Goal: Task Accomplishment & Management: Complete application form

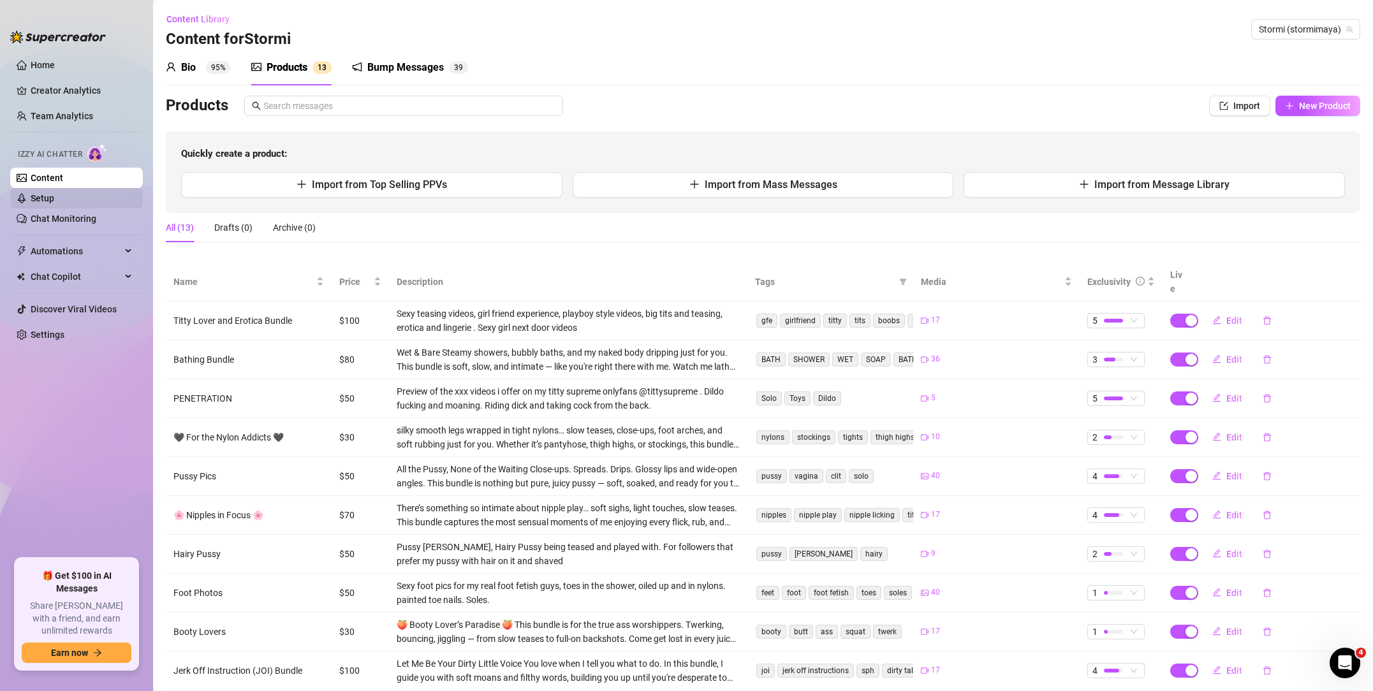
click at [54, 201] on link "Setup" at bounding box center [43, 198] width 24 height 10
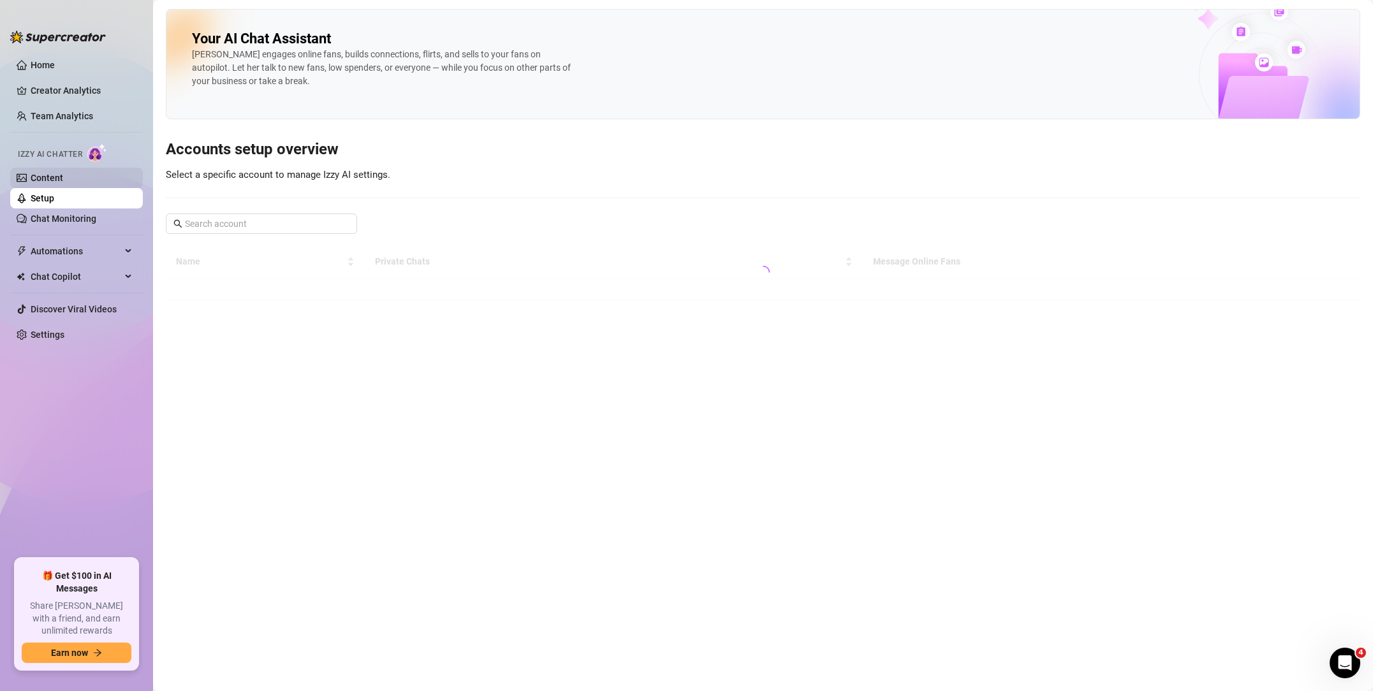
click at [63, 181] on link "Content" at bounding box center [47, 178] width 33 height 10
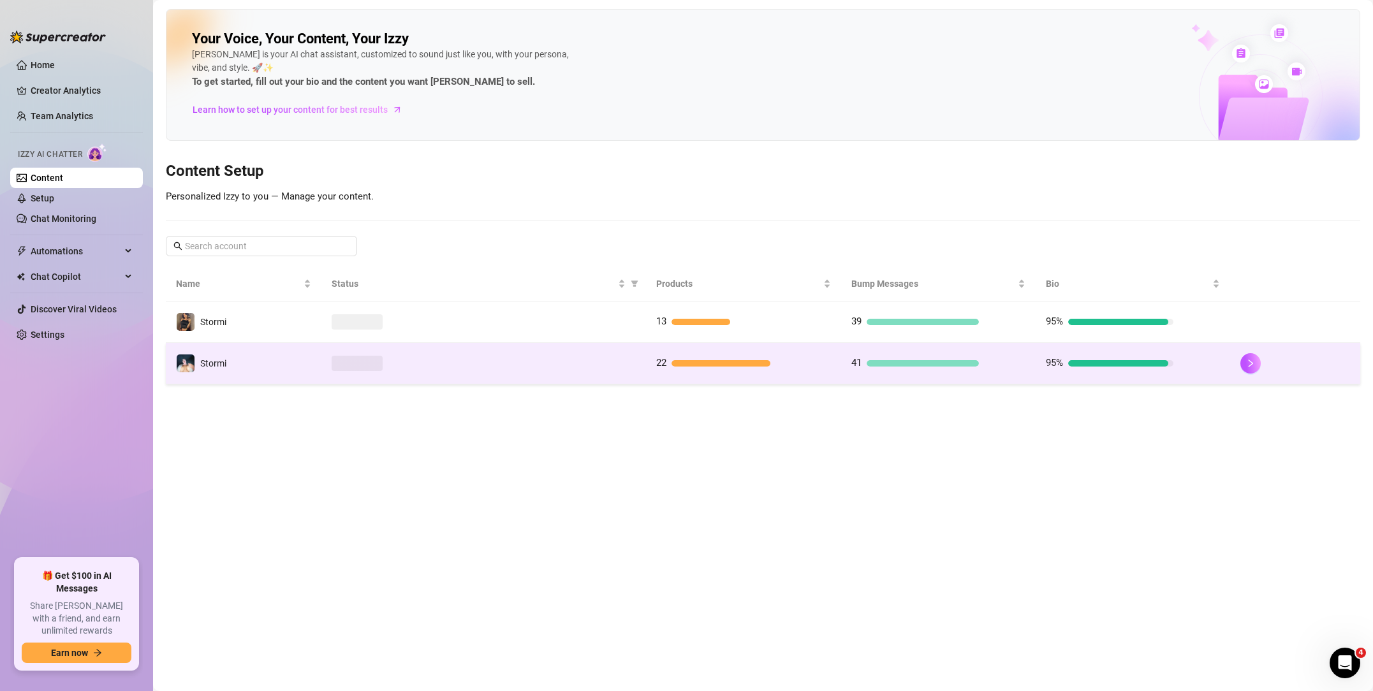
click at [212, 354] on div "Stormi" at bounding box center [201, 363] width 50 height 19
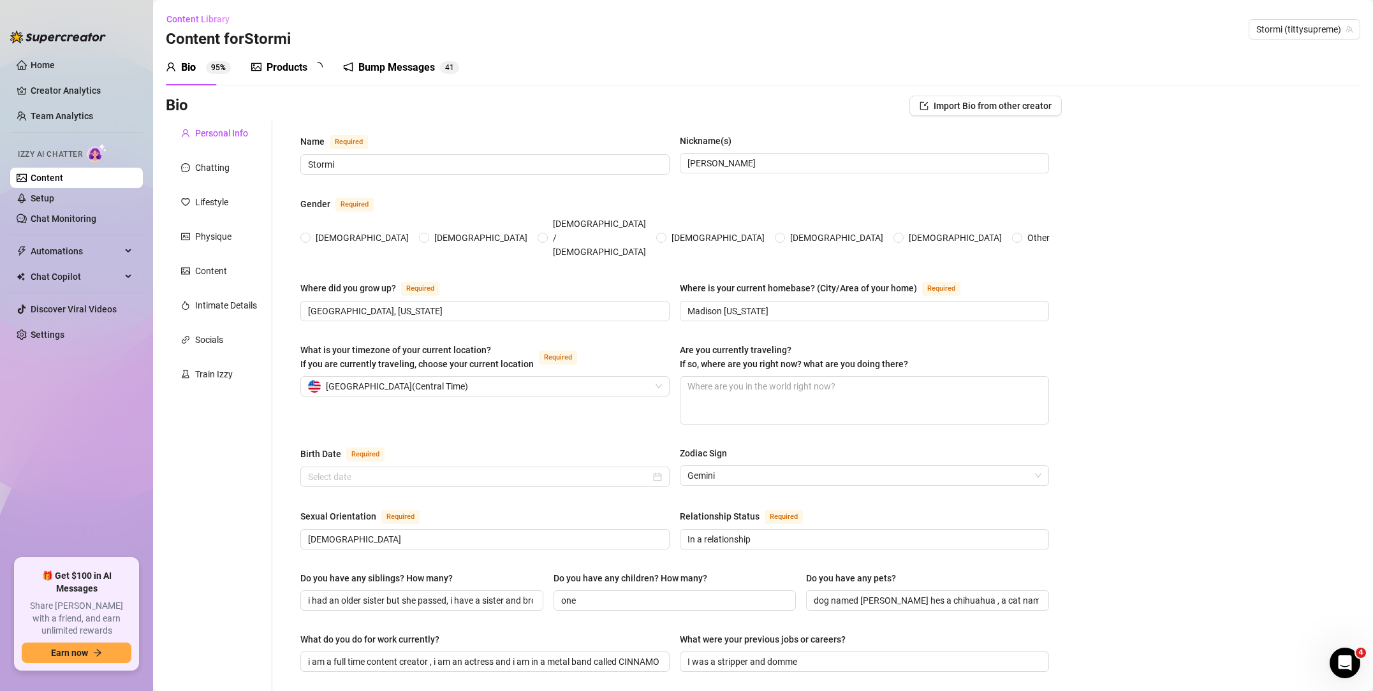
radio input "true"
type input "June 6th, 1996"
click at [293, 71] on div "Products" at bounding box center [287, 67] width 41 height 15
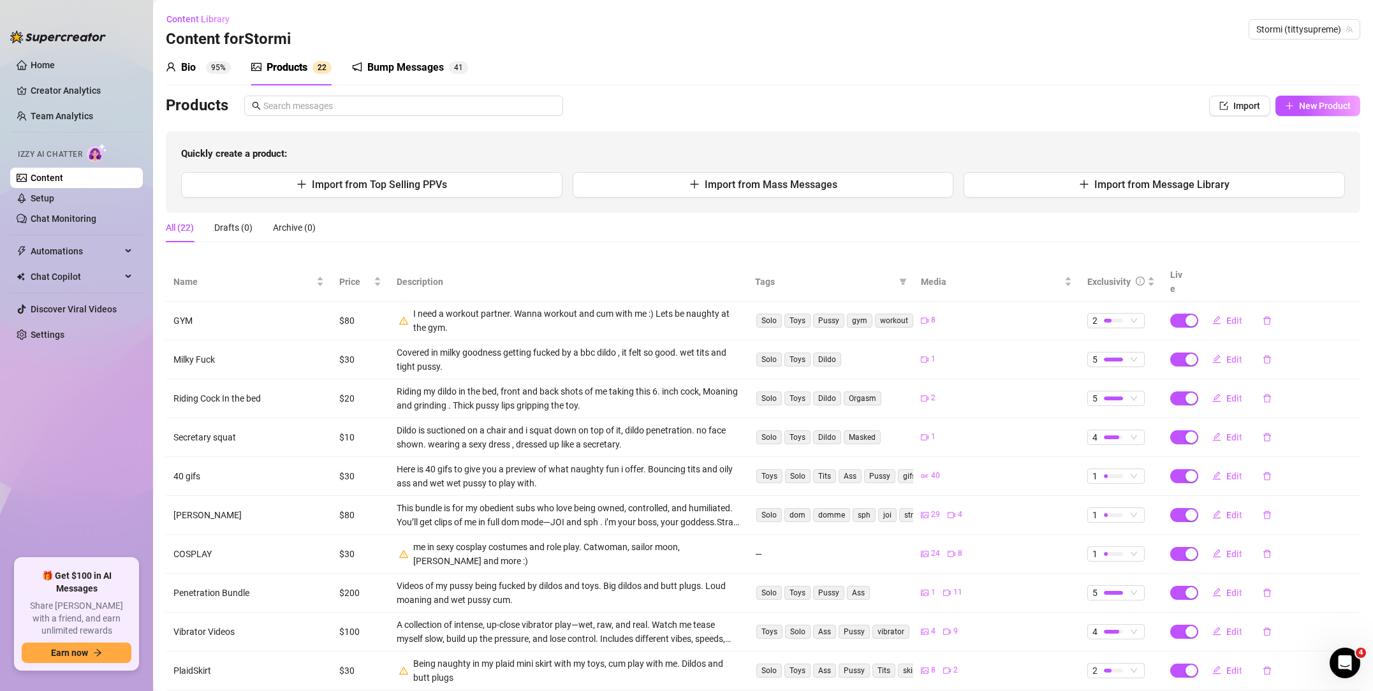
drag, startPoint x: 356, startPoint y: 191, endPoint x: 665, endPoint y: 167, distance: 310.3
click at [665, 167] on div "Quickly create a product: Import from Top Selling PPVs Import from Mass Message…" at bounding box center [763, 172] width 1195 height 82
click at [1330, 101] on span "New Product" at bounding box center [1325, 106] width 52 height 10
type textarea "Type your message here..."
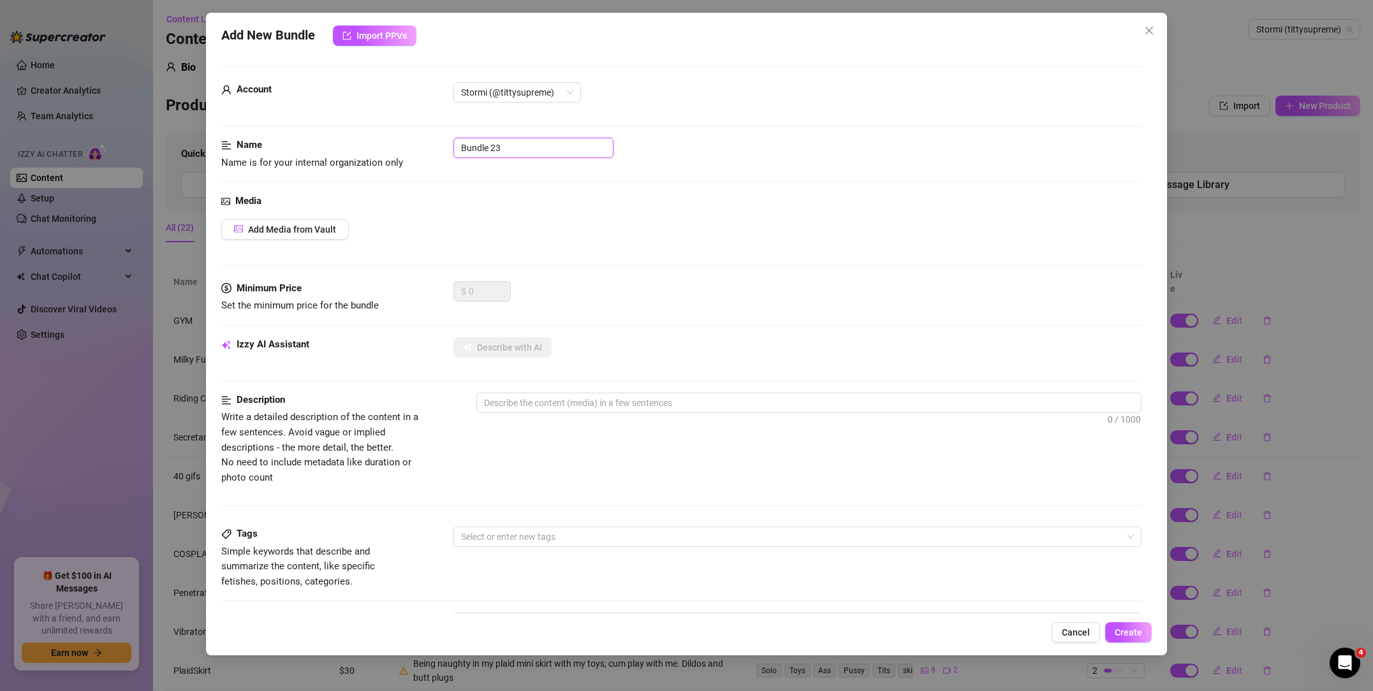
drag, startPoint x: 514, startPoint y: 152, endPoint x: 404, endPoint y: 144, distance: 110.6
click at [404, 144] on div "Name Name is for your internal organization only Bundle 23" at bounding box center [681, 154] width 920 height 33
type input "VIDEO 26"
click at [461, 206] on div "Media" at bounding box center [681, 201] width 920 height 15
click at [327, 237] on button "Add Media from Vault" at bounding box center [285, 229] width 128 height 20
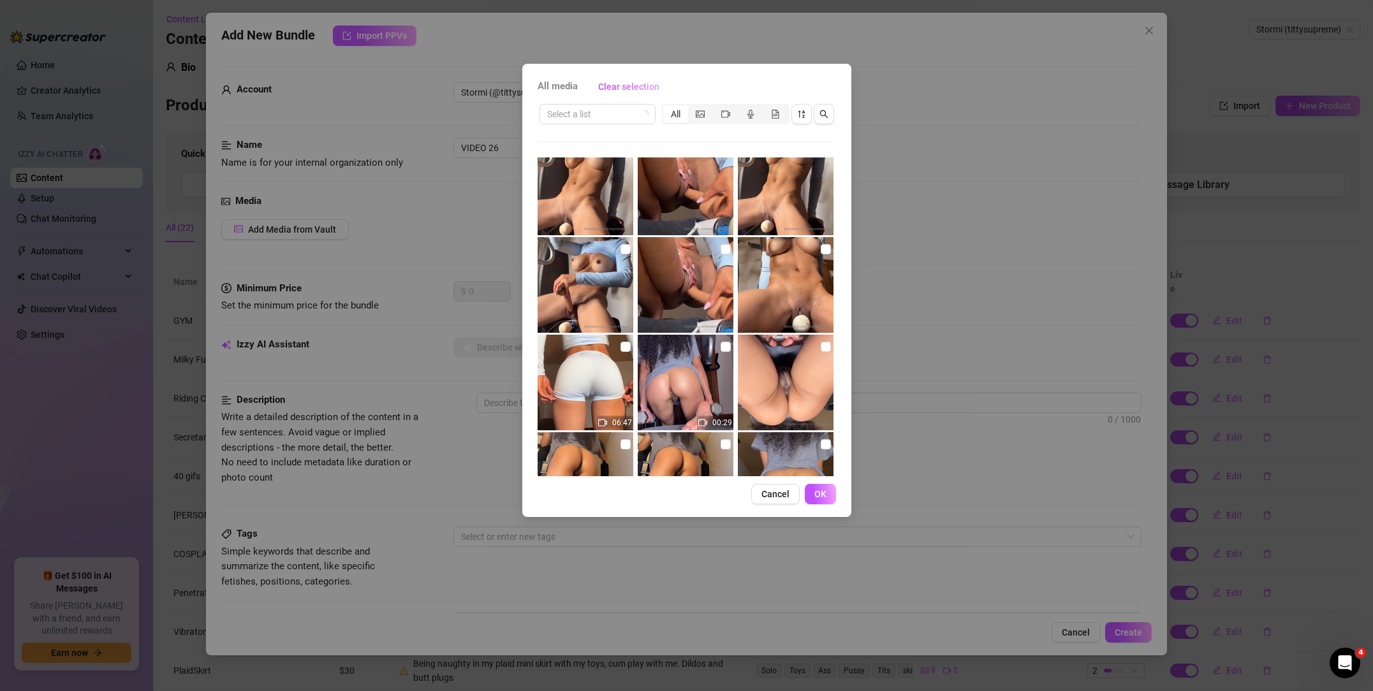
scroll to position [481, 0]
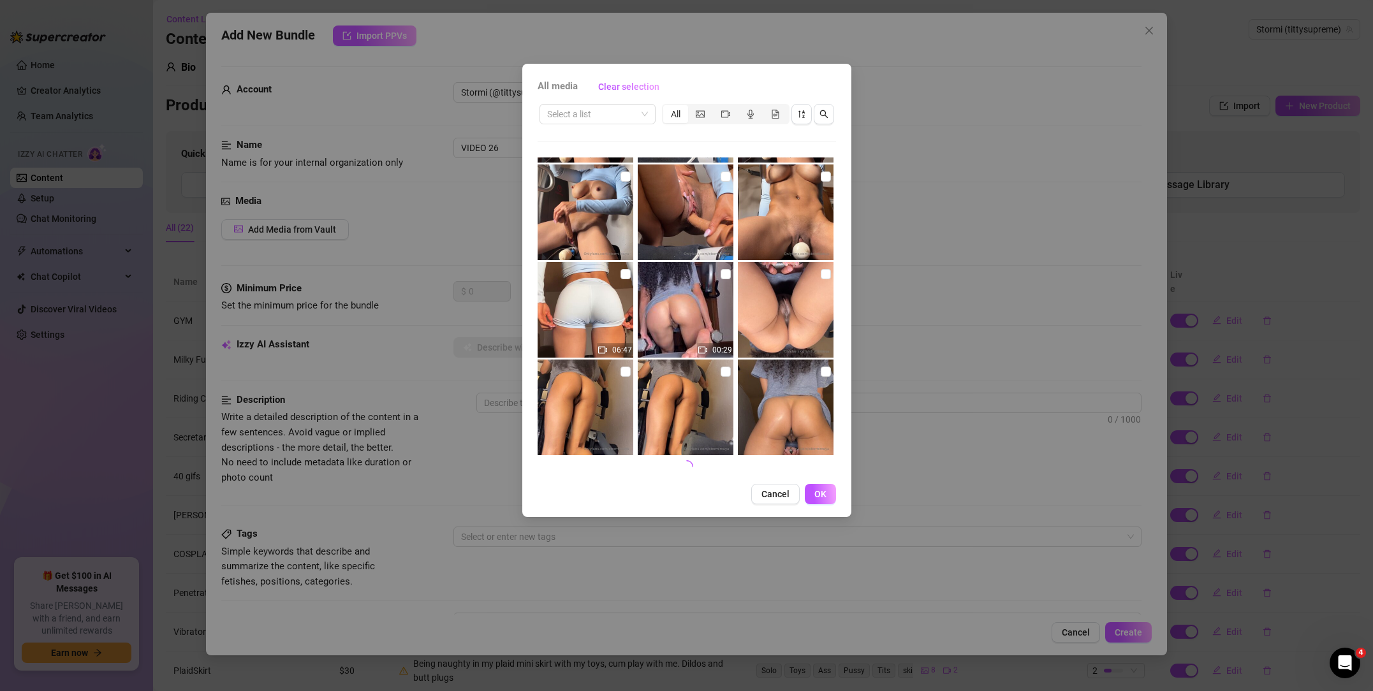
drag, startPoint x: 621, startPoint y: 277, endPoint x: 630, endPoint y: 283, distance: 11.2
click at [621, 277] on input "checkbox" at bounding box center [626, 274] width 10 height 10
checkbox input "true"
click at [823, 496] on span "OK" at bounding box center [821, 494] width 12 height 10
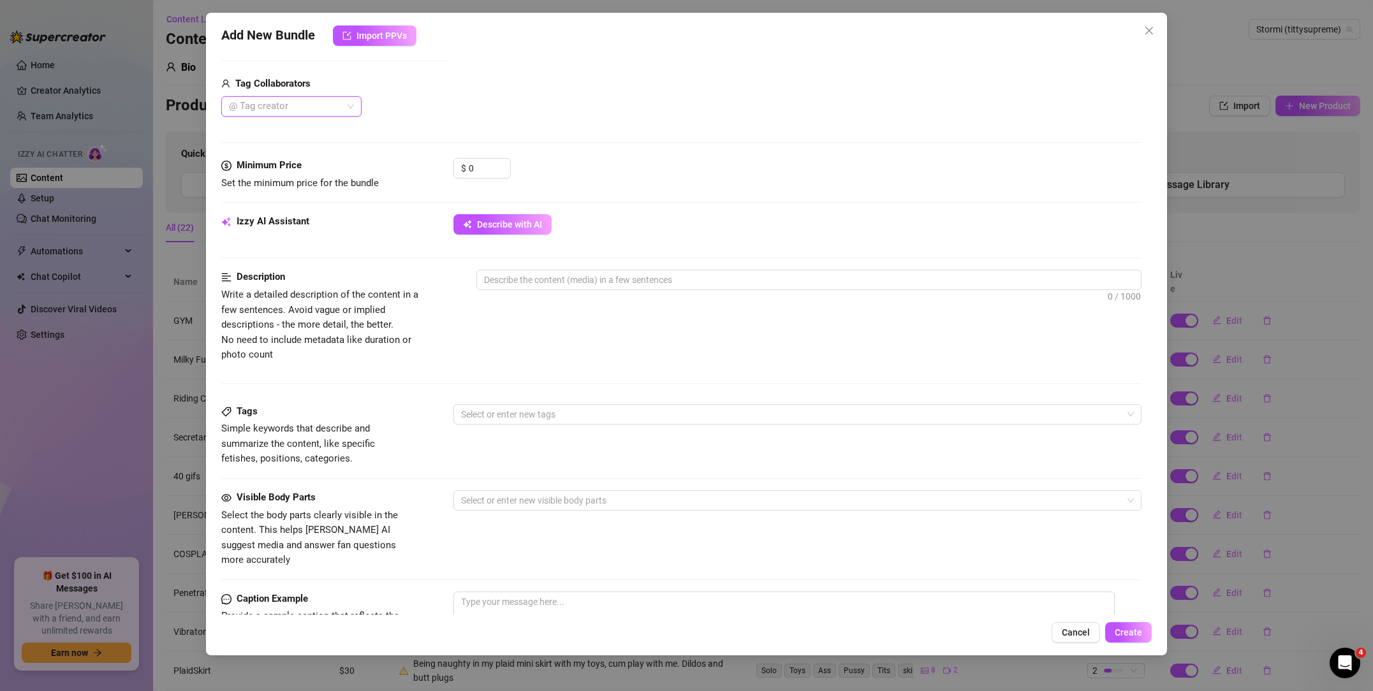
scroll to position [310, 0]
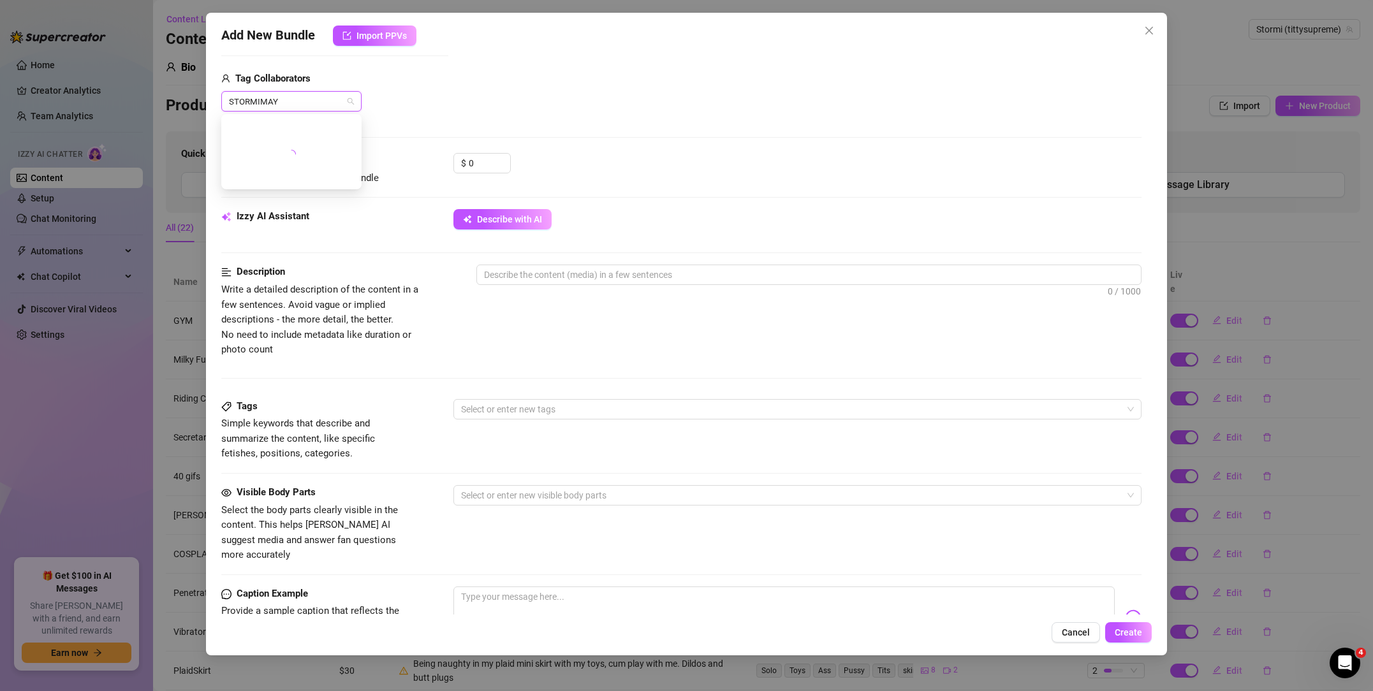
type input "STORMIMAYA"
click at [428, 122] on div "Media Add Media from Vault Attached Media 06:47 Tag Collaborators STORMIMAYA" at bounding box center [681, 18] width 920 height 269
click at [291, 103] on div at bounding box center [285, 101] width 122 height 18
click at [325, 127] on div "Stormi Maya - RATED BEST TITS ON OF🏆" at bounding box center [292, 127] width 120 height 14
click at [505, 106] on div "Add Media from Vault Attached Media 06:47 Tag Collaborators Stormi Maya - RATED…" at bounding box center [681, 10] width 920 height 203
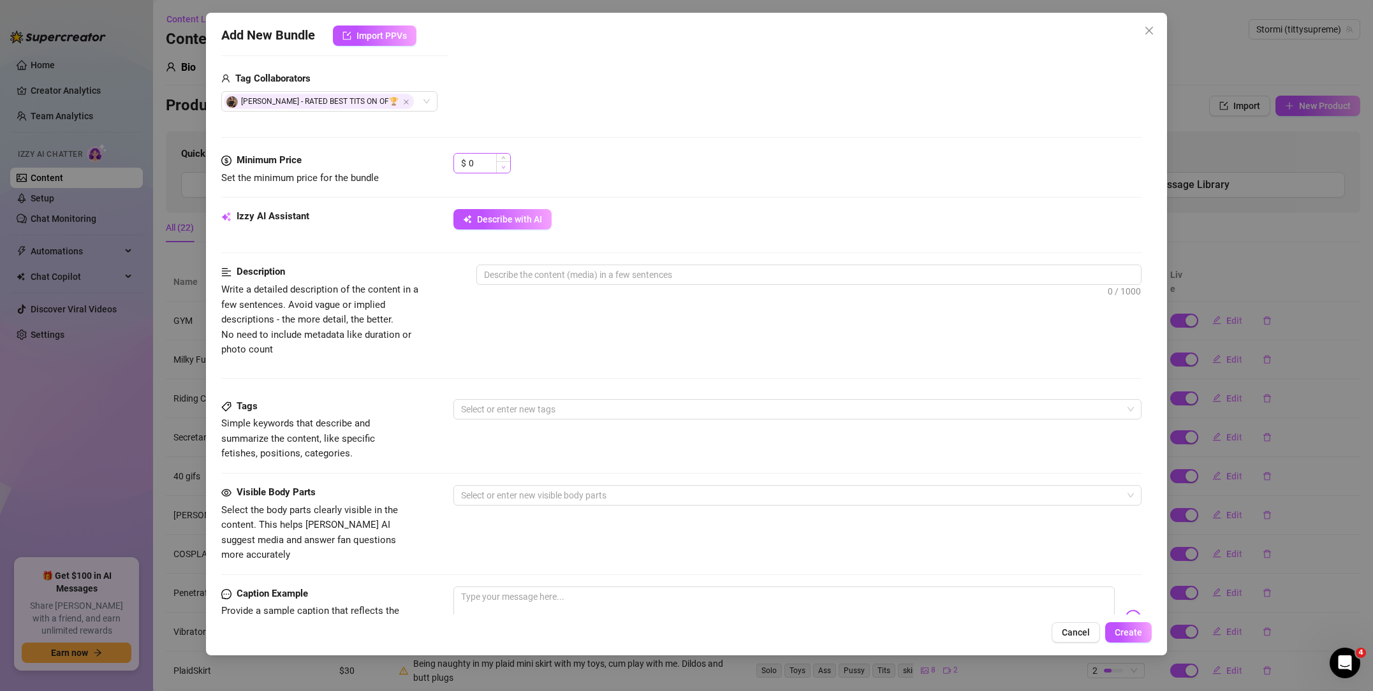
click at [498, 163] on span "Decrease Value" at bounding box center [503, 166] width 14 height 11
click at [498, 164] on span "Decrease Value" at bounding box center [503, 166] width 14 height 11
drag, startPoint x: 487, startPoint y: 161, endPoint x: 454, endPoint y: 165, distance: 33.4
click at [454, 164] on div "$ 0" at bounding box center [482, 163] width 57 height 20
type input "5"
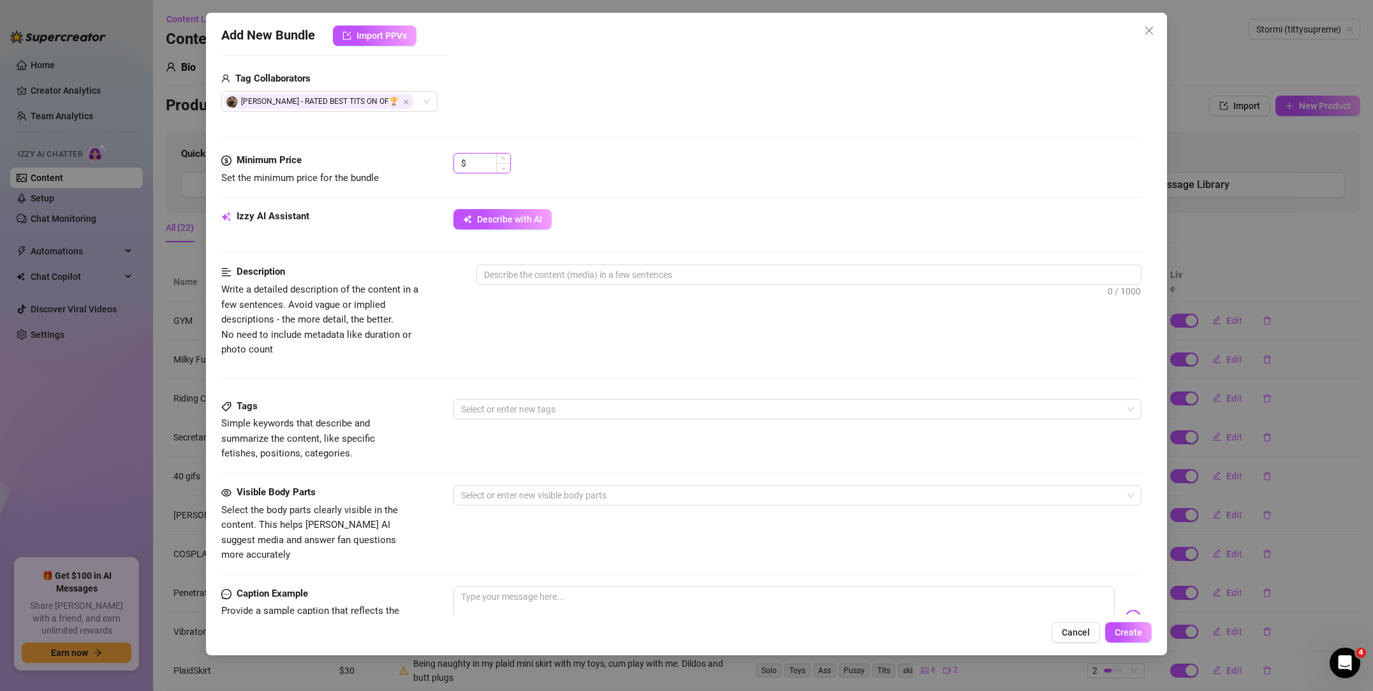
type input "4"
type input "30"
click at [553, 173] on div "$ 30" at bounding box center [798, 169] width 688 height 32
click at [516, 277] on textarea at bounding box center [809, 274] width 664 height 19
paste textarea "Fuck make me cum!!!!"
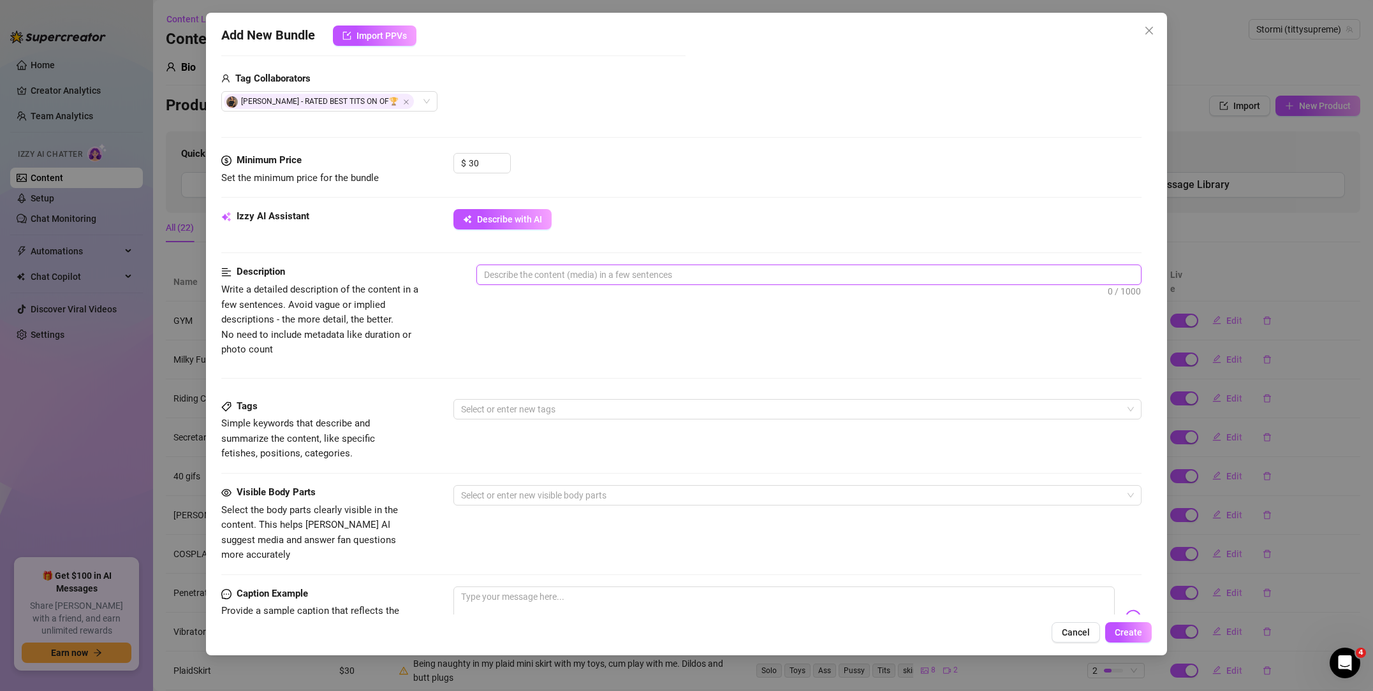
type textarea "Fuck make me cum!!!!"
drag, startPoint x: 467, startPoint y: 266, endPoint x: 397, endPoint y: 262, distance: 70.3
click at [397, 262] on form "Account Stormi (@tittysupreme) Name Name is for your internal organization only…" at bounding box center [681, 300] width 920 height 1089
type textarea "!"
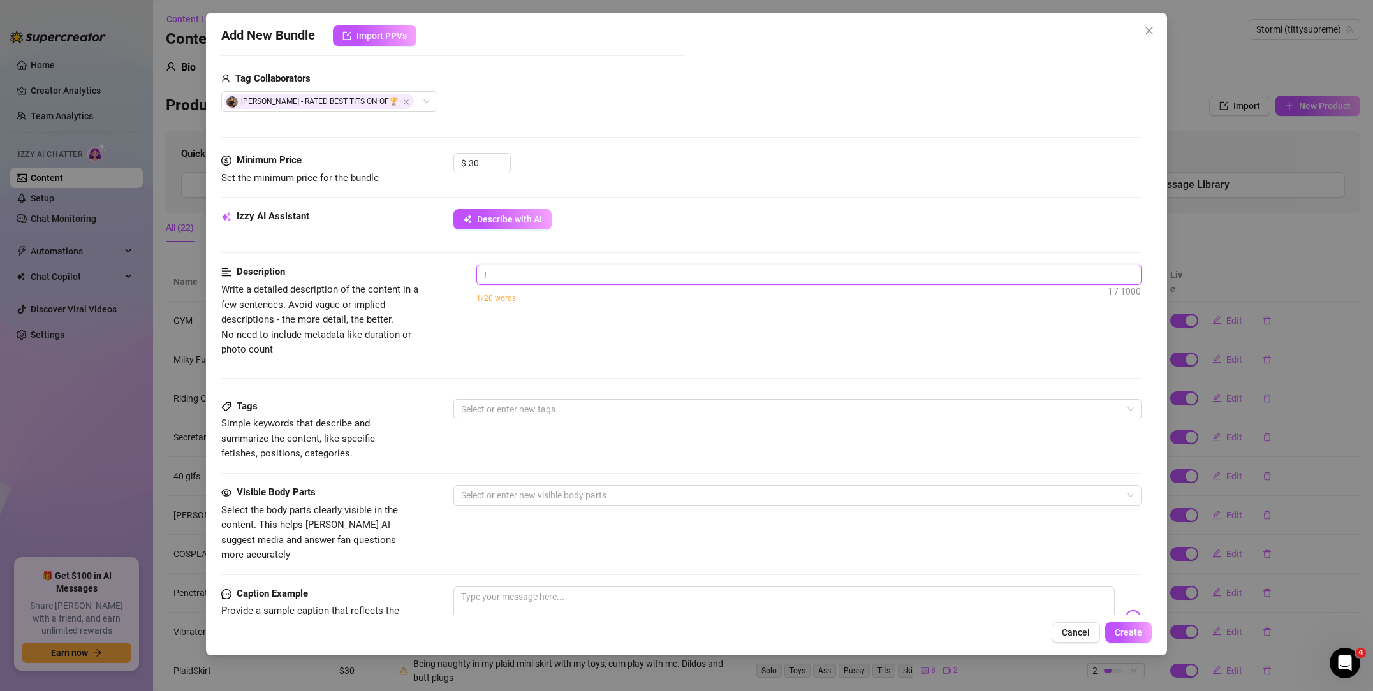
scroll to position [309, 0]
type textarea "!"
drag, startPoint x: 526, startPoint y: 278, endPoint x: 442, endPoint y: 274, distance: 84.3
click at [443, 274] on div "Description Write a detailed description of the content in a few sentences. Avo…" at bounding box center [681, 311] width 920 height 92
type textarea "Describe the content (media) in a few sentences"
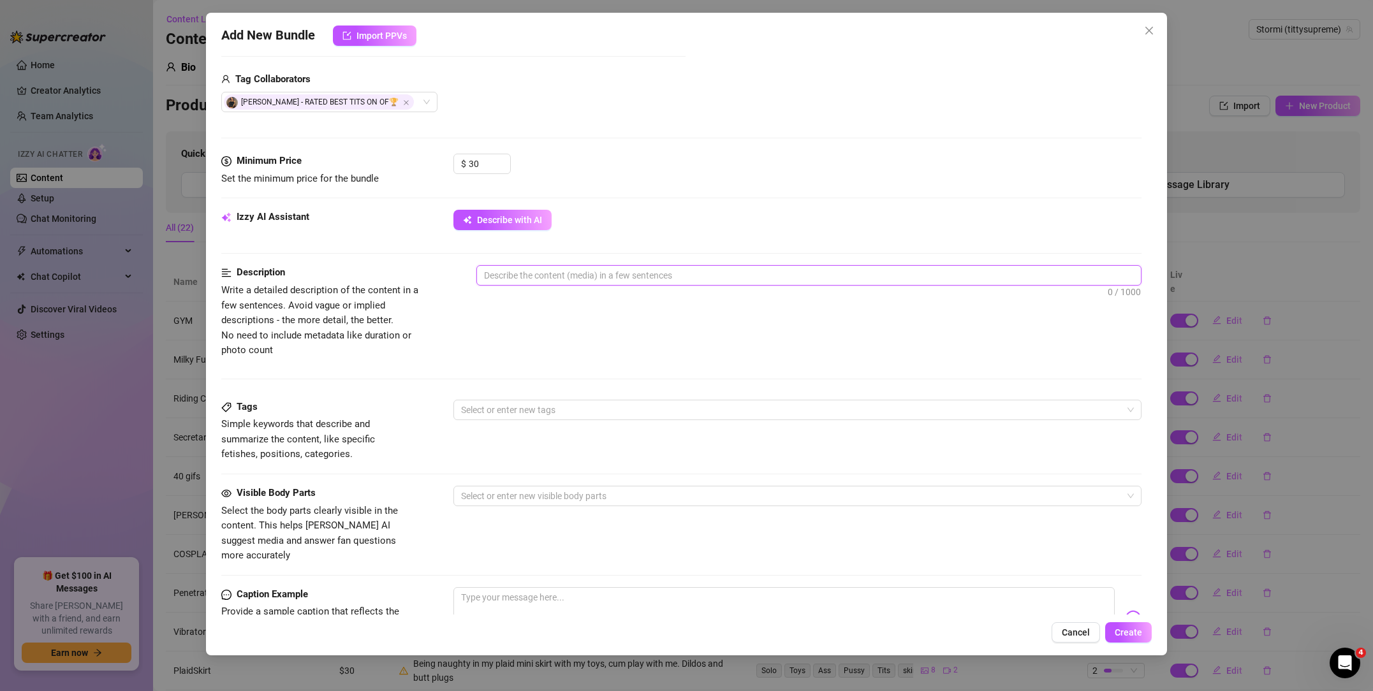
type textarea "S"
type textarea "Se"
type textarea "Sex"
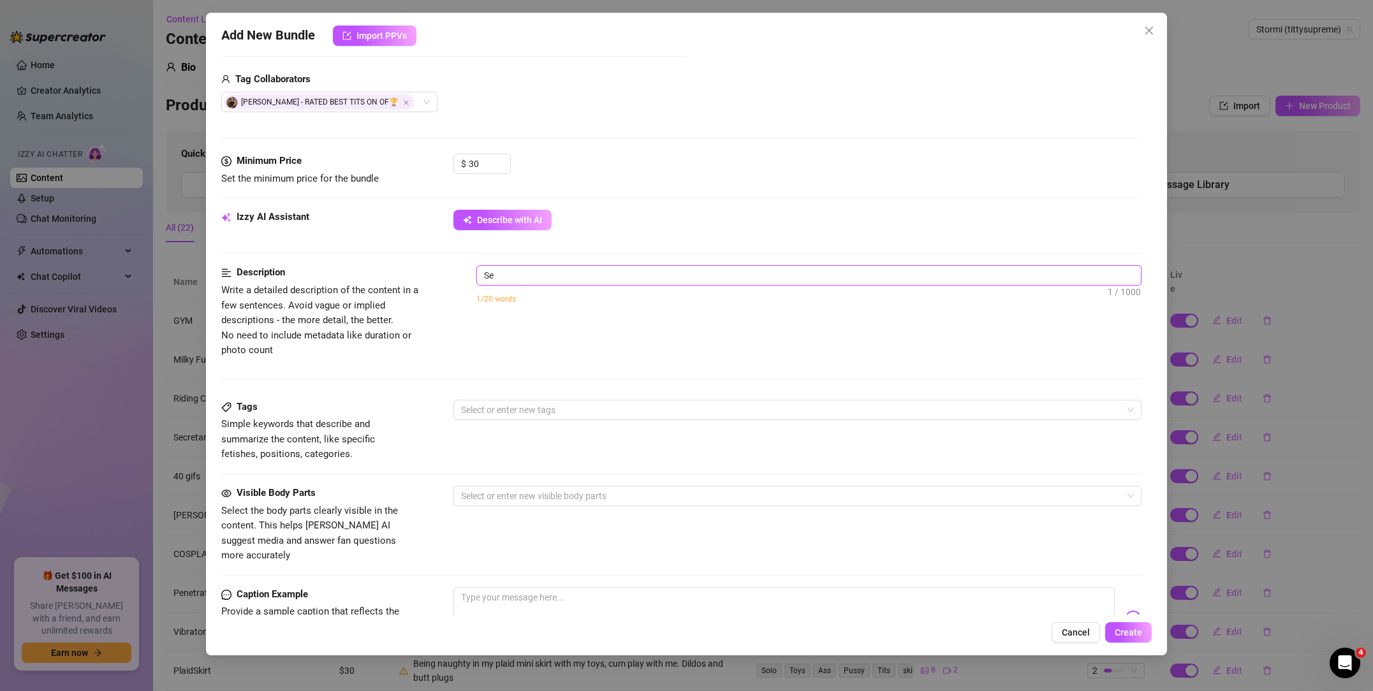
type textarea "Sex"
type textarea "Sexy"
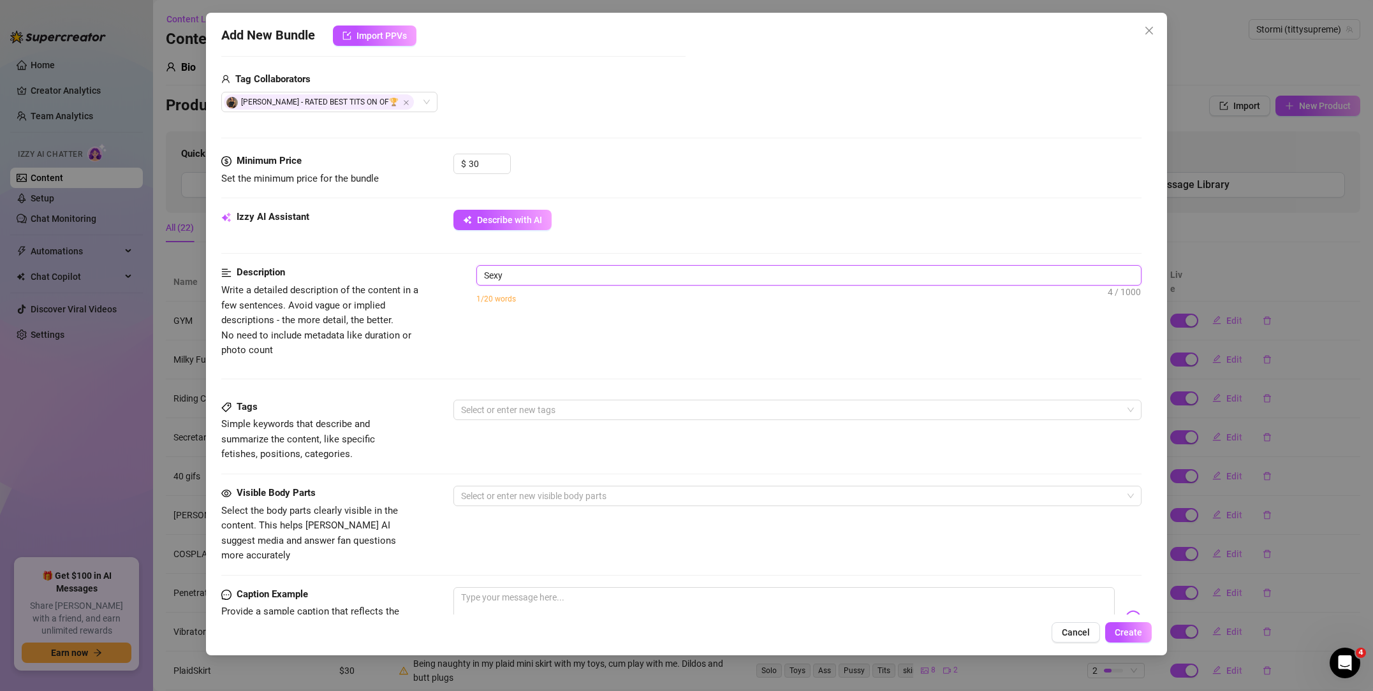
type textarea "Sexy w"
type textarea "Sexy wo"
type textarea "Sexy wor"
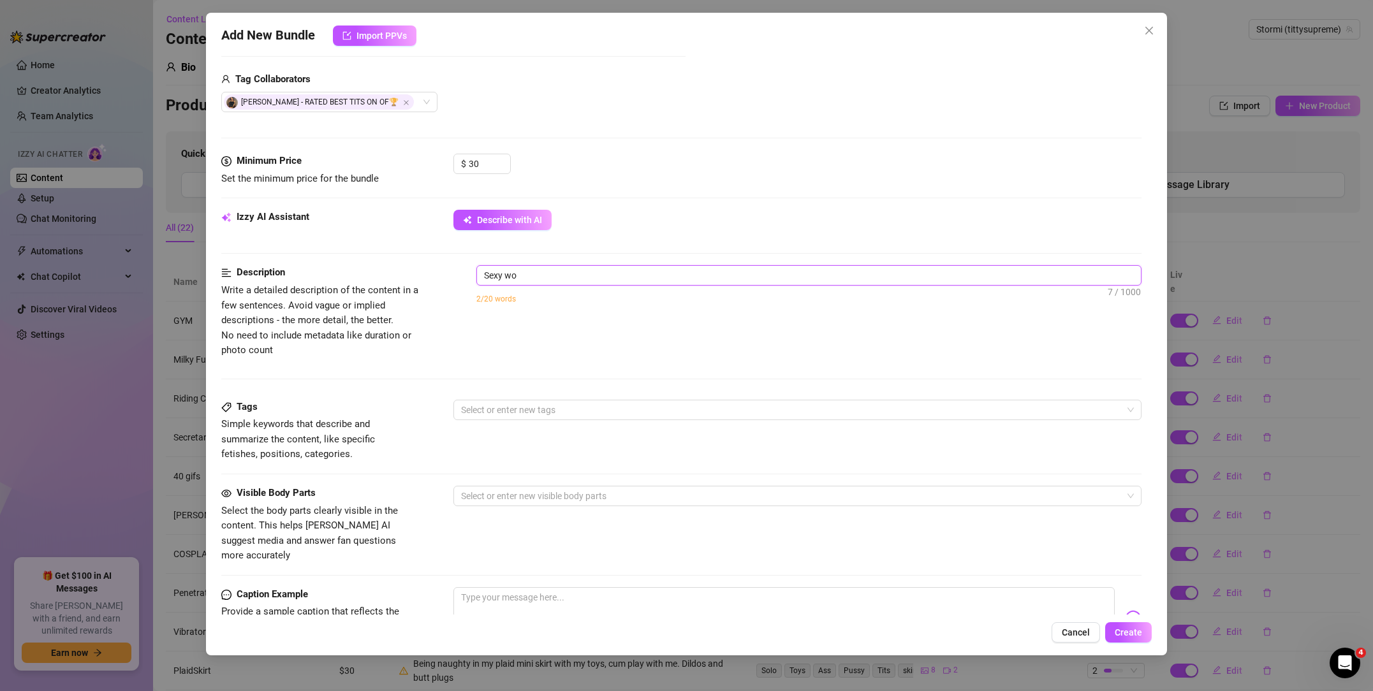
type textarea "Sexy wor"
type textarea "Sexy work"
type textarea "Sexy worko"
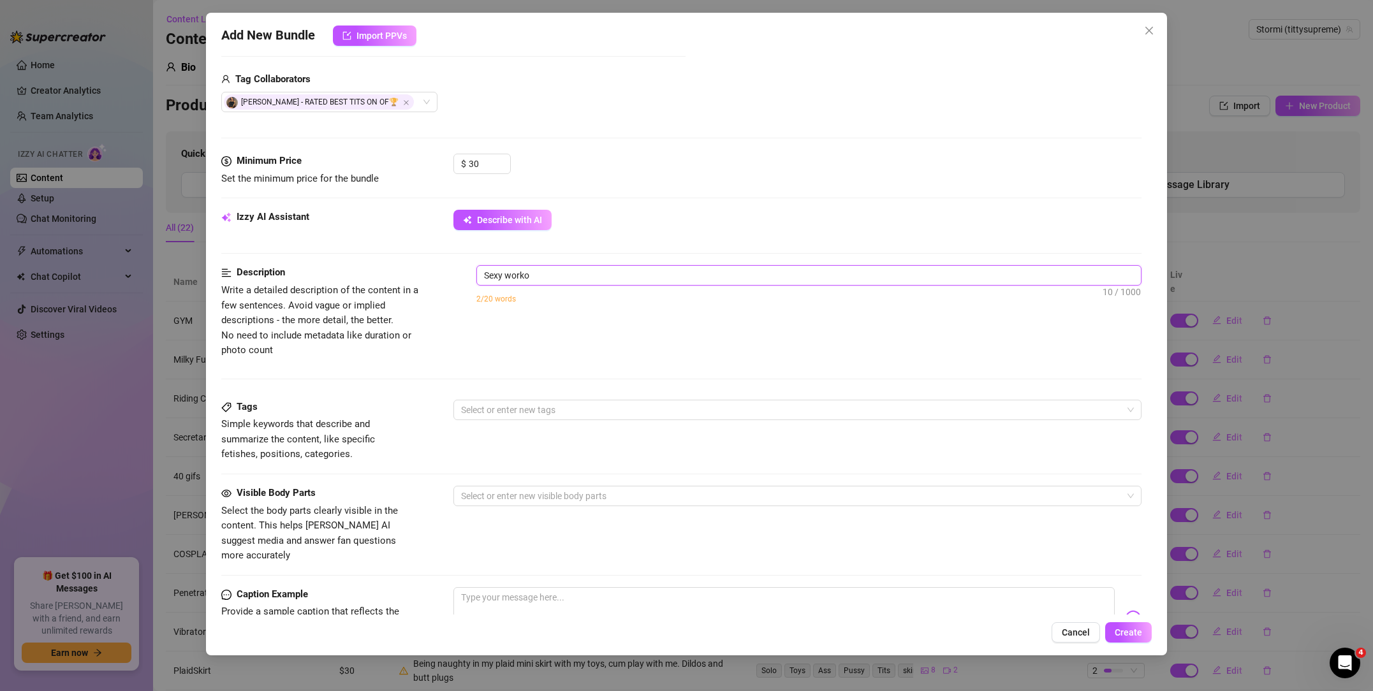
type textarea "Sexy workou"
type textarea "Sexy workout"
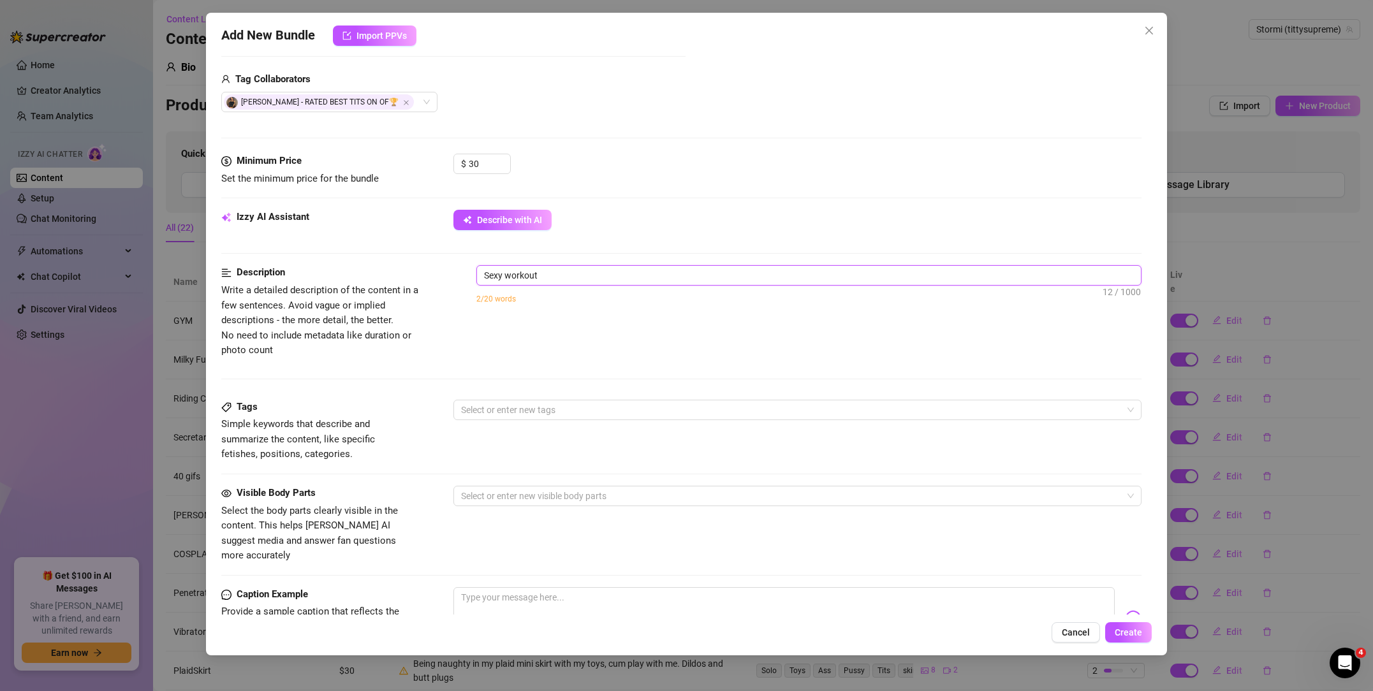
type textarea "Sexy workout"
type textarea "Sexy workout v"
type textarea "Sexy workout vi"
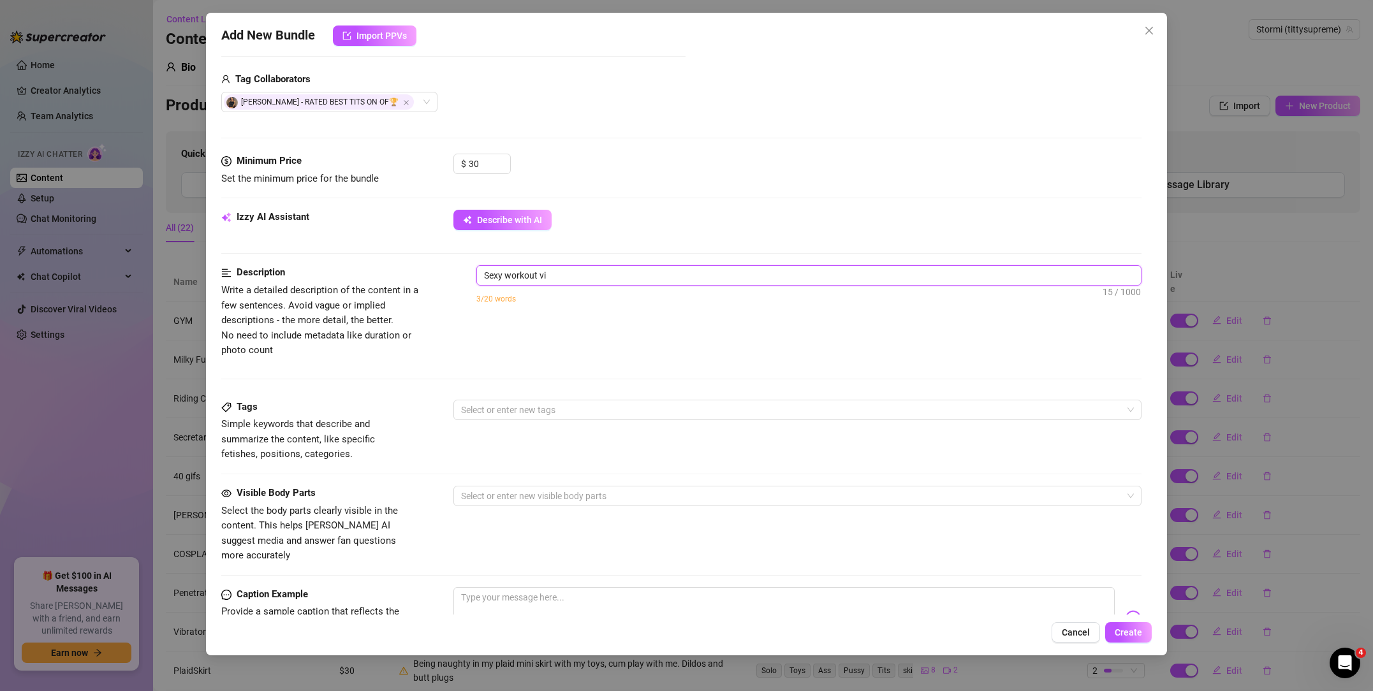
type textarea "Sexy workout vid"
type textarea "Sexy workout vide"
type textarea "Sexy workout video"
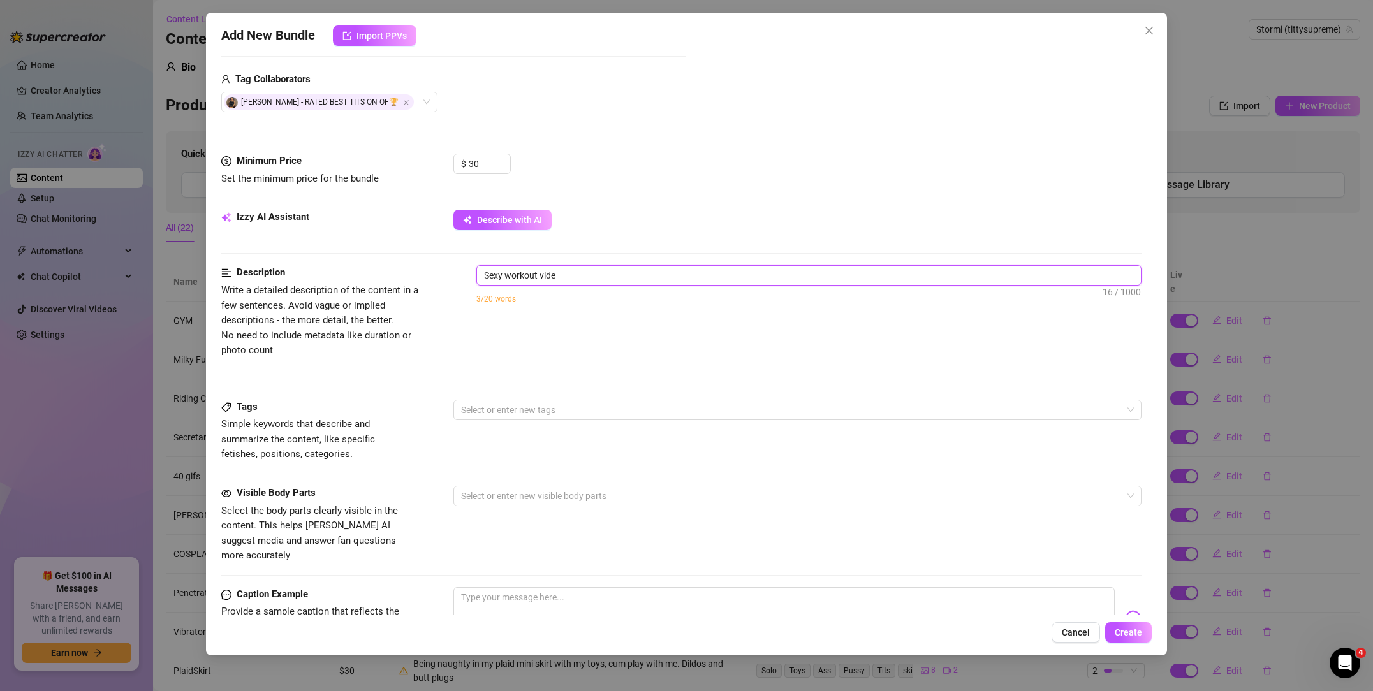
type textarea "Sexy workout video"
type textarea "Sexy workout video ,"
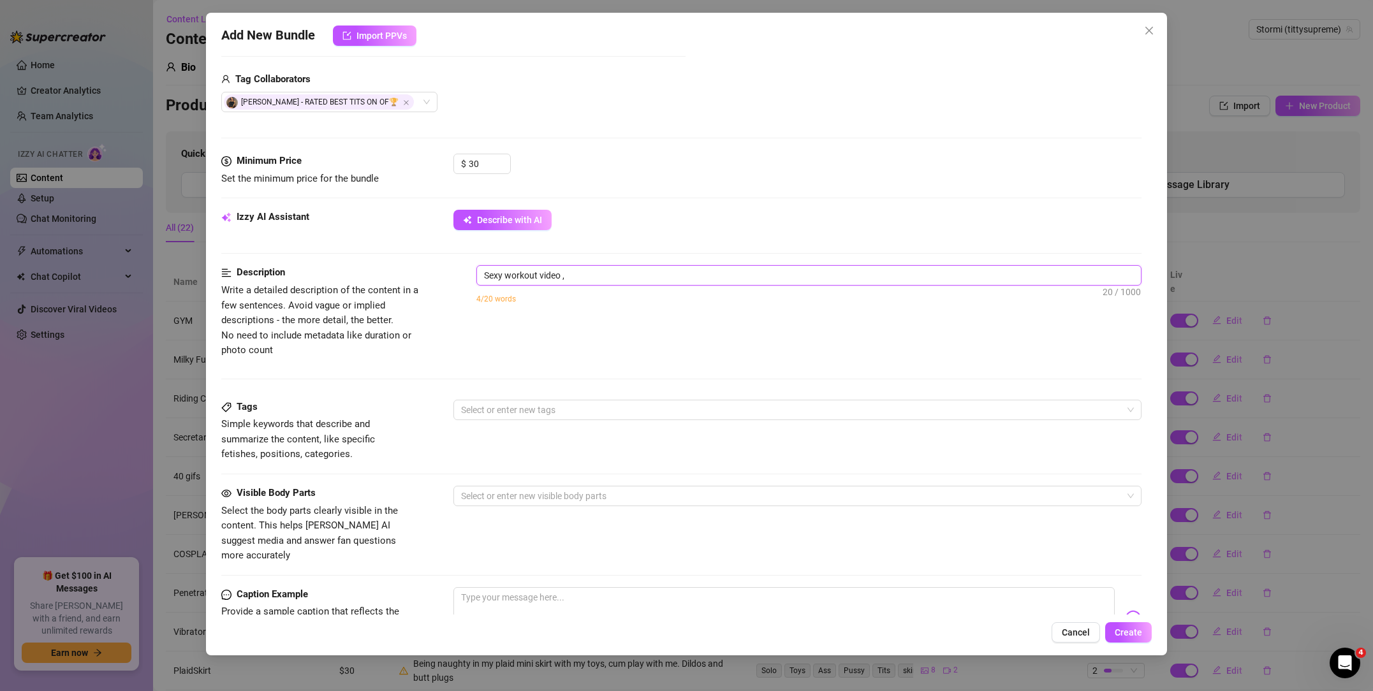
type textarea "Sexy workout video ,"
type textarea "Sexy workout video , s"
type textarea "Sexy workout video , sq"
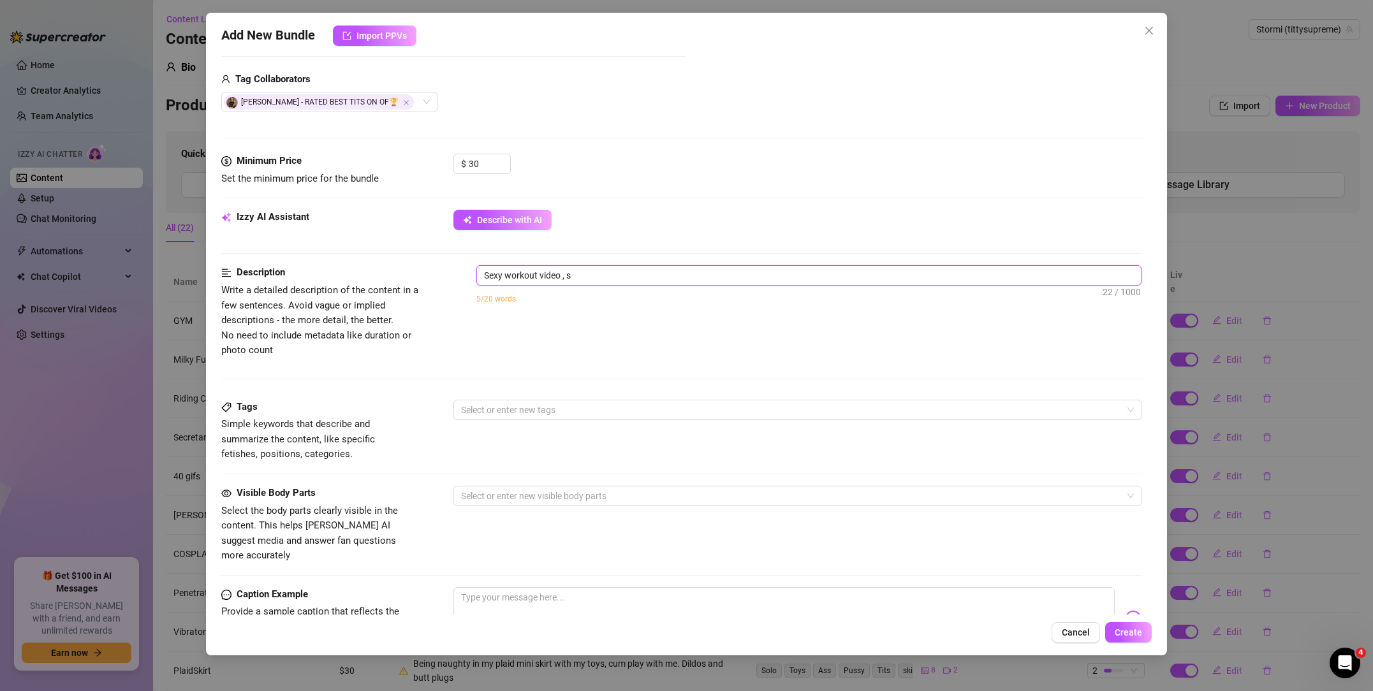
type textarea "Sexy workout video , sq"
type textarea "Sexy workout video , squ"
type textarea "Sexy workout video , squt"
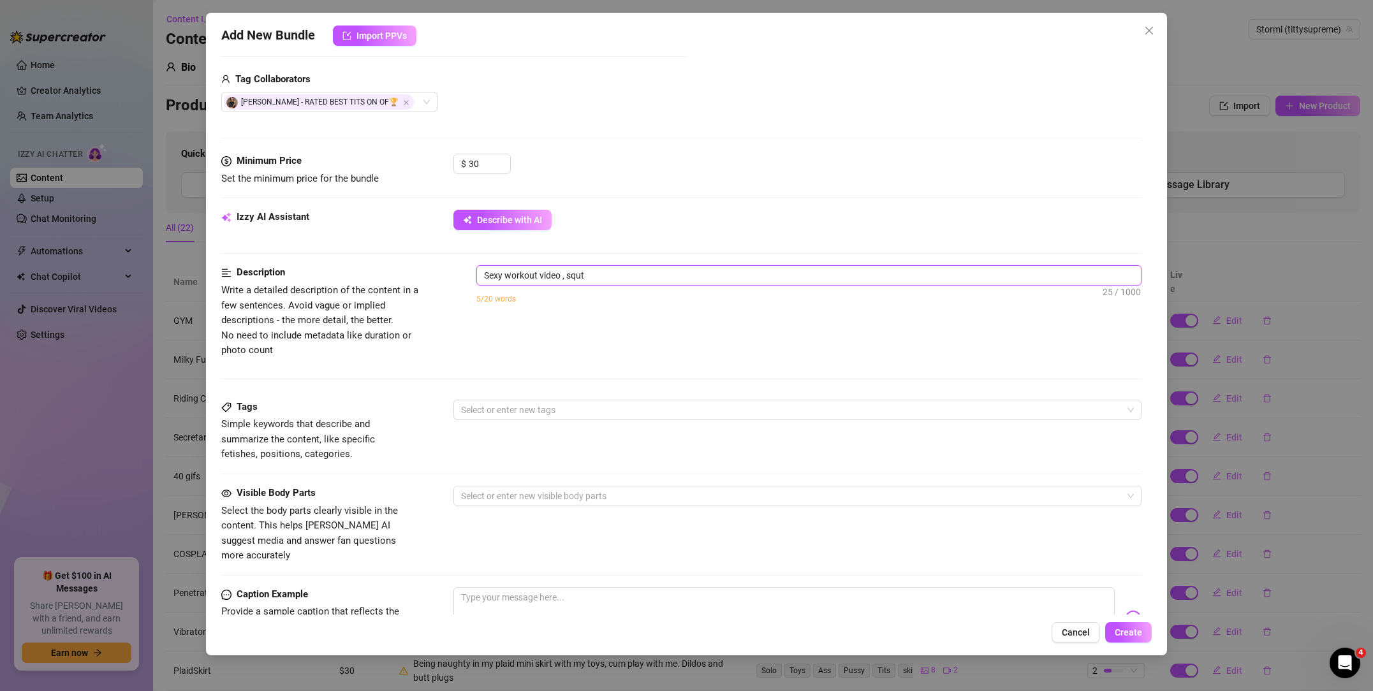
type textarea "Sexy workout video , squtt"
type textarea "Sexy workout video , squt"
type textarea "Sexy workout video , squ"
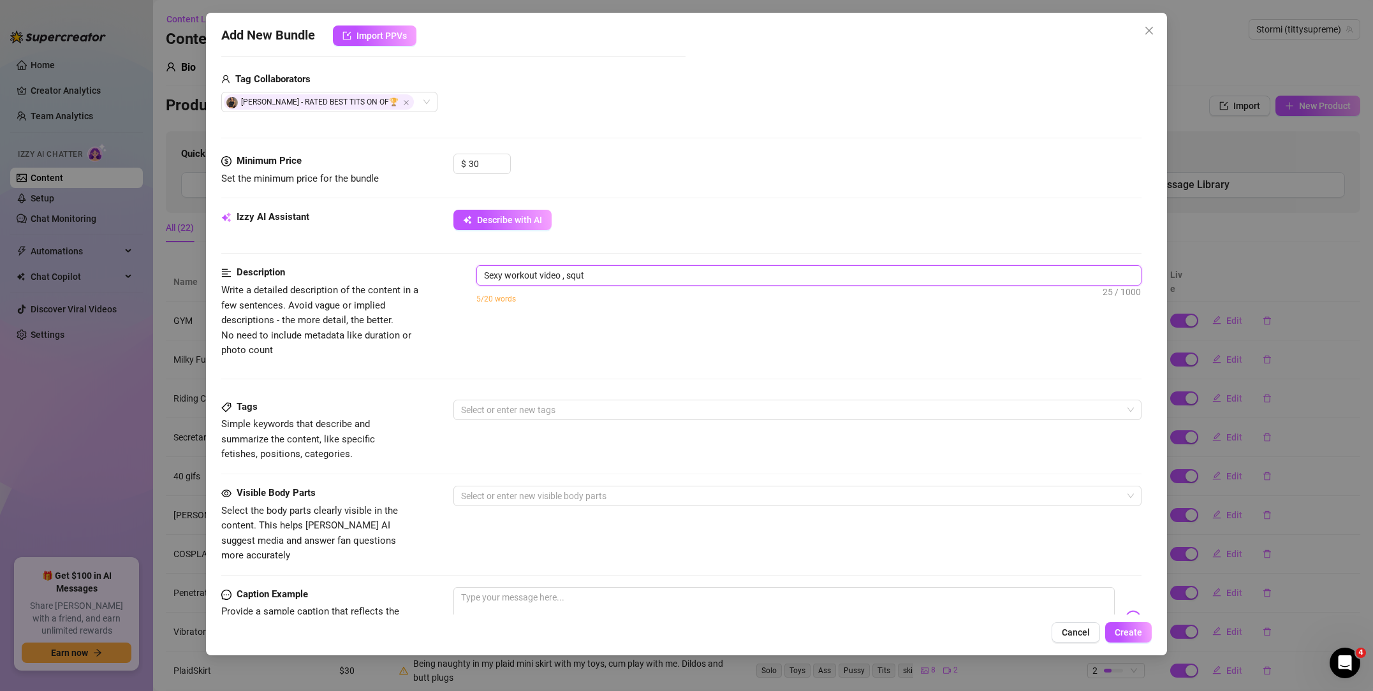
type textarea "Sexy workout video , squ"
type textarea "Sexy workout video , squa"
type textarea "Sexy workout video , squat"
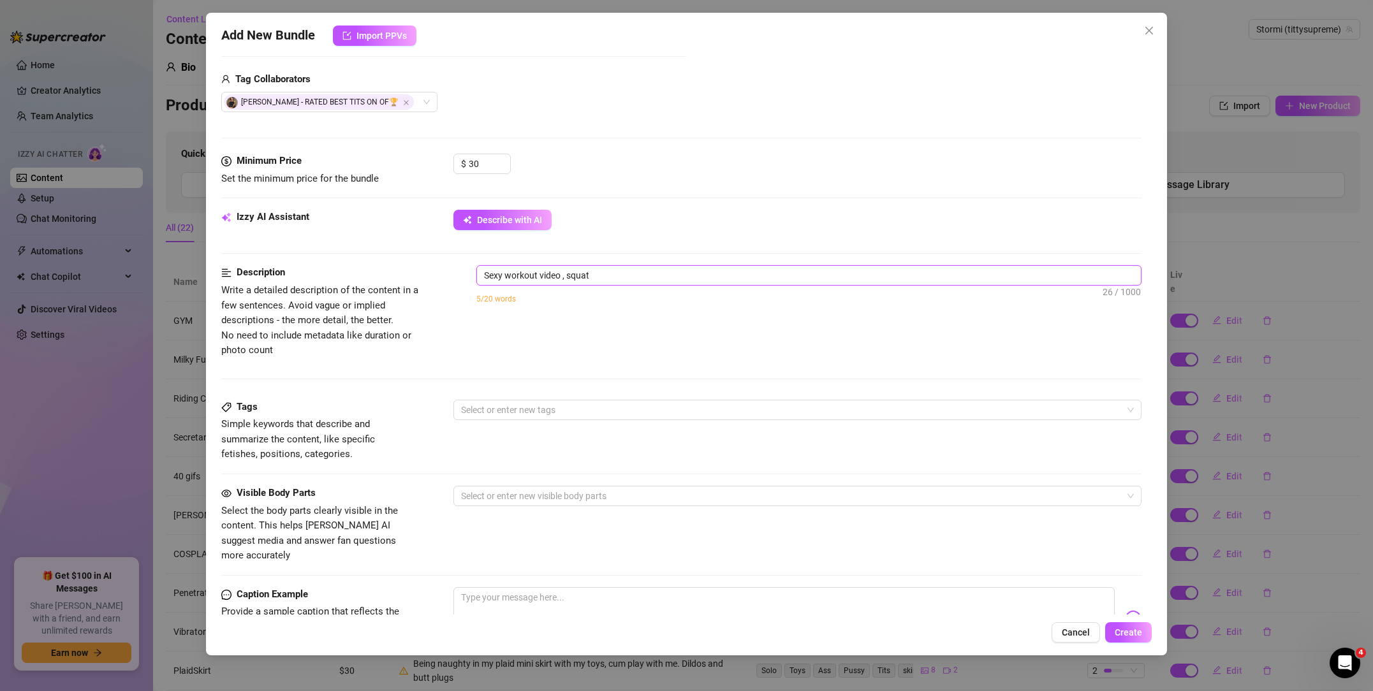
type textarea "Sexy workout video , squatt"
type textarea "Sexy workout video , squatti"
type textarea "Sexy workout video , squattin"
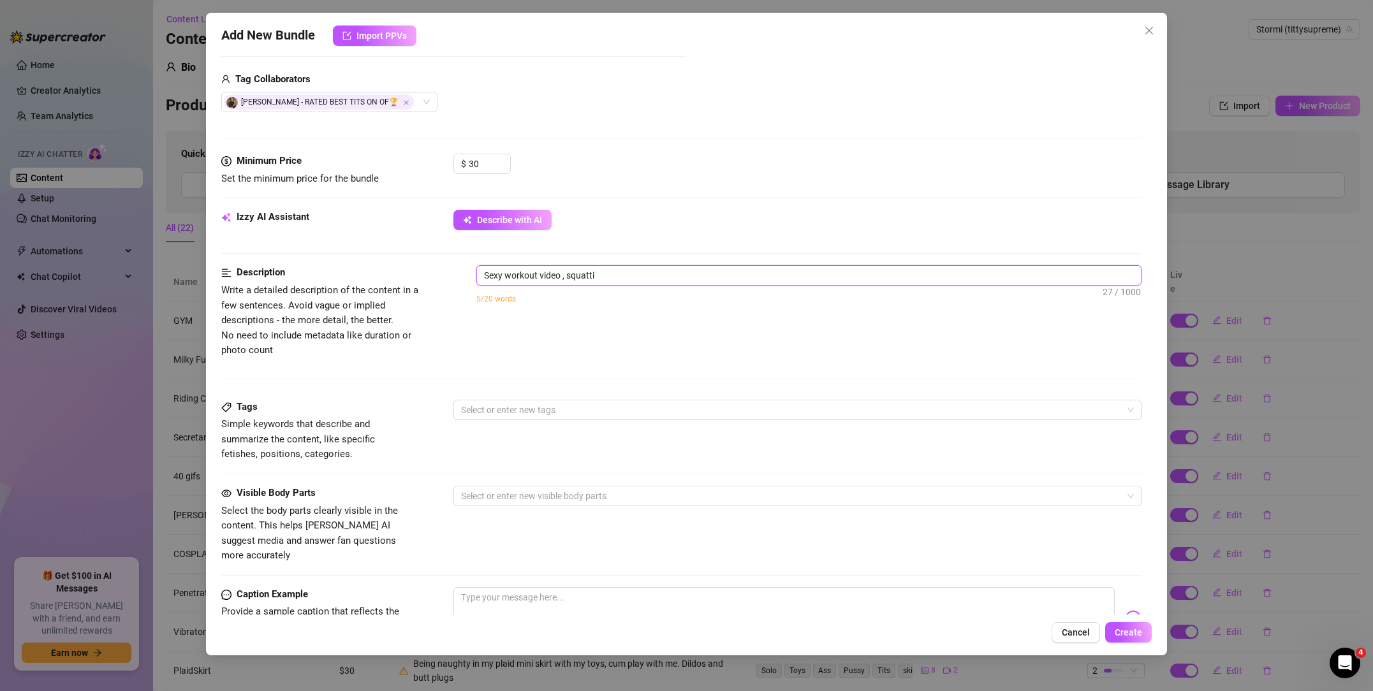
type textarea "Sexy workout video , squattin"
type textarea "Sexy workout video , squatting"
type textarea "Sexy workout video , squatting,"
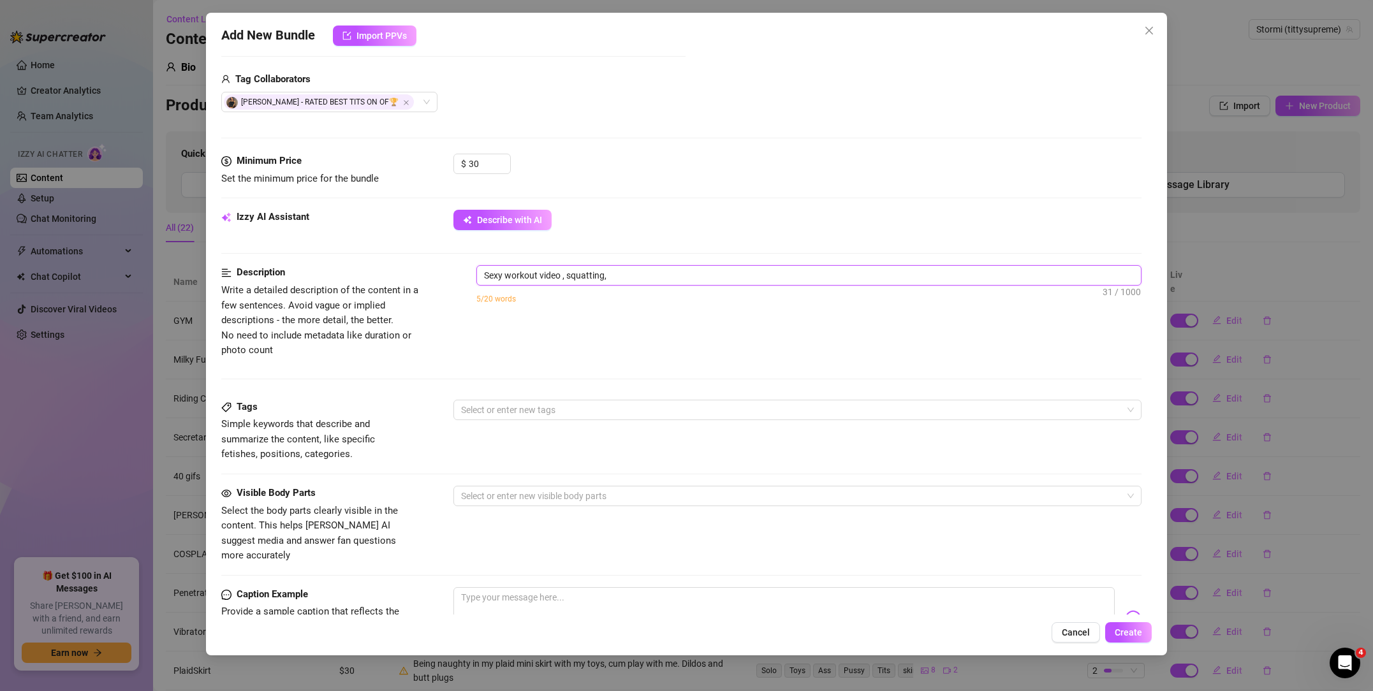
type textarea "Sexy workout video , squatting,"
type textarea "Sexy workout video , squatting, s"
type textarea "Sexy workout video , squatting, sh"
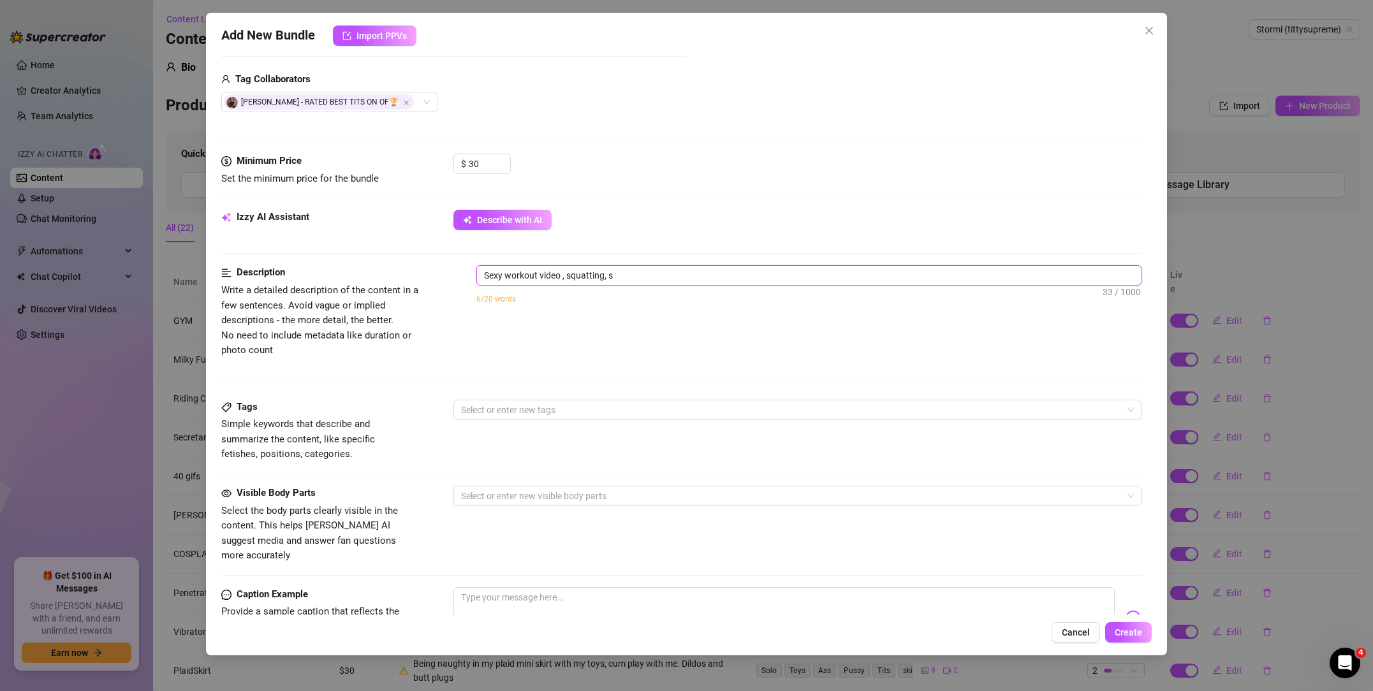
type textarea "Sexy workout video , squatting, sh"
type textarea "Sexy workout video , squatting, sho"
type textarea "Sexy workout video , squatting, show"
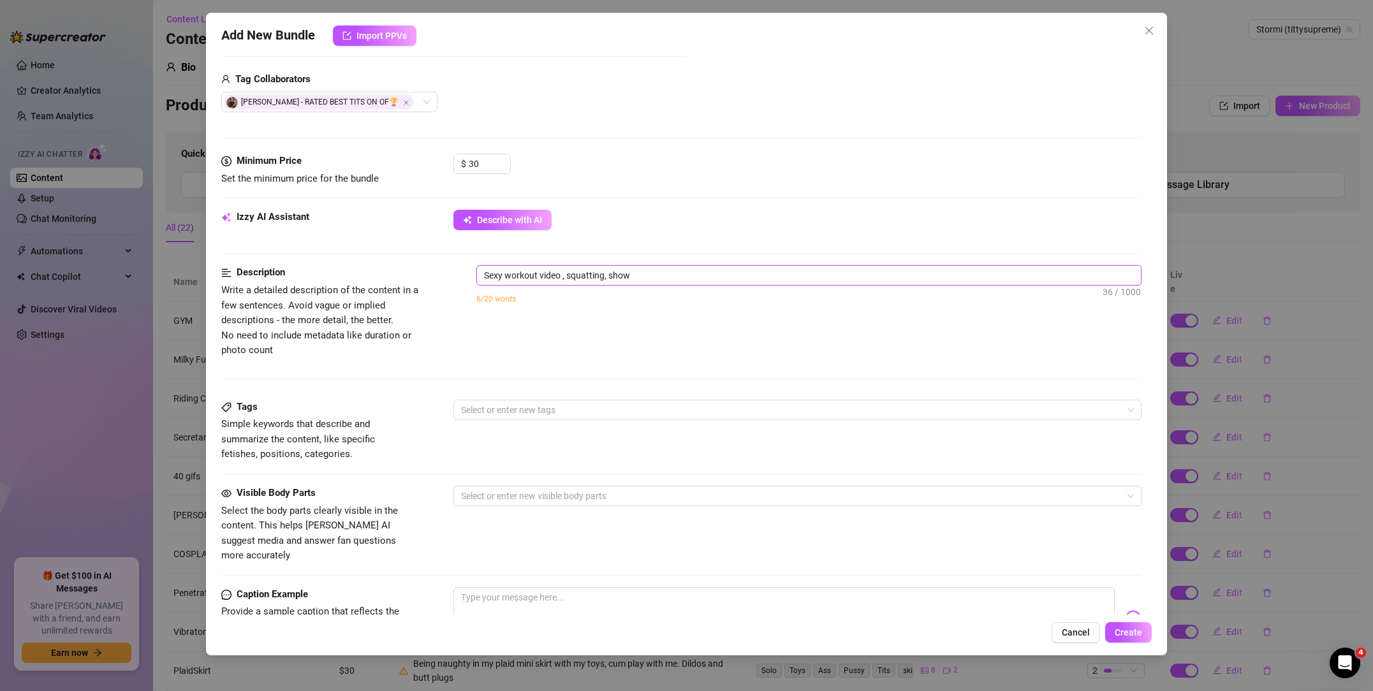
type textarea "Sexy workout video , squatting, showi"
type textarea "Sexy workout video , squatting, showin"
type textarea "Sexy workout video , squatting, showing"
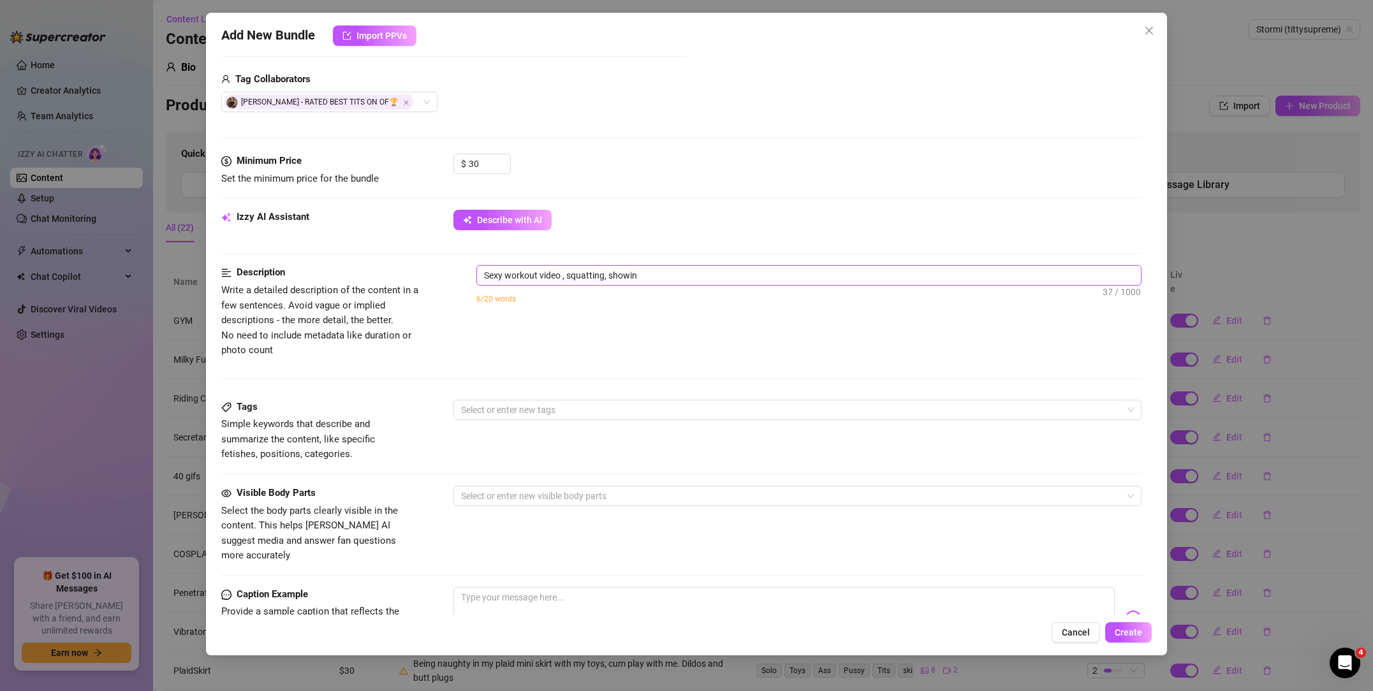
type textarea "Sexy workout video , squatting, showing"
type textarea "Sexy workout video , squatting, showing o"
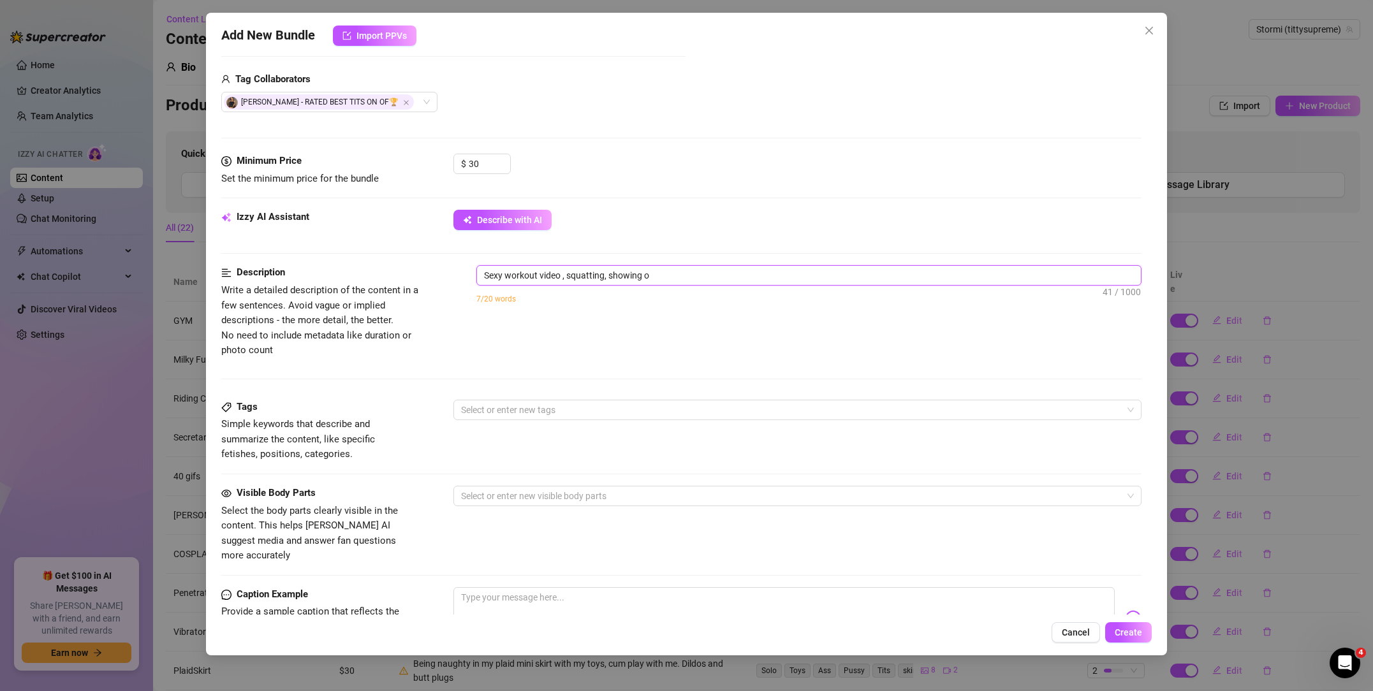
type textarea "Sexy workout video , squatting, showing of"
type textarea "Sexy workout video , squatting, showing off"
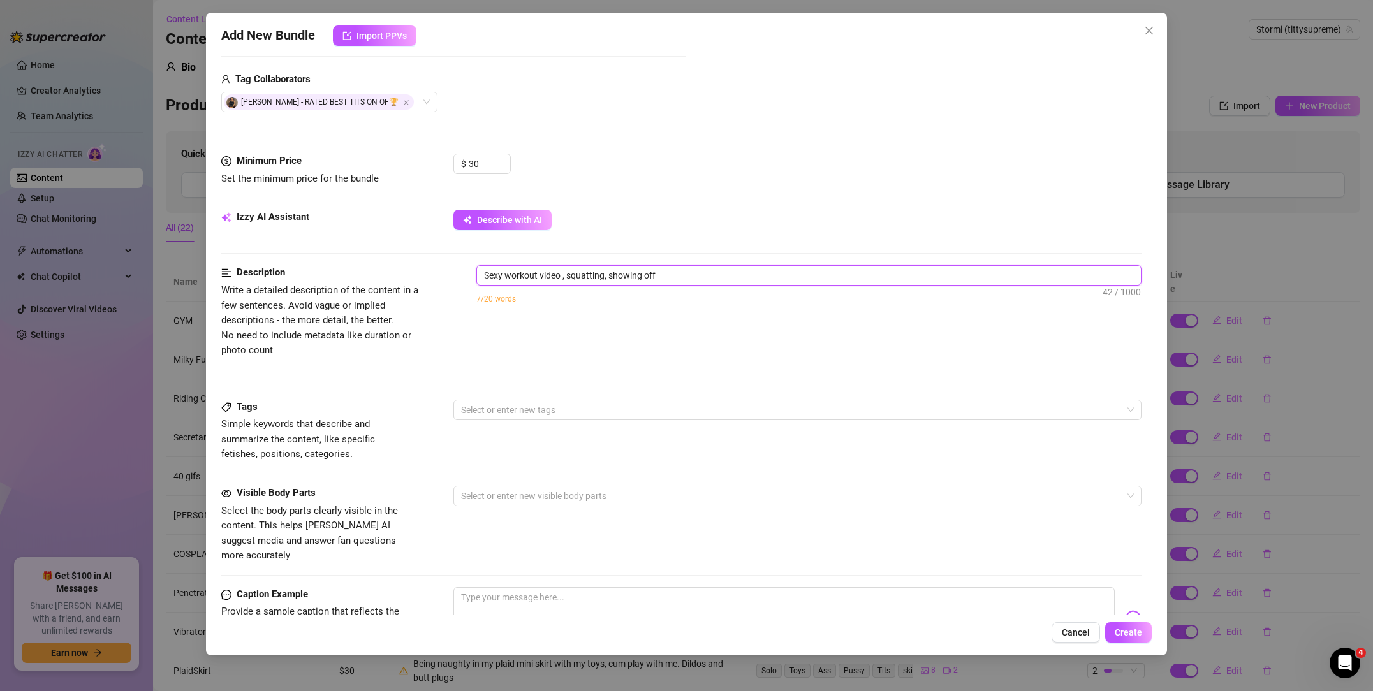
type textarea "Sexy workout video , squatting, showing off"
type textarea "Sexy workout video , squatting, showing off m"
type textarea "Sexy workout video , squatting, showing off my"
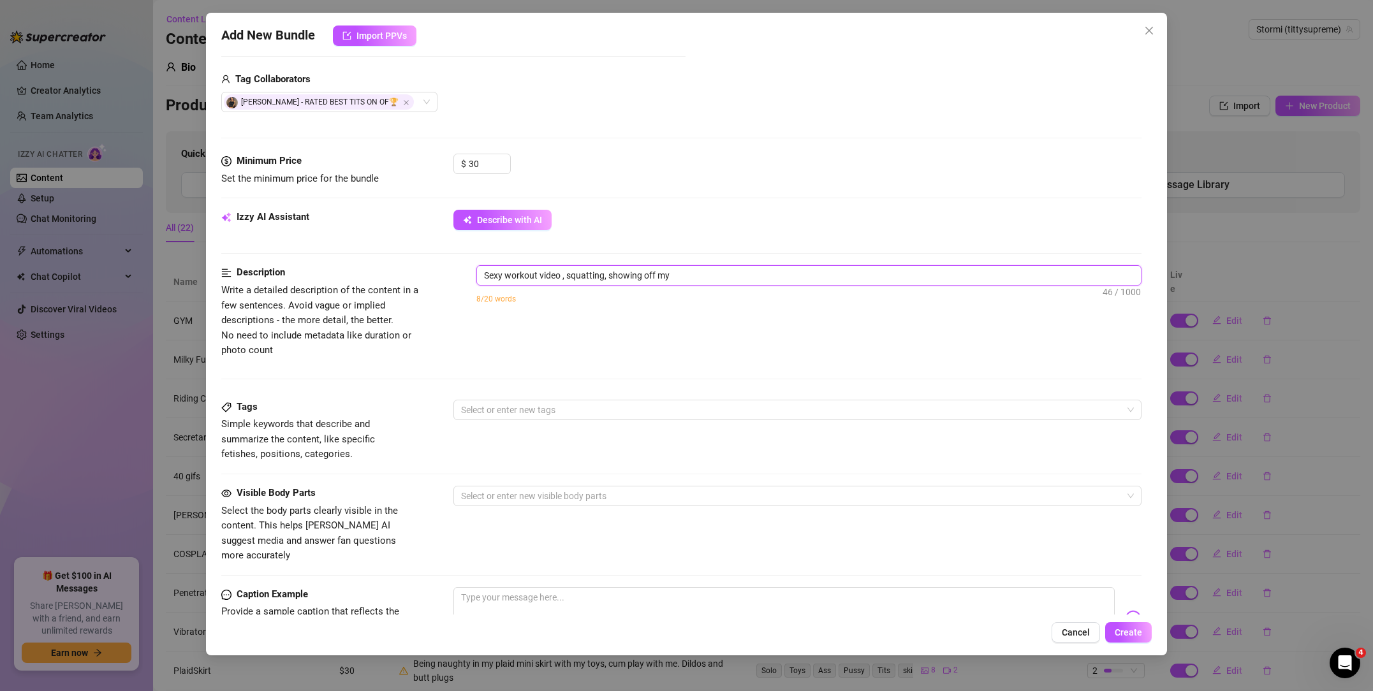
type textarea "Sexy workout video , squatting, showing off my"
type textarea "Sexy workout video , squatting, showing off my p"
type textarea "Sexy workout video , squatting, showing off my pe"
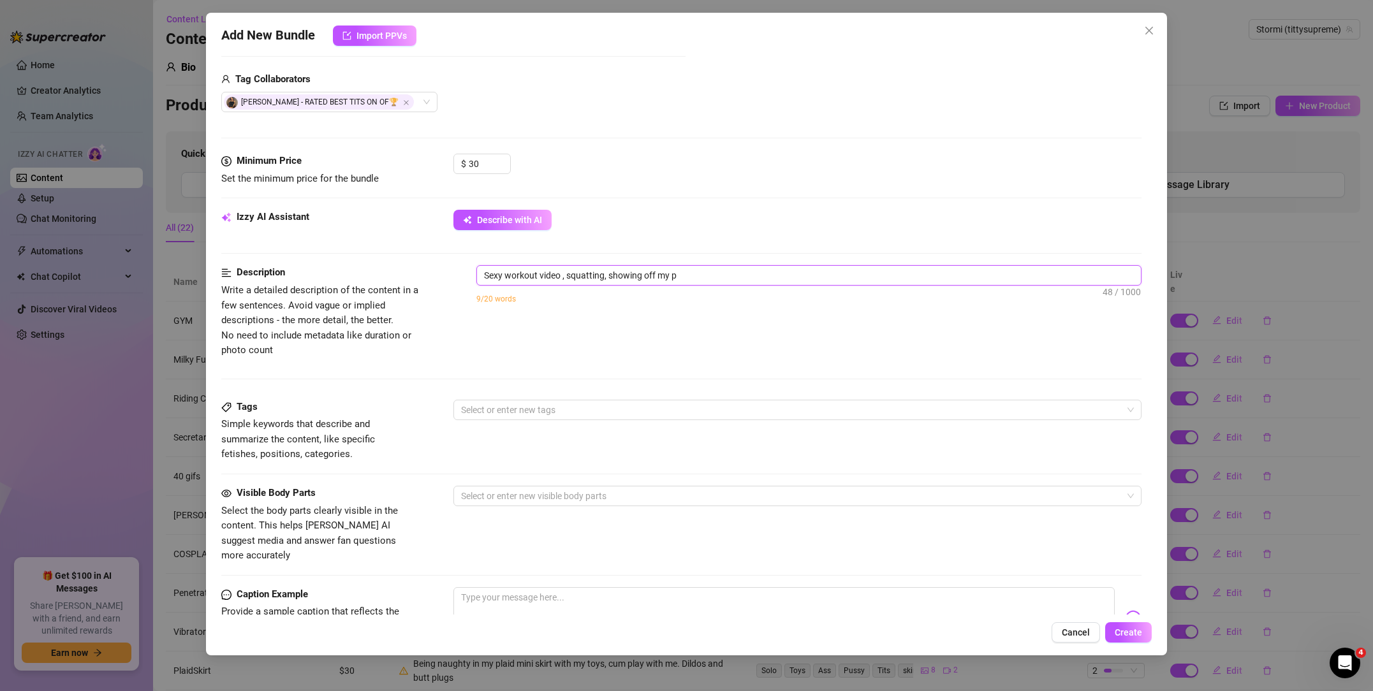
type textarea "Sexy workout video , squatting, showing off my pe"
type textarea "Sexy workout video , squatting, showing off my ped"
type textarea "Sexy workout video , squatting, showing off my pedi"
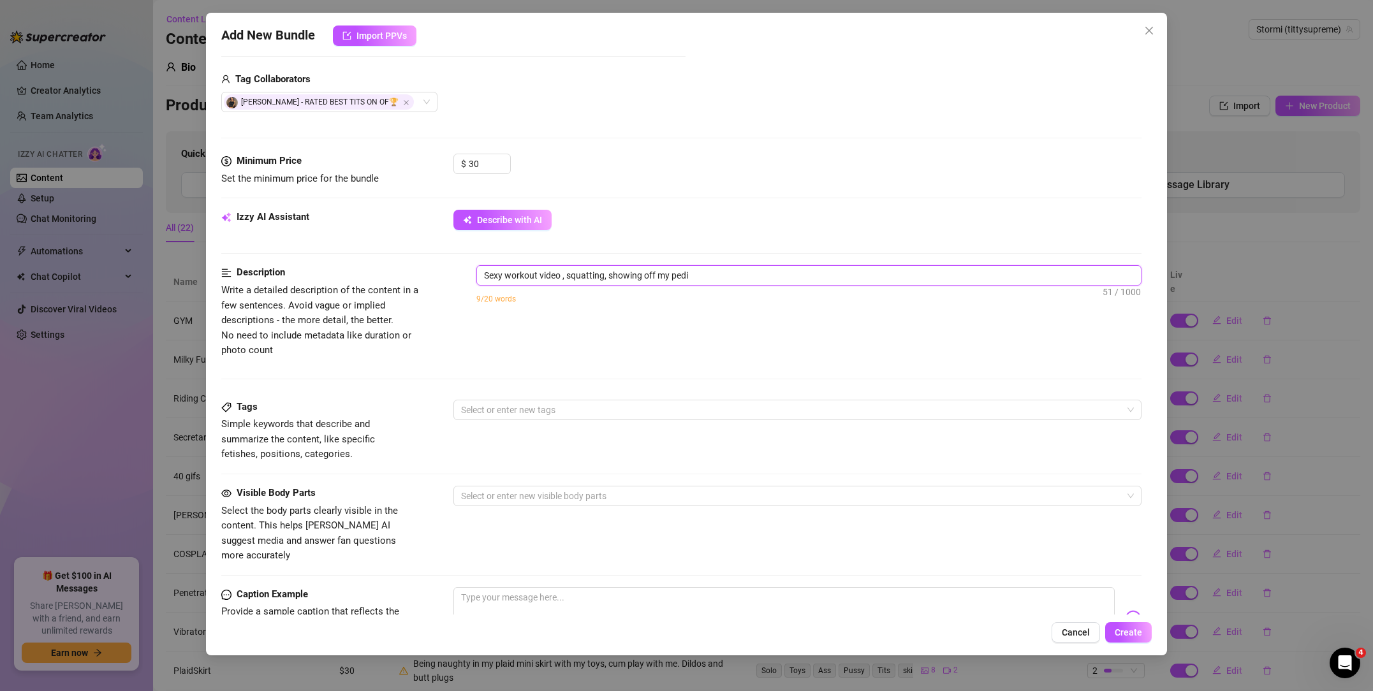
type textarea "Sexy workout video , squatting, showing off my pedic"
type textarea "Sexy workout video , squatting, showing off my pedicu"
type textarea "Sexy workout video , squatting, showing off my pedicur"
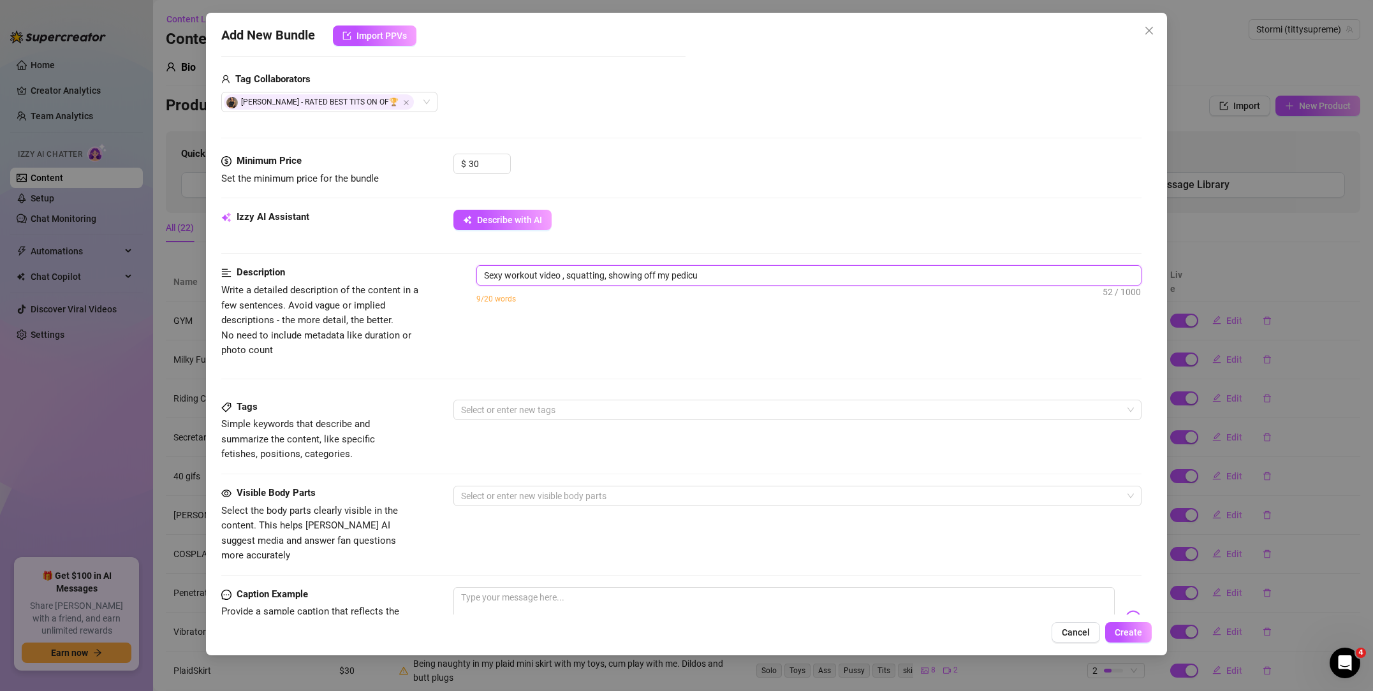
type textarea "Sexy workout video , squatting, showing off my pedicur"
type textarea "Sexy workout video , squatting, showing off my pedicure"
type textarea "Sexy workout video , squatting, showing off my pedicure,"
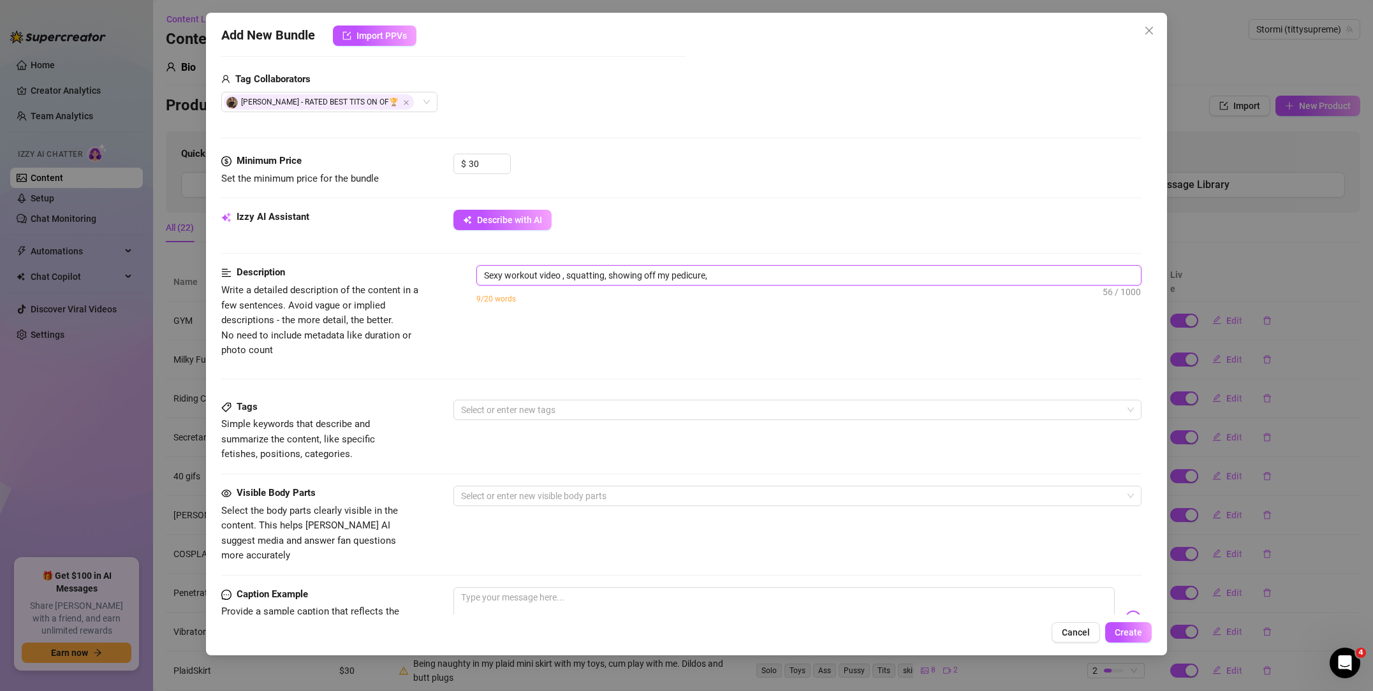
type textarea "Sexy workout video , squatting, showing off my pedicure,"
type textarea "Sexy workout video , squatting, showing off my pedicure, r"
type textarea "Sexy workout video , squatting, showing off my pedicure, ri"
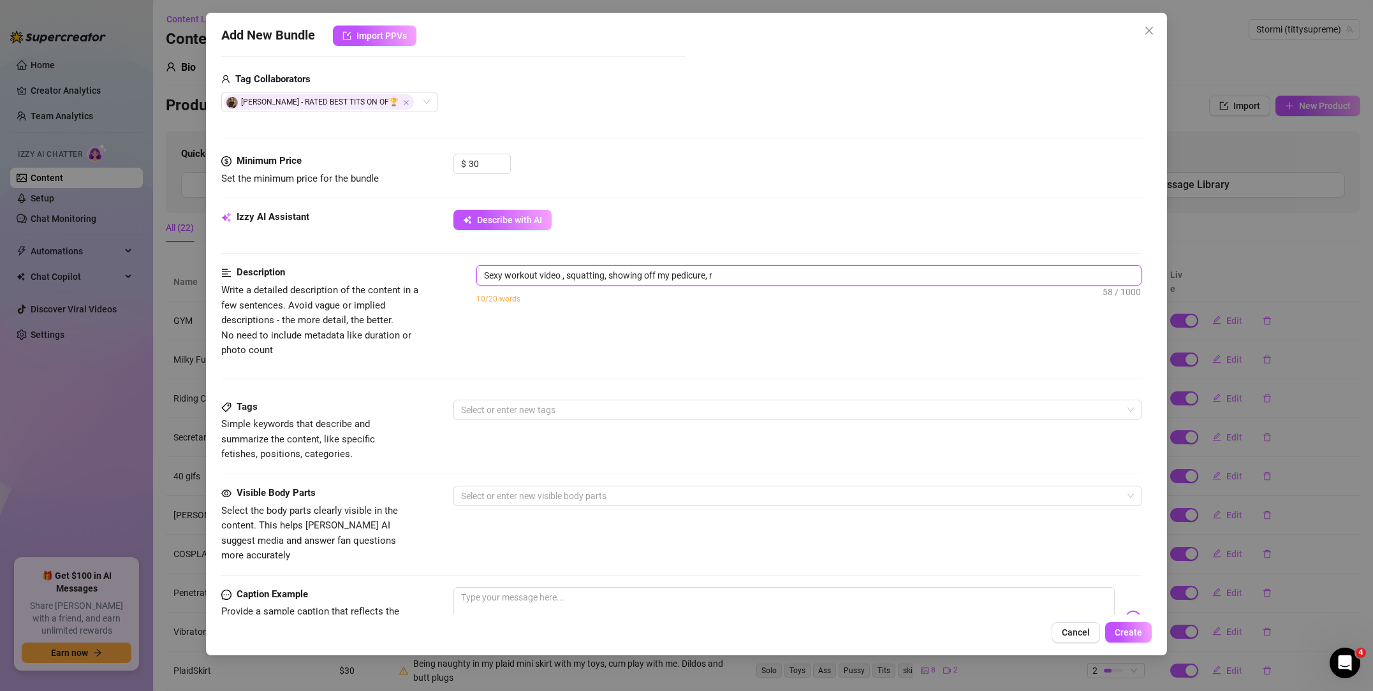
type textarea "Sexy workout video , squatting, showing off my pedicure, ri"
type textarea "Sexy workout video , squatting, showing off my pedicure, rid"
type textarea "Sexy workout video , squatting, showing off my pedicure, ridi"
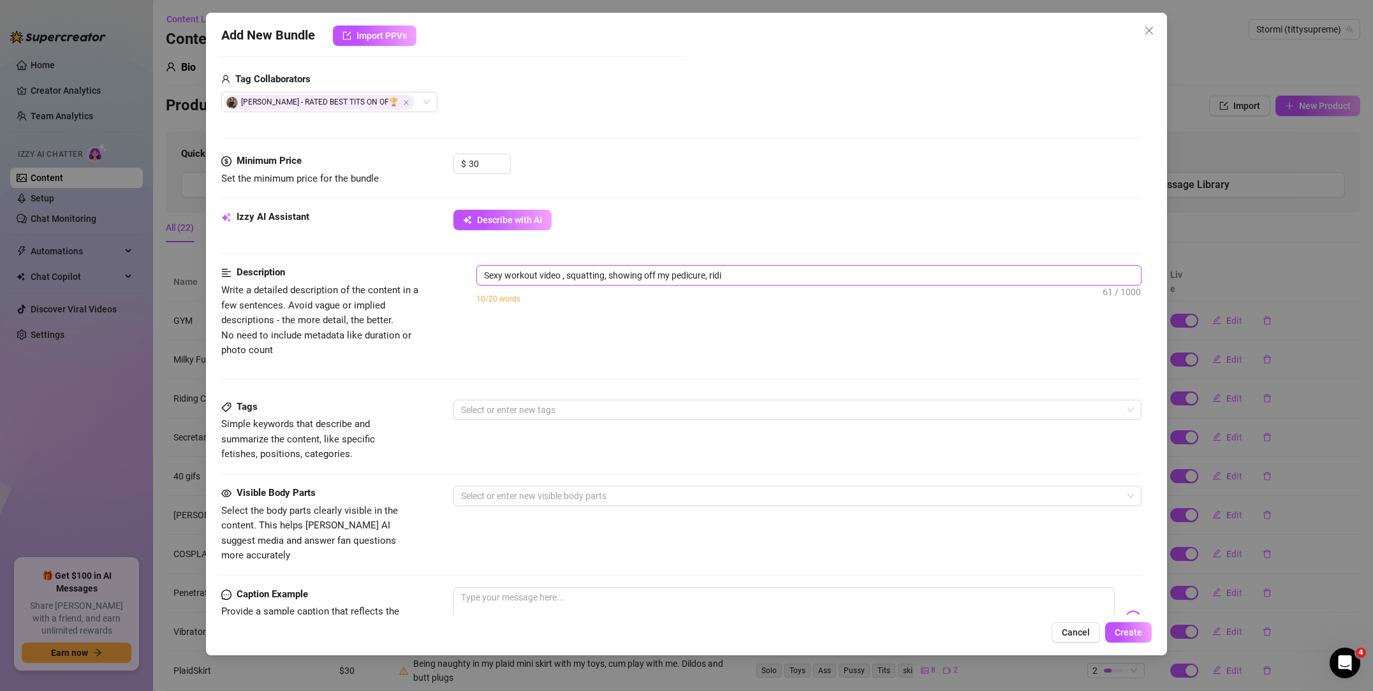
type textarea "Sexy workout video , squatting, showing off my pedicure, ridin"
type textarea "Sexy workout video , squatting, showing off my pedicure, riding"
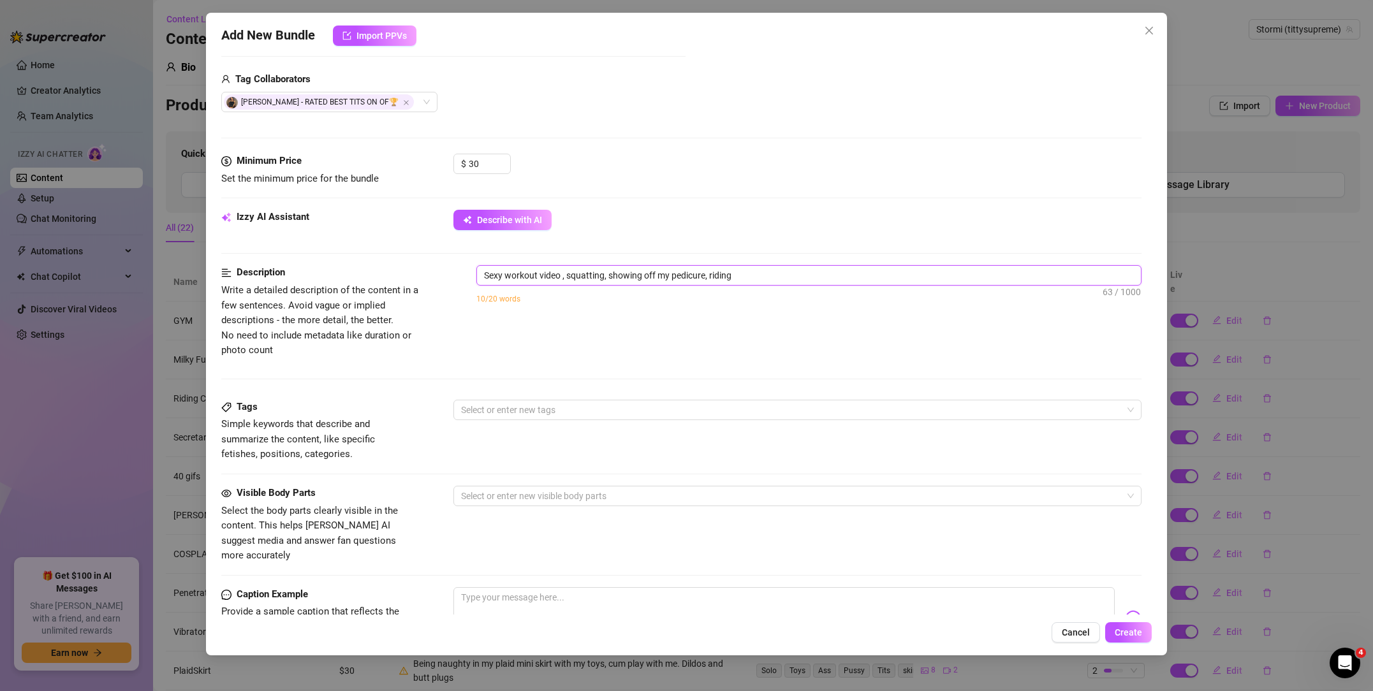
type textarea "Sexy workout video , squatting, showing off my pedicure, riding"
type textarea "Sexy workout video , squatting, showing off my pedicure, riding a"
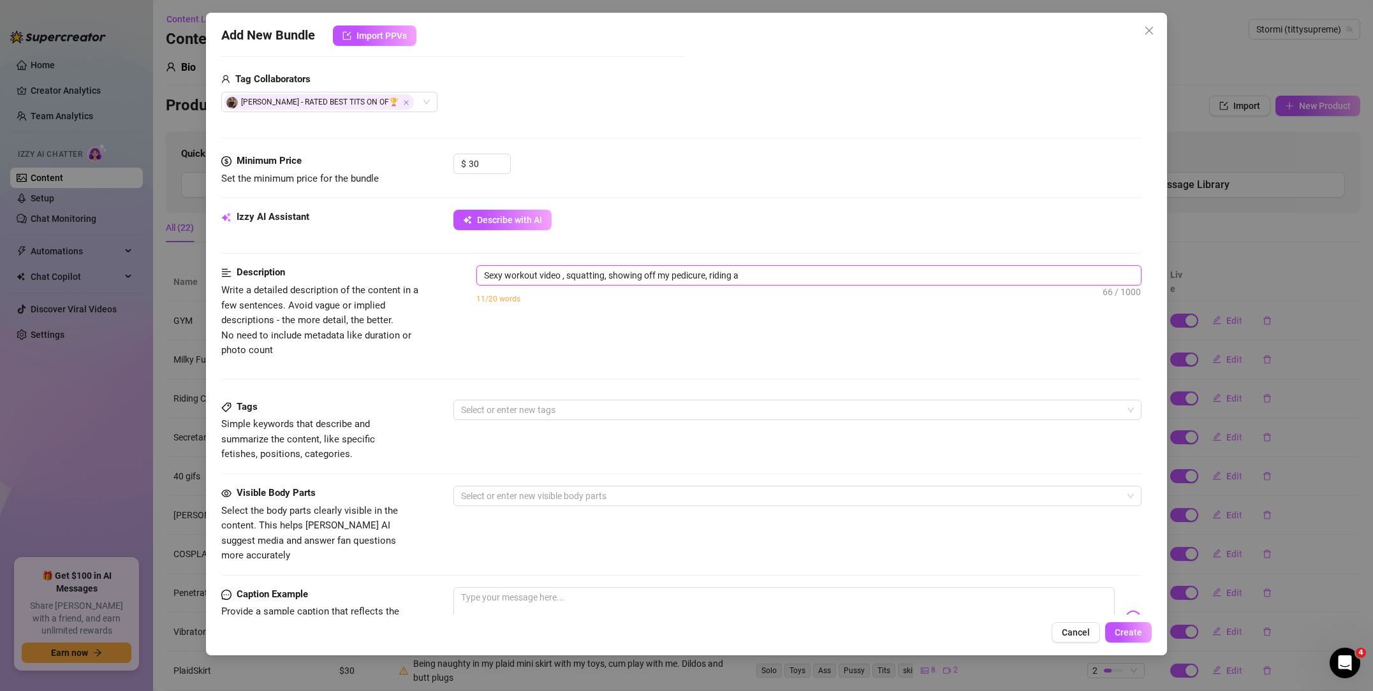
type textarea "Sexy workout video , squatting, showing off my pedicure, riding a d"
type textarea "Sexy workout video , squatting, showing off my pedicure, riding a di"
type textarea "Sexy workout video , squatting, showing off my pedicure, riding a dil"
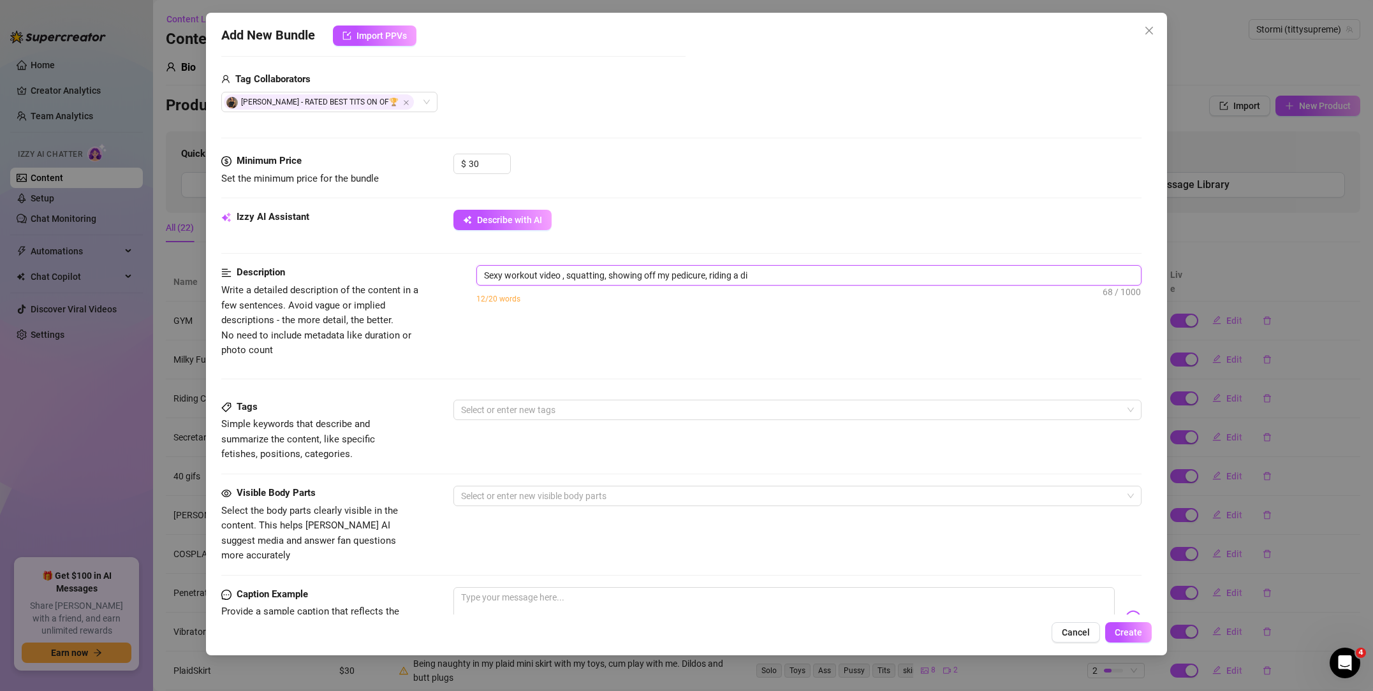
type textarea "Sexy workout video , squatting, showing off my pedicure, riding a dil"
type textarea "Sexy workout video , squatting, showing off my pedicure, riding a dild"
type textarea "Sexy workout video , squatting, showing off my pedicure, riding a dildo"
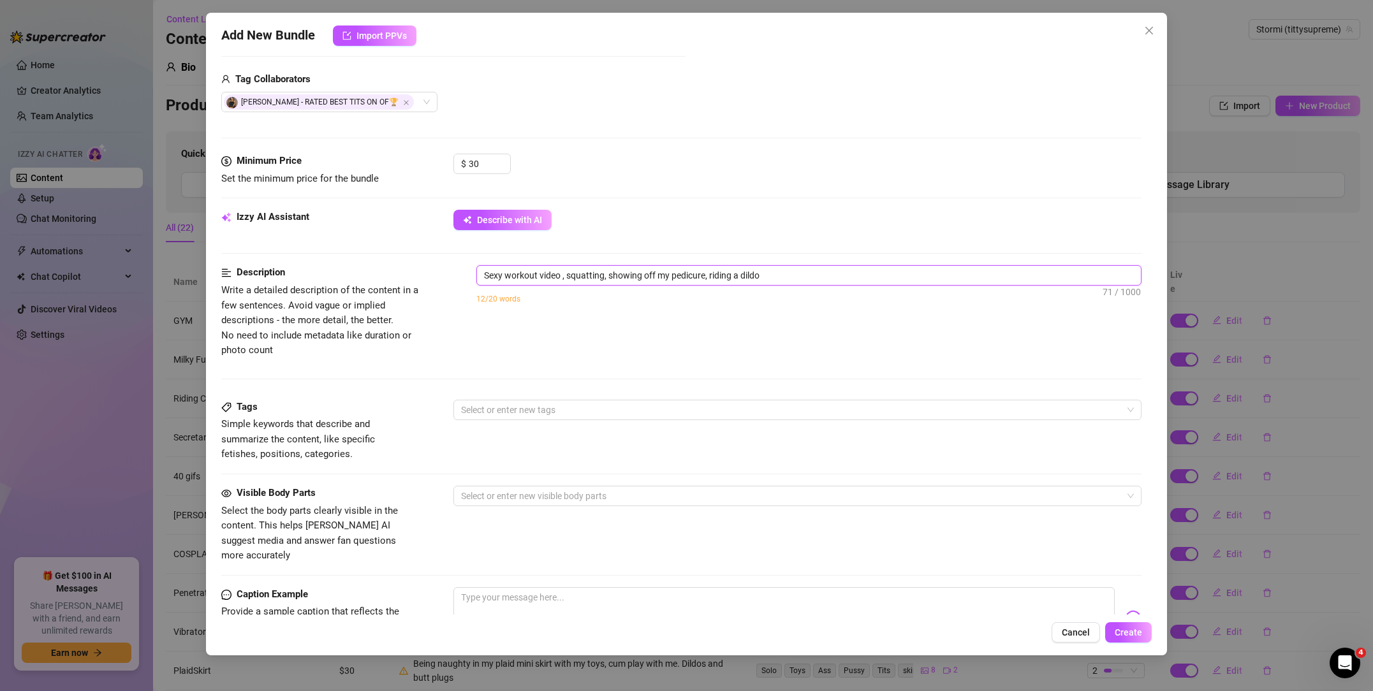
type textarea "Sexy workout video , squatting, showing off my pedicure, riding a dildo"
type textarea "Sexy workout video , squatting, showing off my pedicure, riding a dildo a"
type textarea "Sexy workout video , squatting, showing off my pedicure, riding a dildo an"
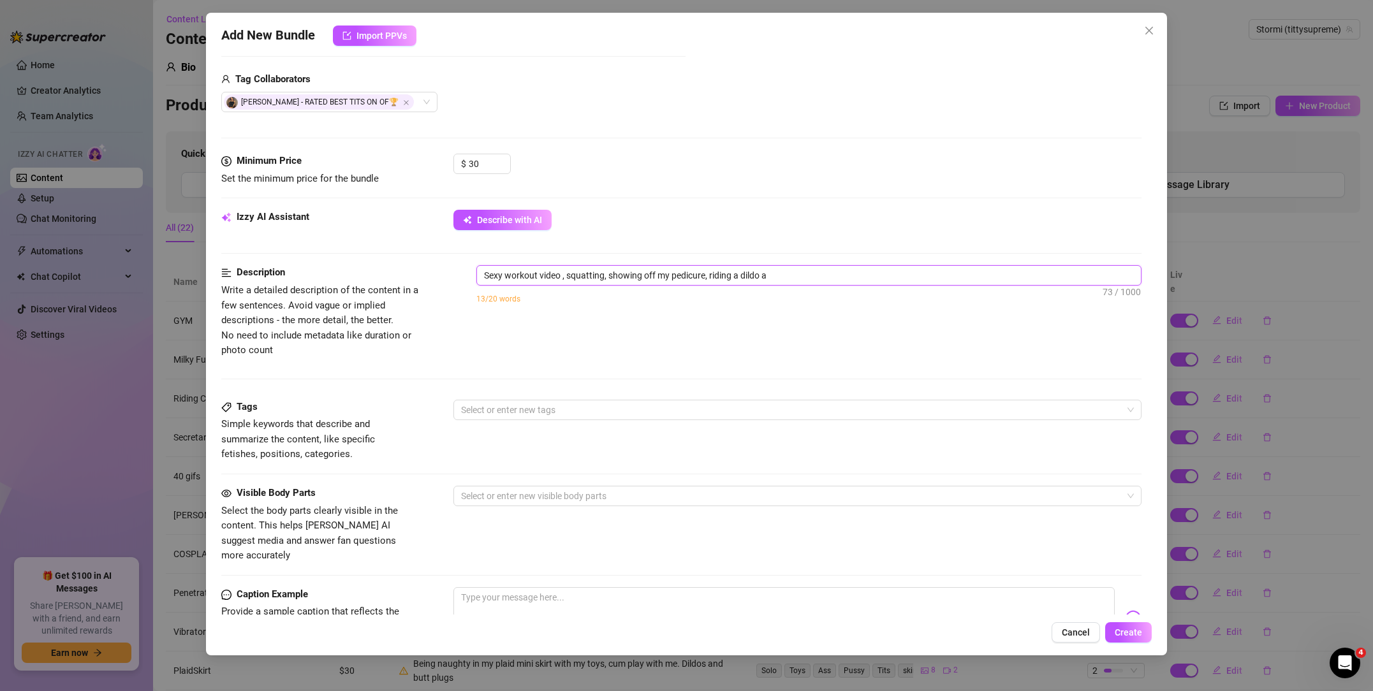
type textarea "Sexy workout video , squatting, showing off my pedicure, riding a dildo an"
type textarea "Sexy workout video , squatting, showing off my pedicure, riding a dildo and"
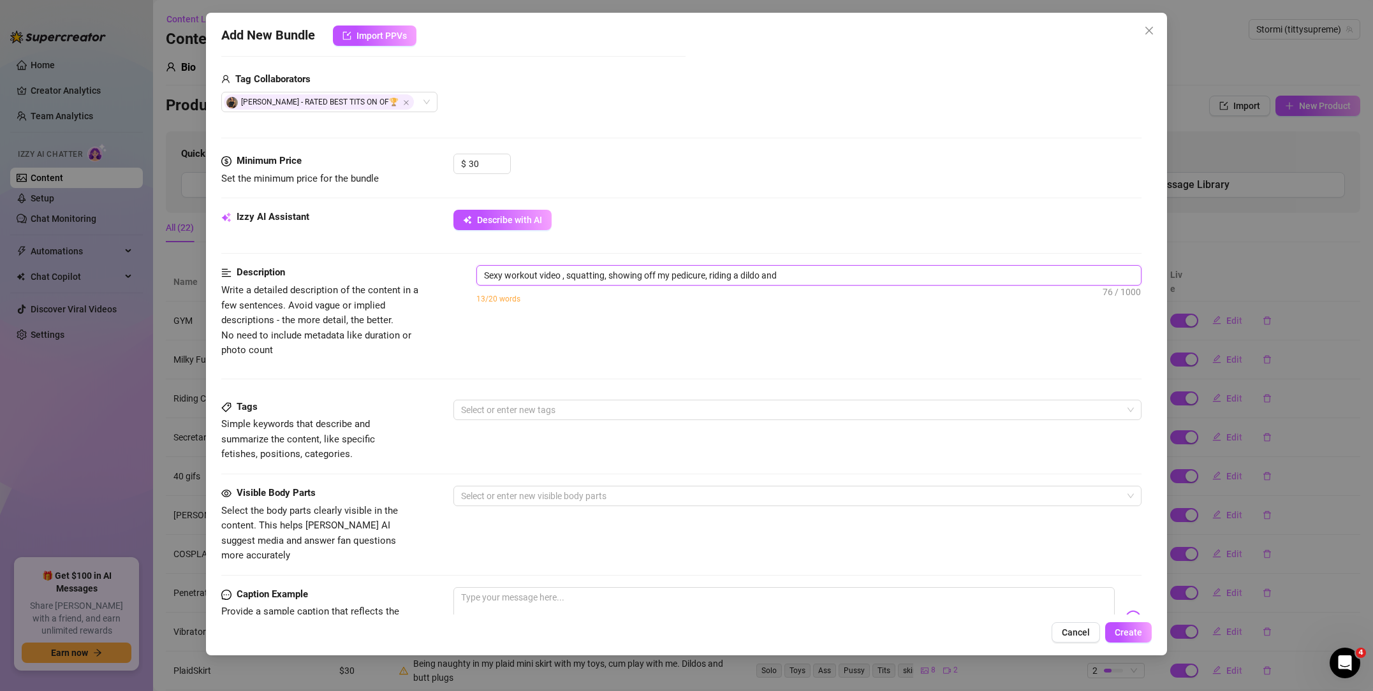
type textarea "Sexy workout video , squatting, showing off my pedicure, riding a dildo and v"
type textarea "Sexy workout video , squatting, showing off my pedicure, riding a dildo and vi"
type textarea "Sexy workout video , squatting, showing off my pedicure, riding a dildo and vib"
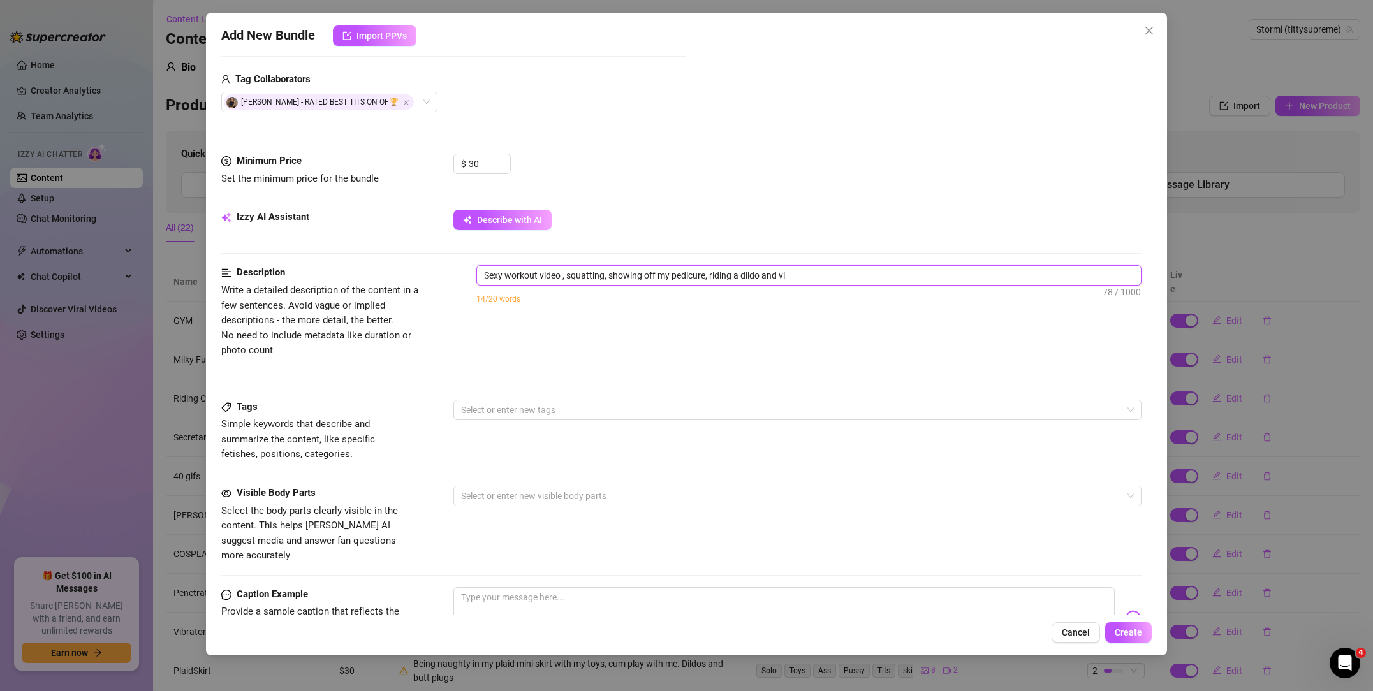
type textarea "Sexy workout video , squatting, showing off my pedicure, riding a dildo and vib"
type textarea "Sexy workout video , squatting, showing off my pedicure, riding a dildo and vibr"
type textarea "Sexy workout video , squatting, showing off my pedicure, riding a dildo and vib…"
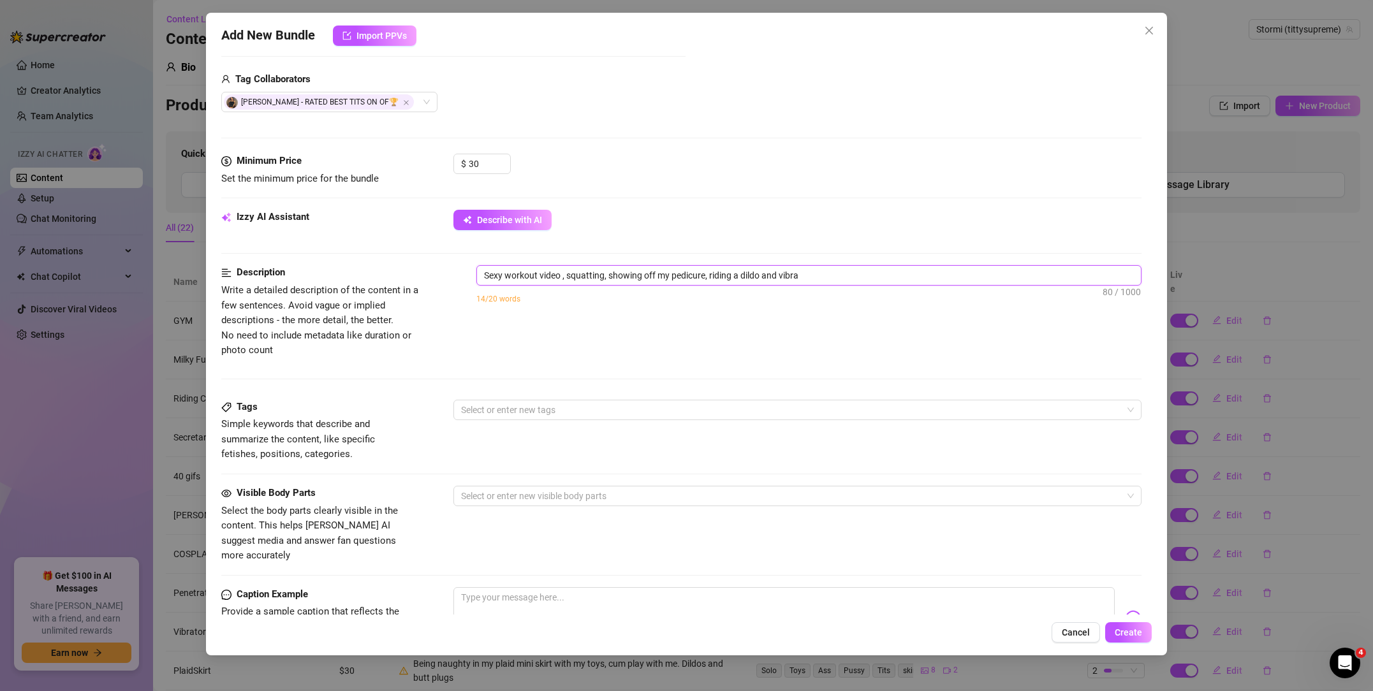
type textarea "Sexy workout video , squatting, showing off my pedicure, riding a dildo and vib…"
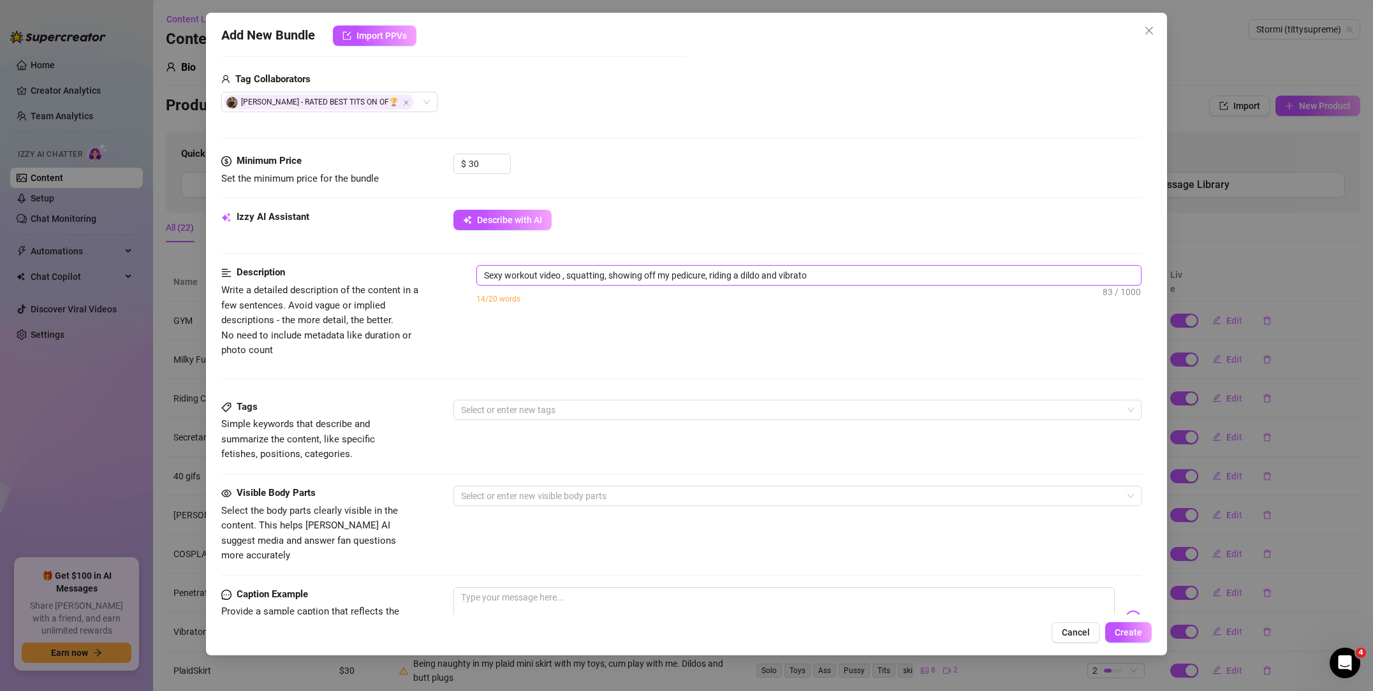
type textarea "Sexy workout video , squatting, showing off my pedicure, riding a dildo and vib…"
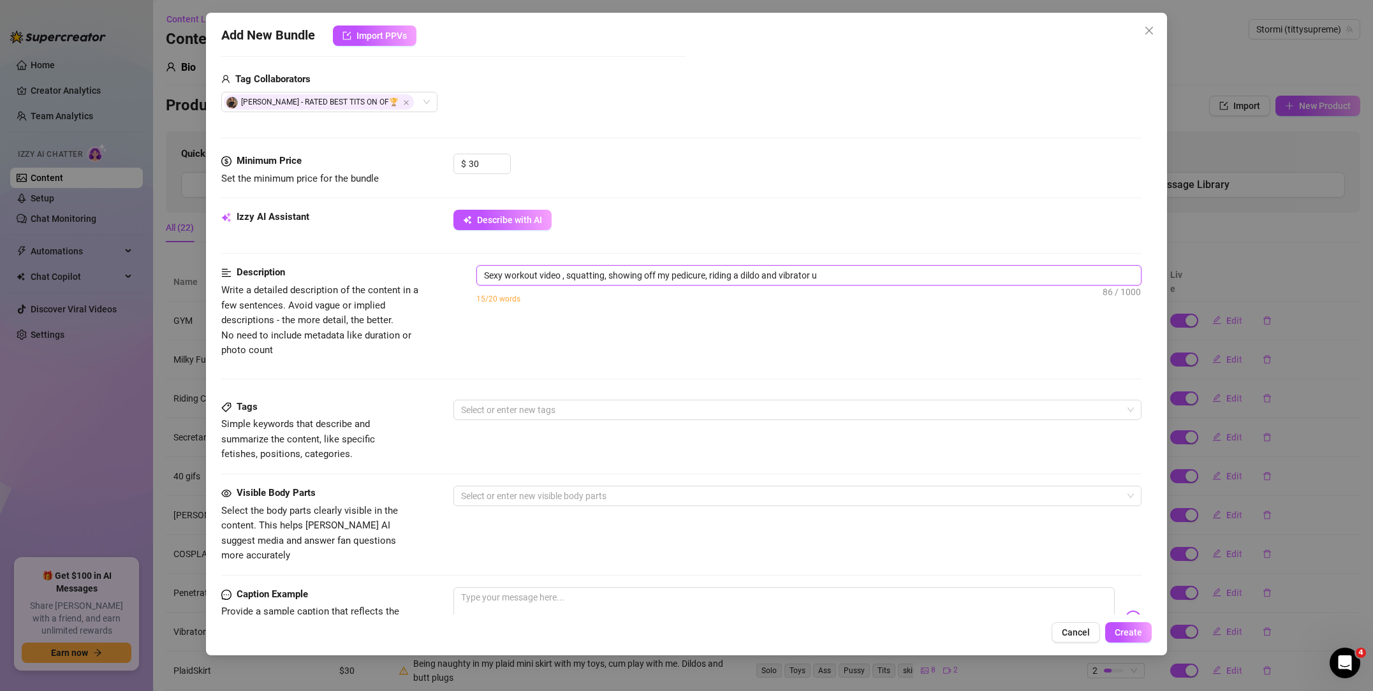
type textarea "Sexy workout video , squatting, showing off my pedicure, riding a dildo and vib…"
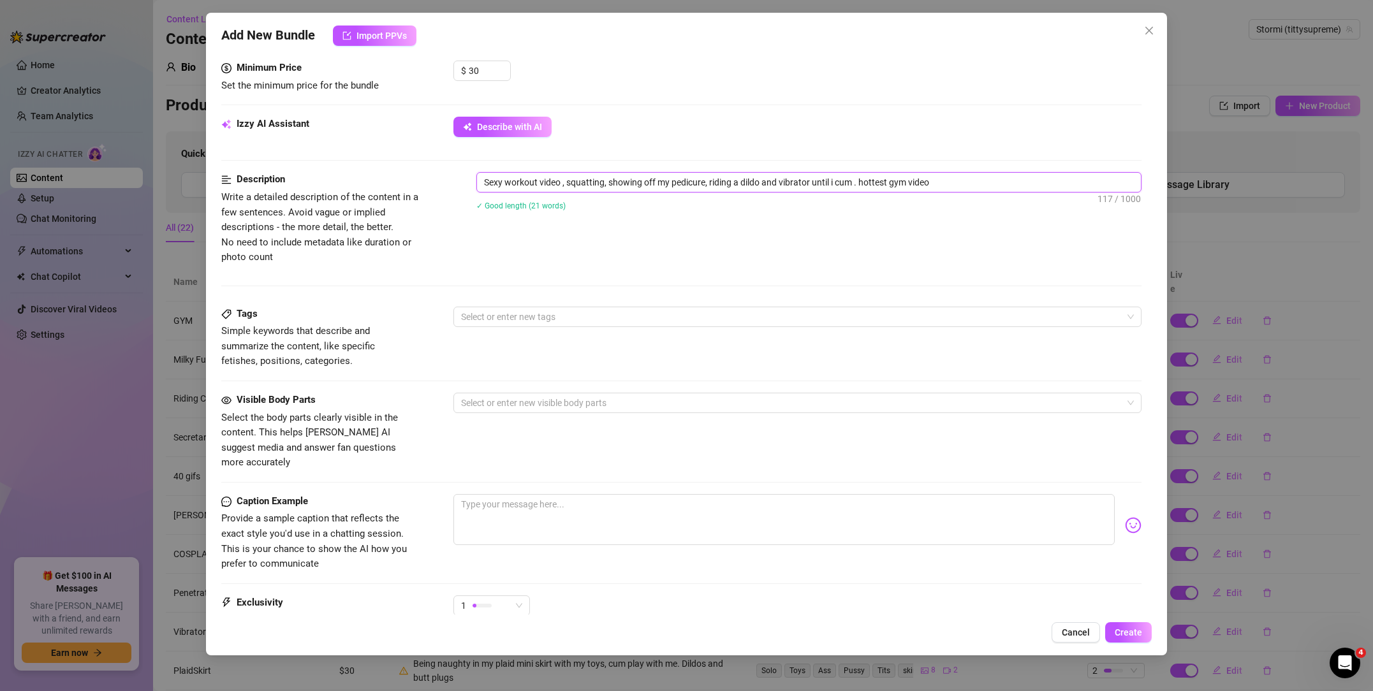
scroll to position [404, 0]
click at [524, 312] on div at bounding box center [791, 316] width 670 height 18
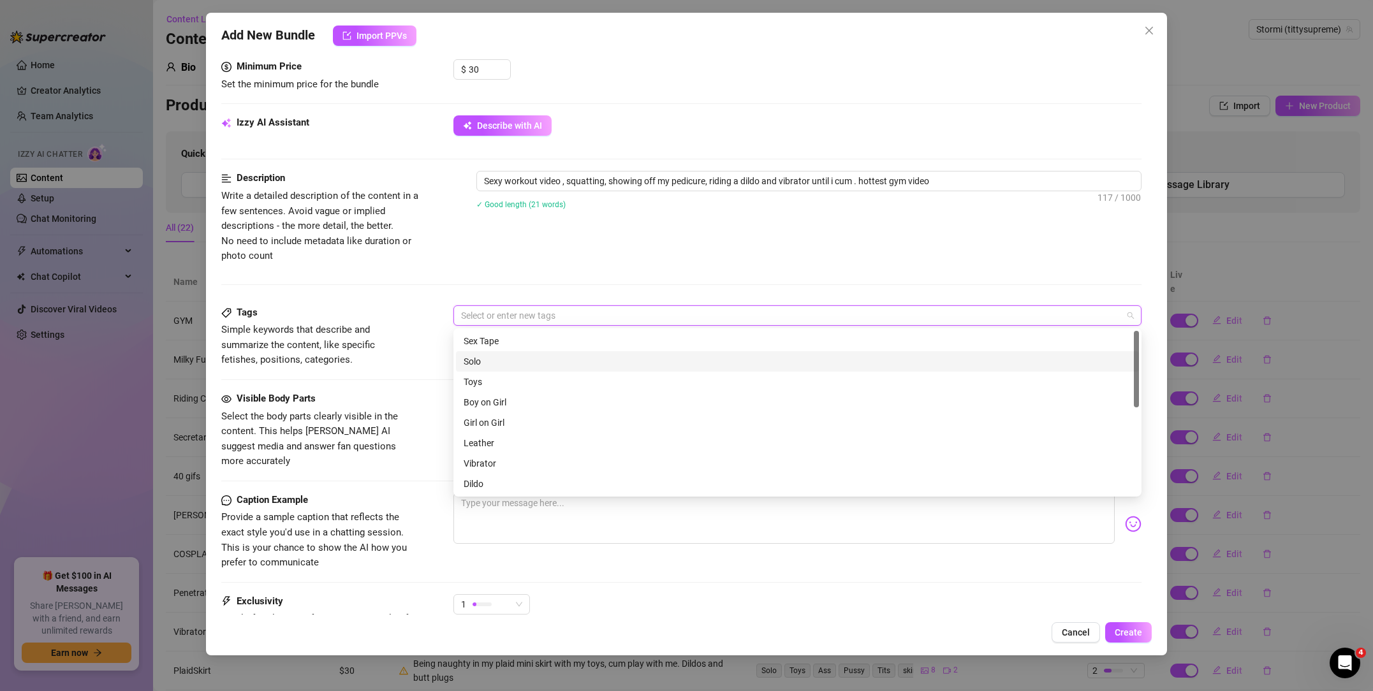
click at [515, 362] on div "Solo" at bounding box center [798, 362] width 668 height 14
click at [503, 383] on div "Toys" at bounding box center [798, 382] width 668 height 14
click at [496, 465] on div "Vibrator" at bounding box center [798, 464] width 668 height 14
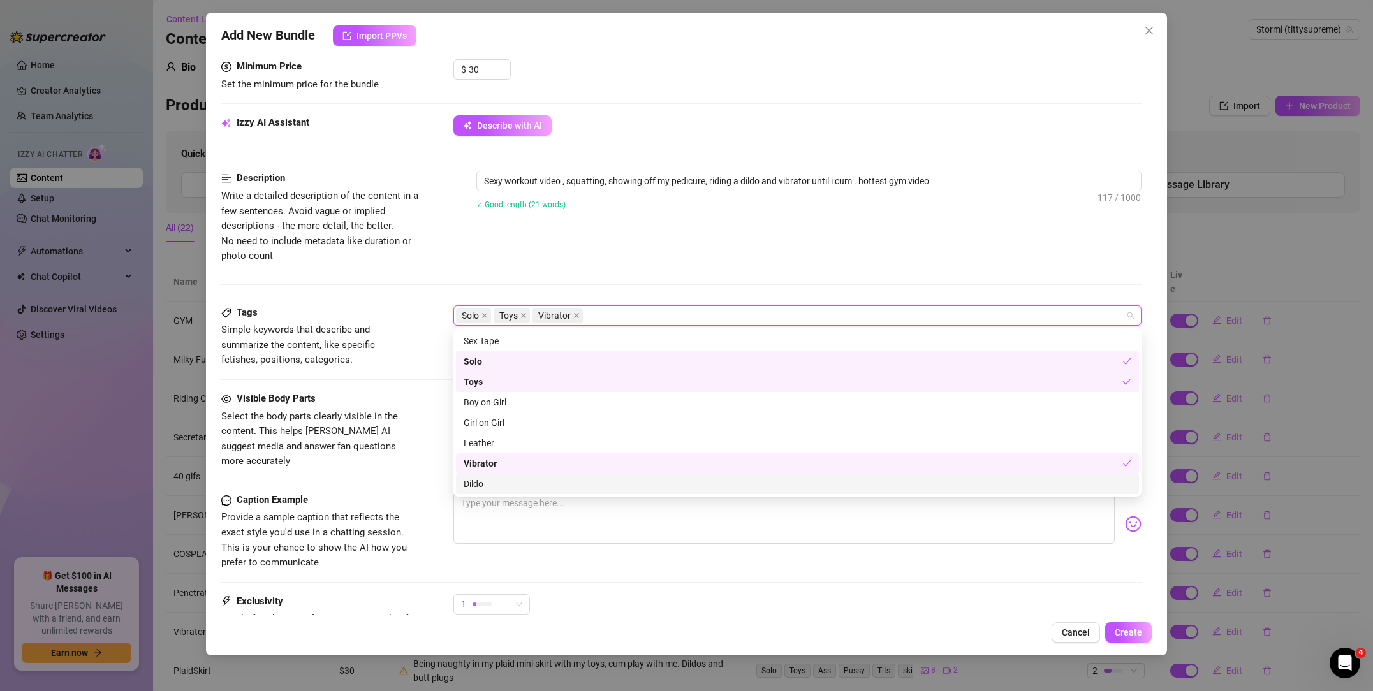
click at [495, 480] on div "Dildo" at bounding box center [798, 484] width 668 height 14
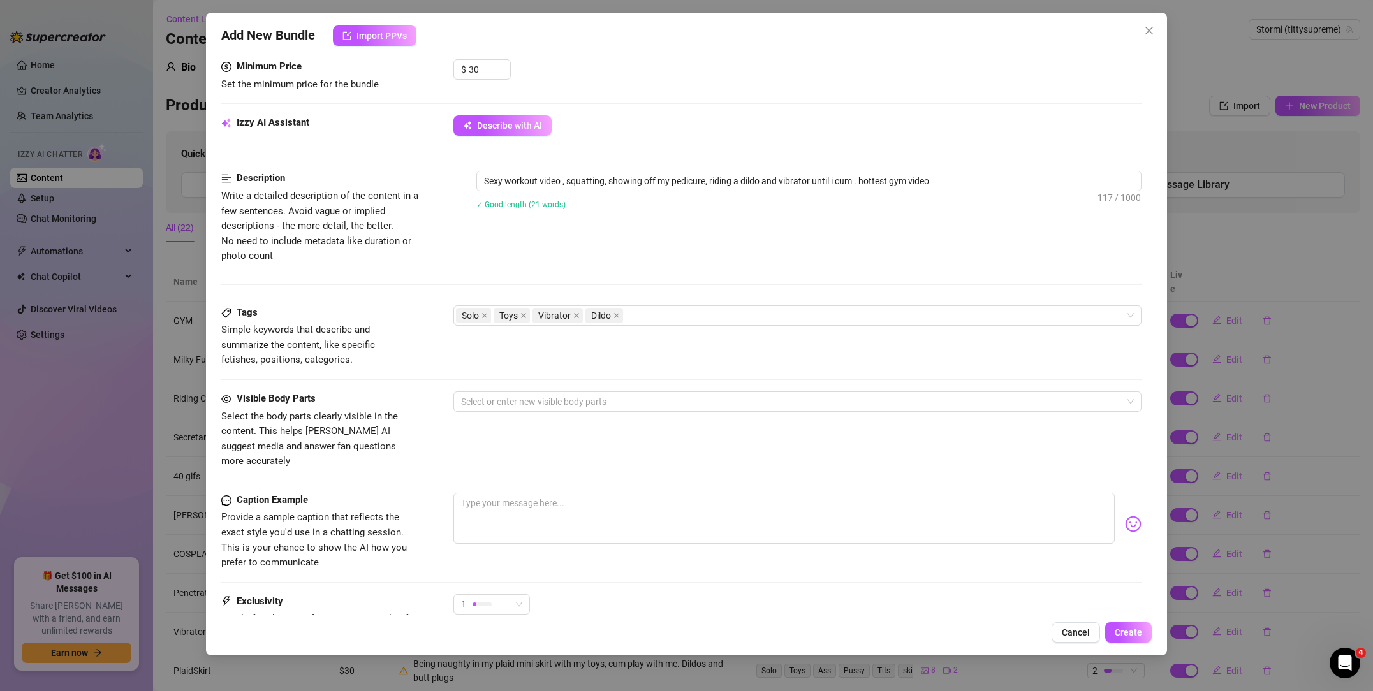
drag, startPoint x: 417, startPoint y: 422, endPoint x: 460, endPoint y: 413, distance: 44.3
click at [417, 422] on div "Visible Body Parts Select the body parts clearly visible in the content. This h…" at bounding box center [681, 431] width 920 height 78
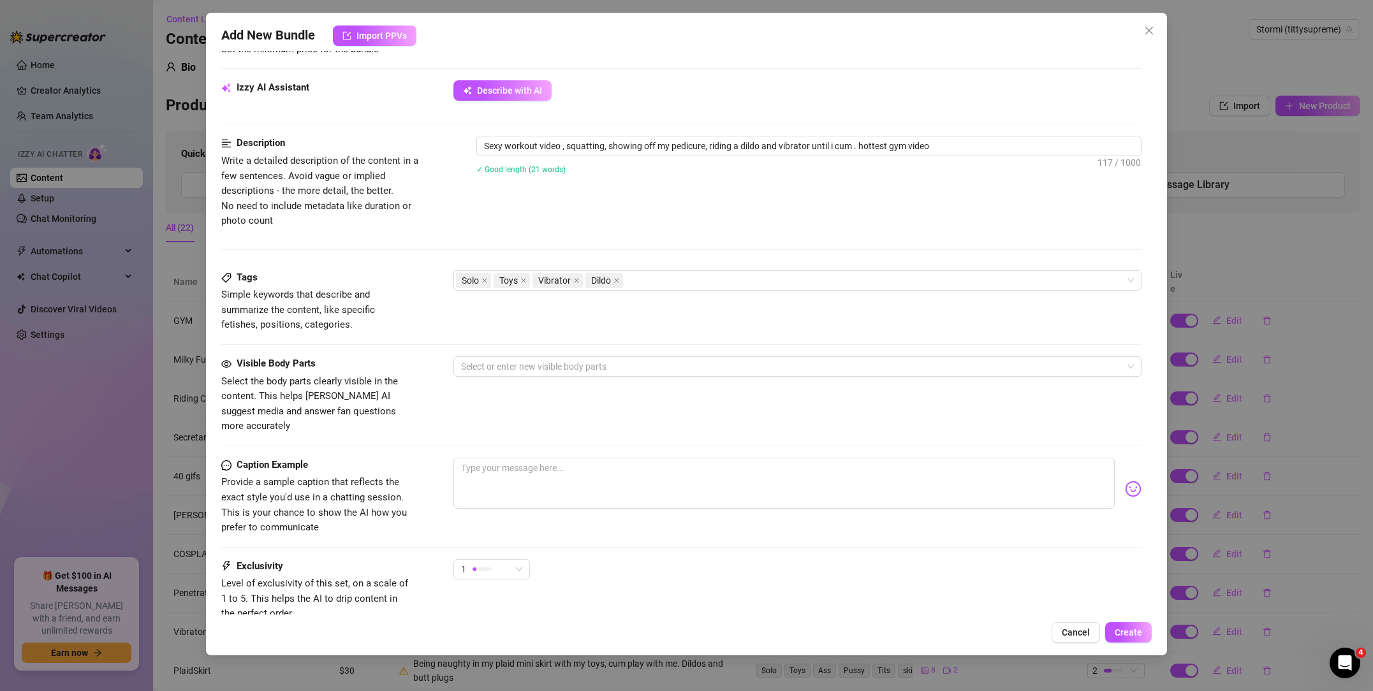
scroll to position [448, 0]
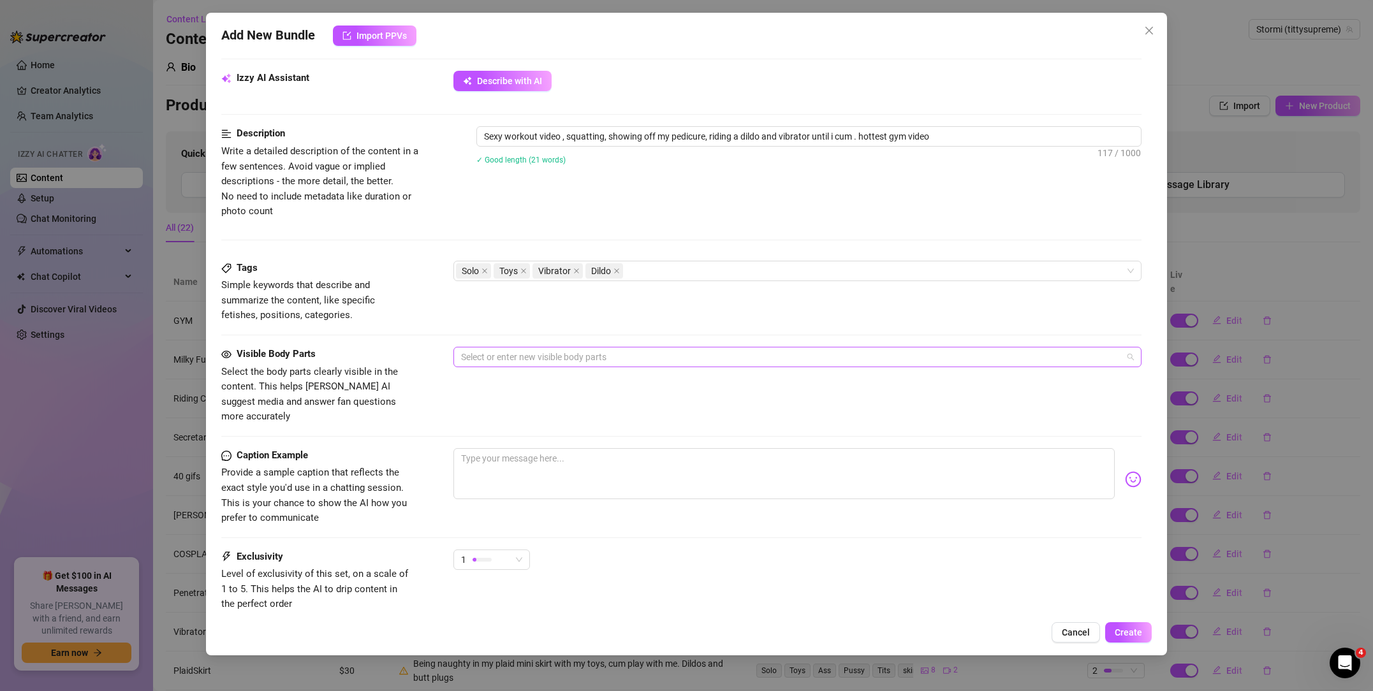
click at [503, 362] on div at bounding box center [791, 357] width 670 height 18
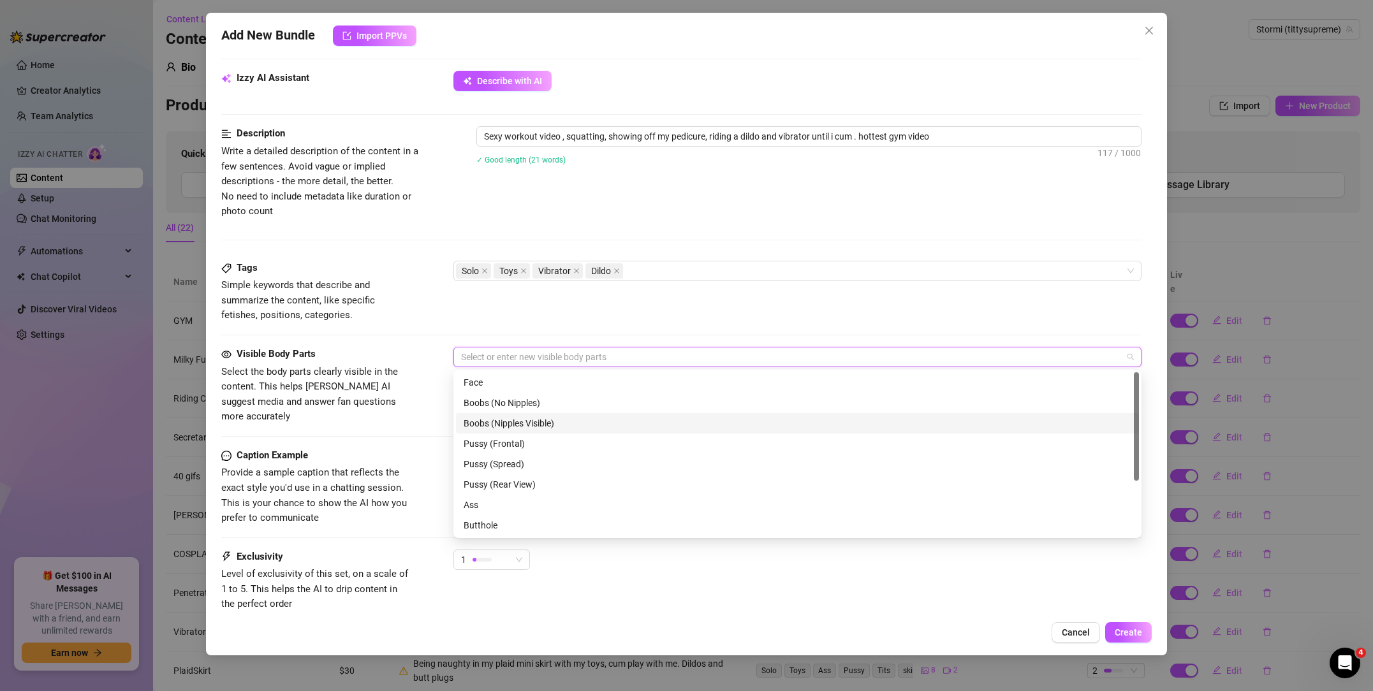
click at [506, 421] on div "Boobs (Nipples Visible)" at bounding box center [798, 424] width 668 height 14
click at [499, 445] on div "Pussy (Frontal)" at bounding box center [798, 444] width 668 height 14
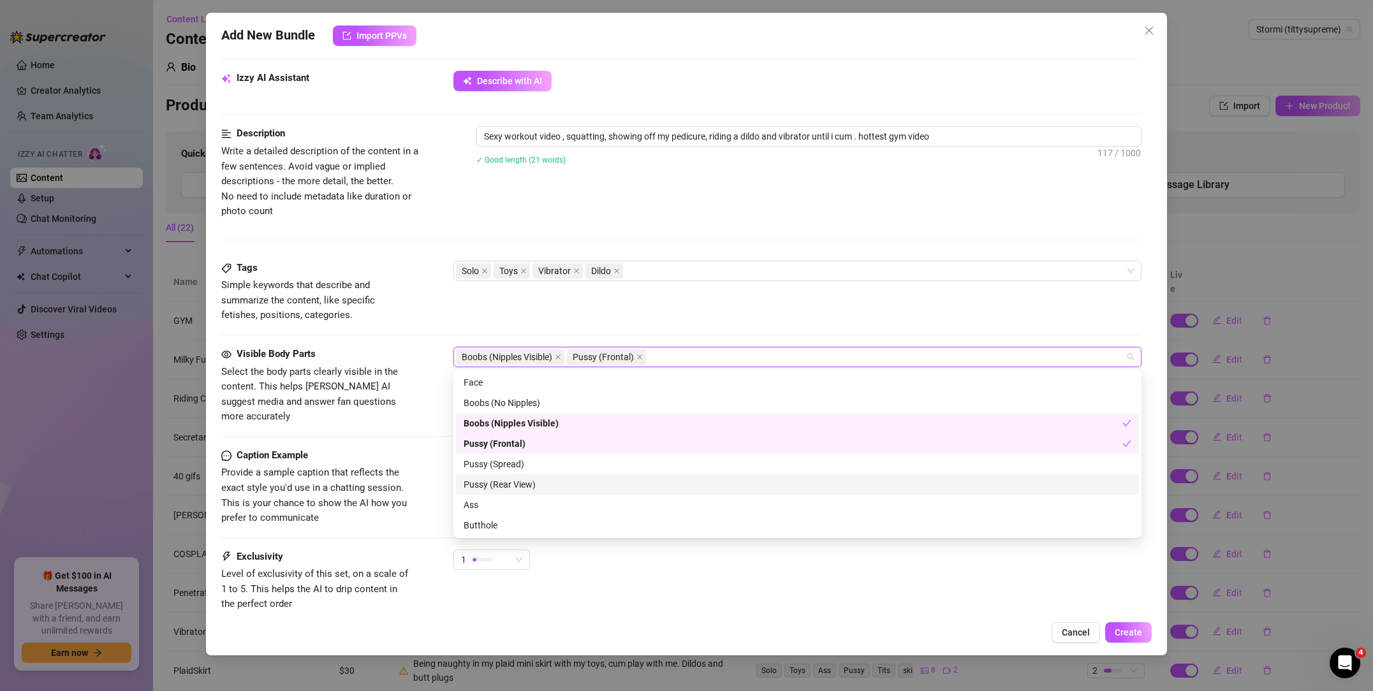
click at [488, 485] on div "Pussy (Rear View)" at bounding box center [798, 485] width 668 height 14
click at [481, 506] on div "Ass" at bounding box center [798, 505] width 668 height 14
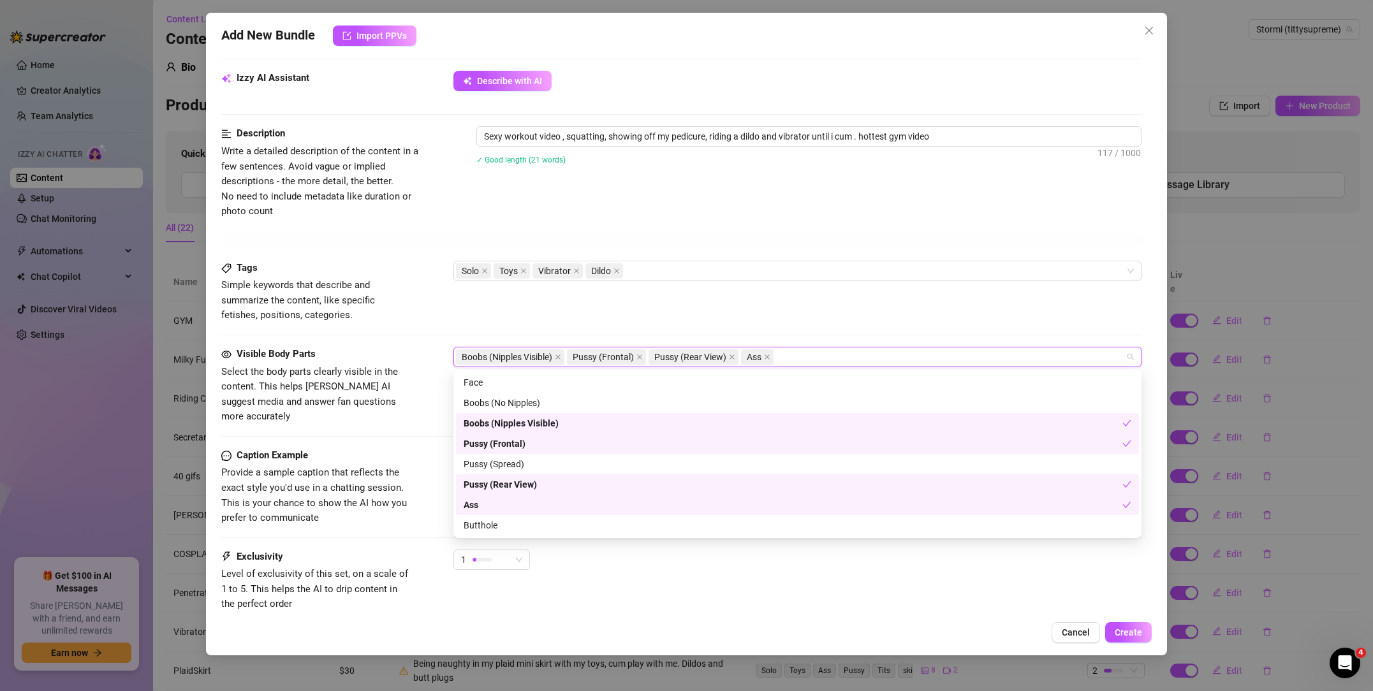
click at [381, 448] on div "Caption Example" at bounding box center [316, 455] width 191 height 15
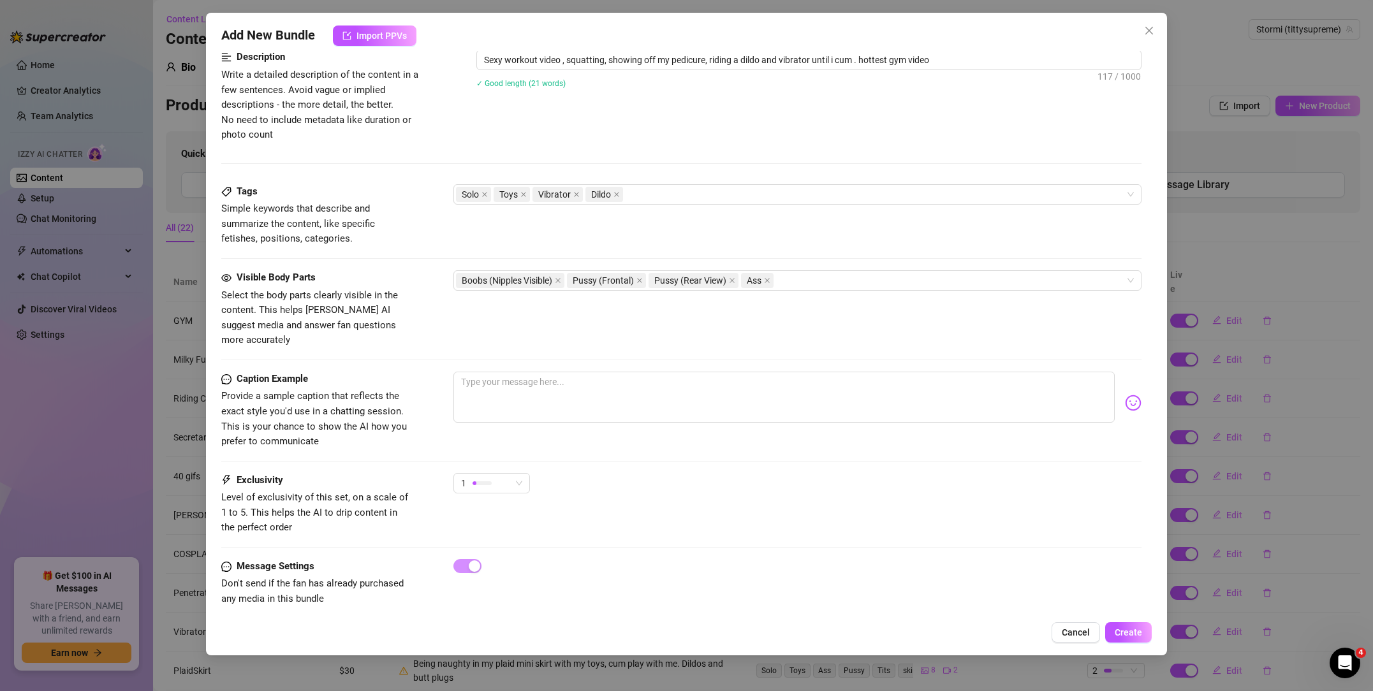
scroll to position [526, 0]
click at [508, 473] on div "1" at bounding box center [486, 482] width 50 height 19
click at [505, 577] on span "5 - Most Exclusive 🔥" at bounding box center [505, 575] width 83 height 14
click at [571, 559] on div at bounding box center [798, 566] width 688 height 14
click at [518, 372] on textarea at bounding box center [784, 396] width 661 height 51
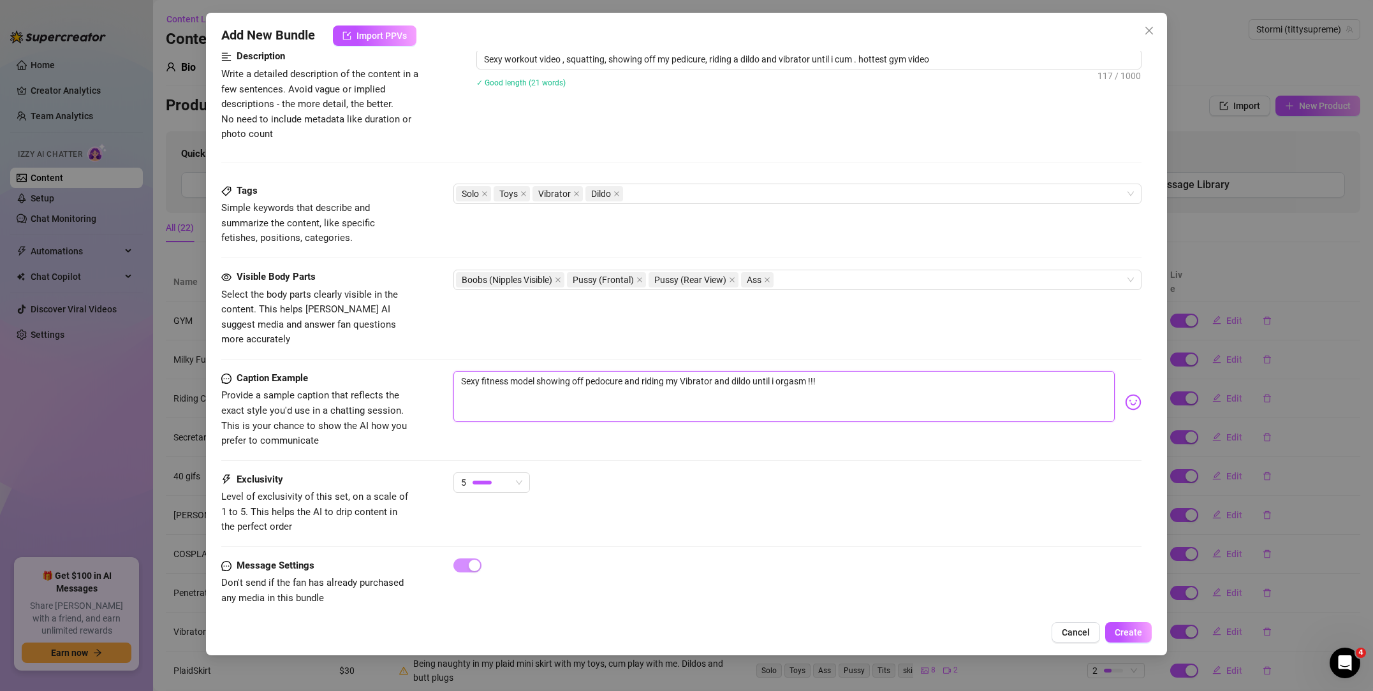
click at [739, 388] on textarea "Sexy fitness model showing off pedocure and riding my Vibrator and dildo until …" at bounding box center [784, 396] width 661 height 51
click at [832, 374] on textarea "Sexy fitness model showing off pedicure and riding my Vibrator and dildo until …" at bounding box center [784, 396] width 661 height 51
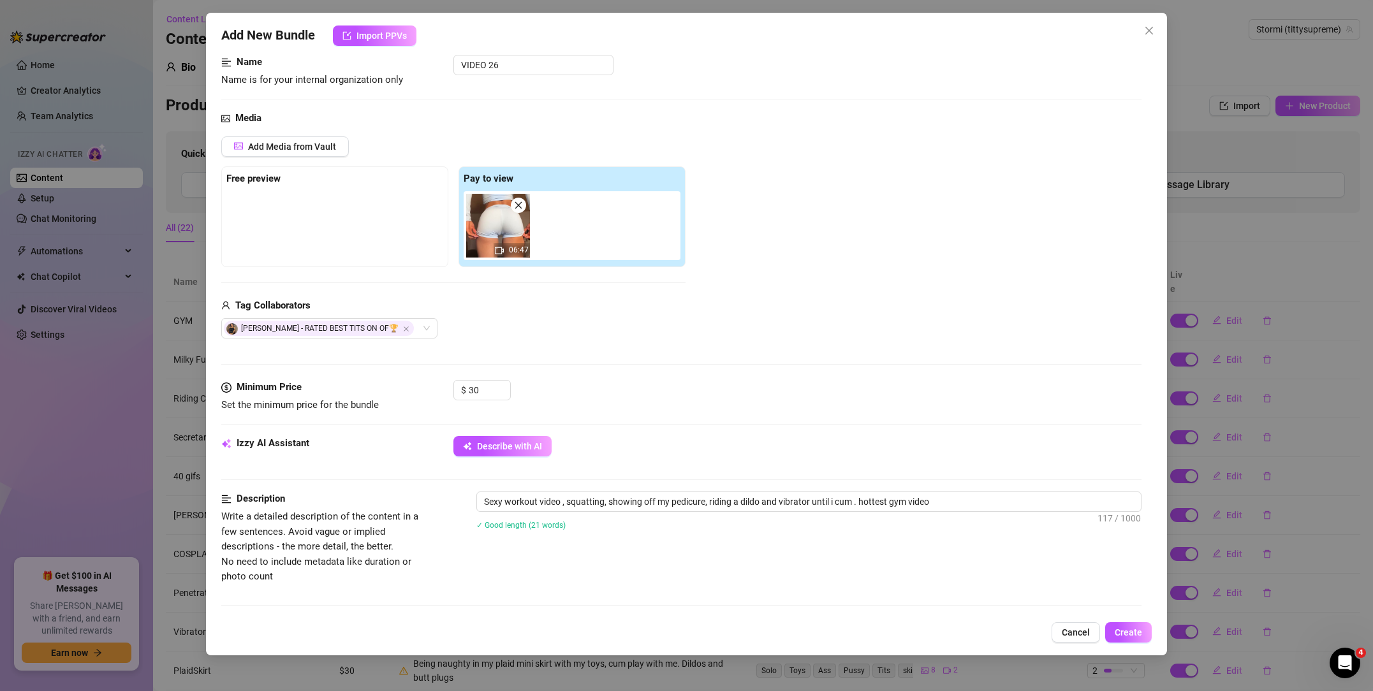
scroll to position [0, 0]
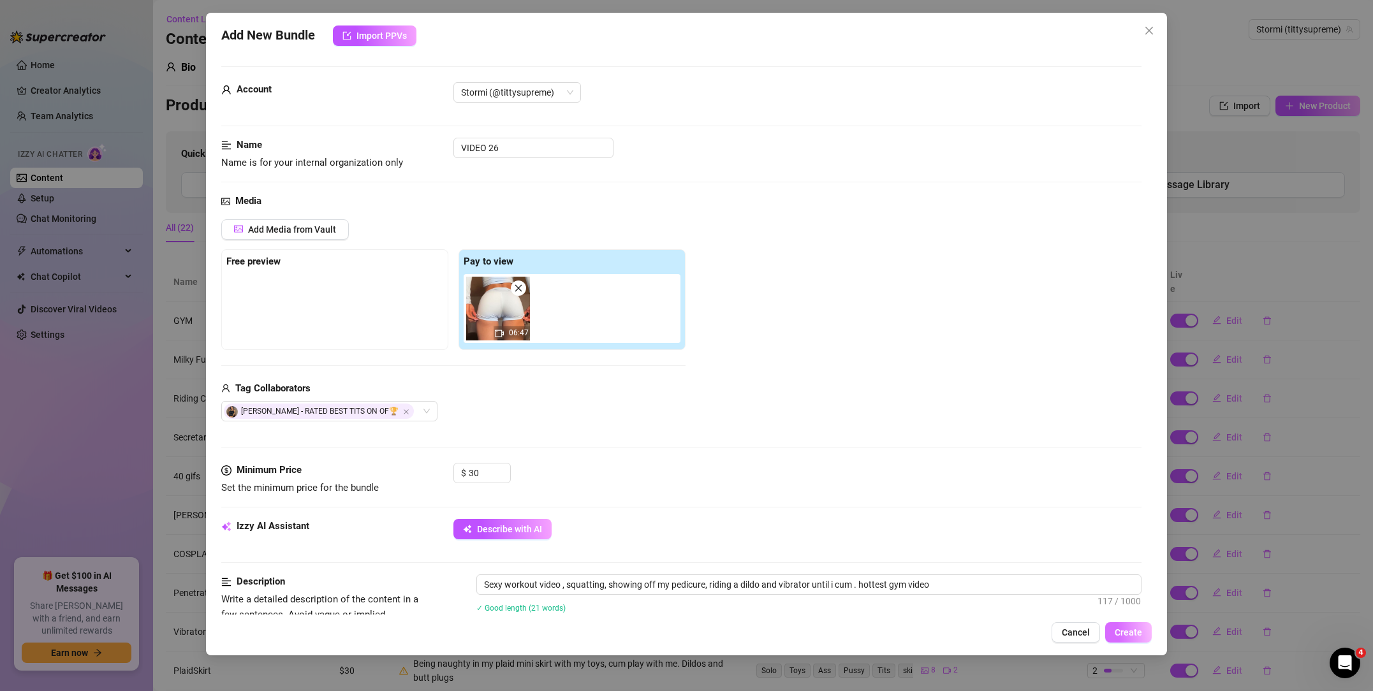
click at [1137, 633] on span "Create" at bounding box center [1128, 633] width 27 height 10
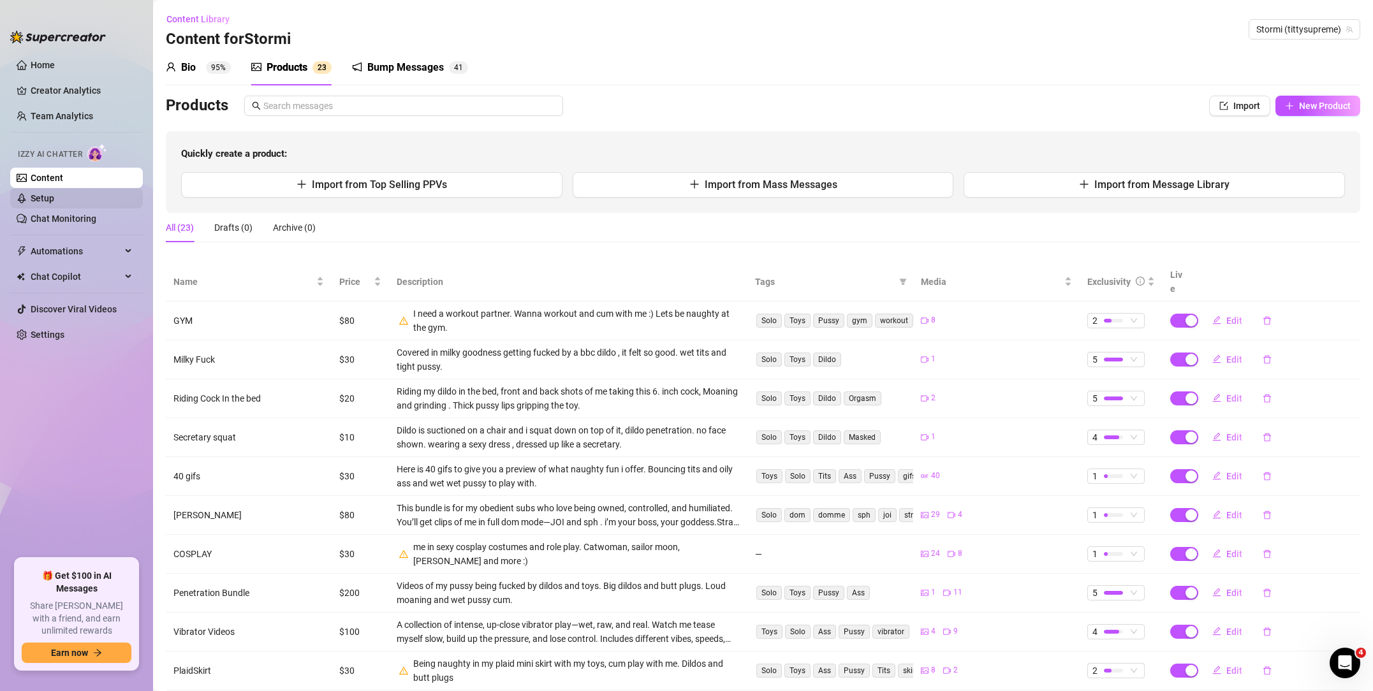
click at [54, 201] on link "Setup" at bounding box center [43, 198] width 24 height 10
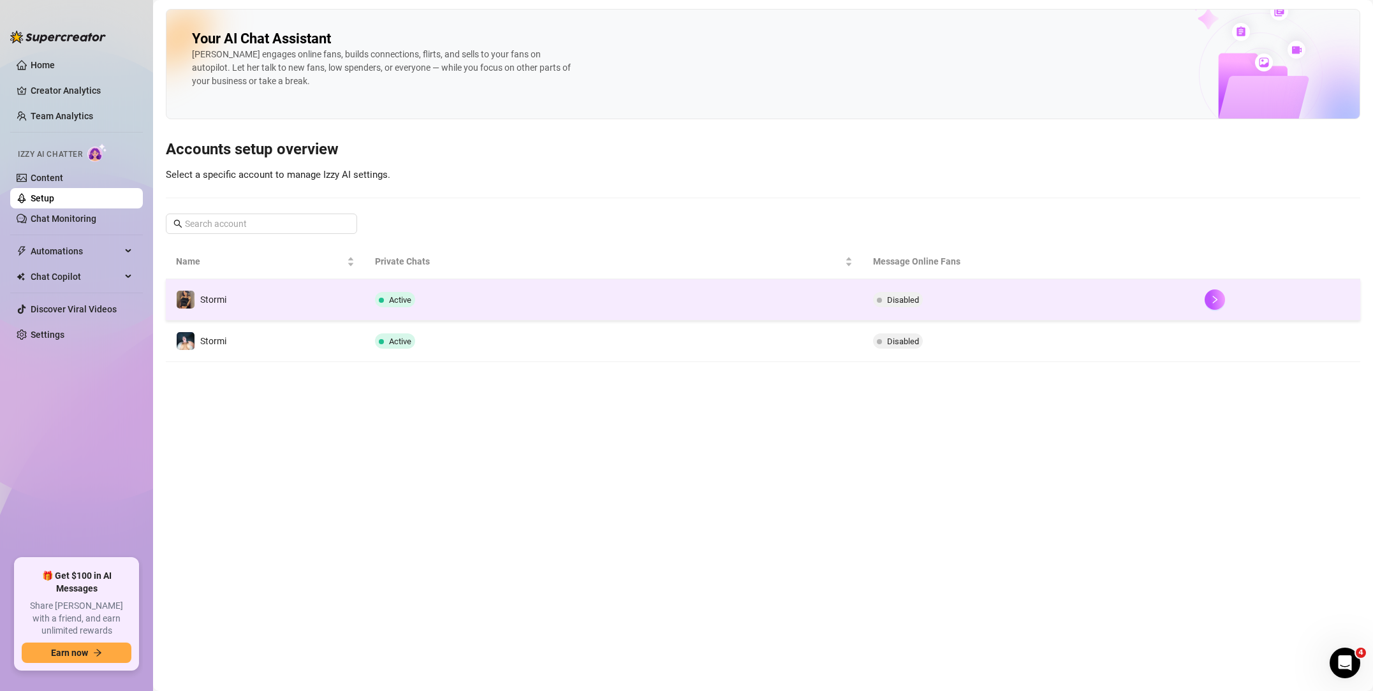
click at [385, 295] on span "Active" at bounding box center [395, 299] width 40 height 15
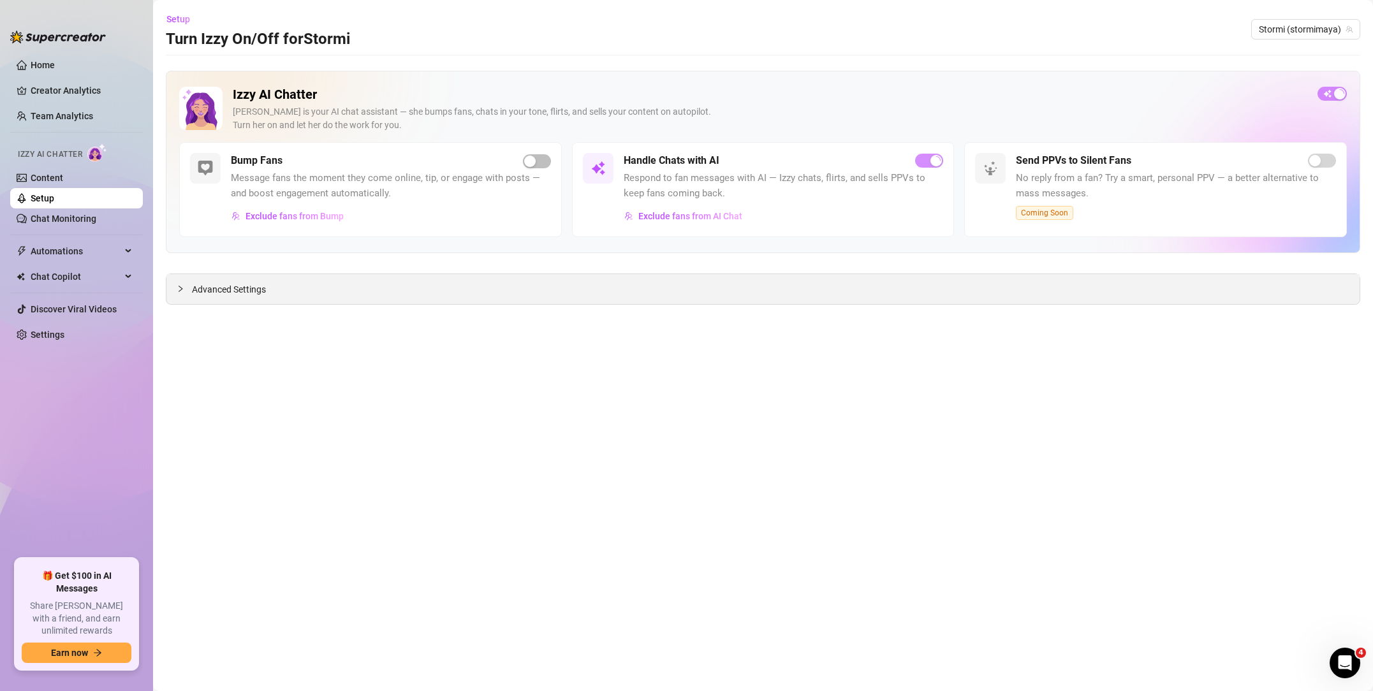
click at [327, 290] on div "Advanced Settings" at bounding box center [762, 289] width 1193 height 30
click at [263, 291] on span "Advanced Settings" at bounding box center [229, 290] width 74 height 14
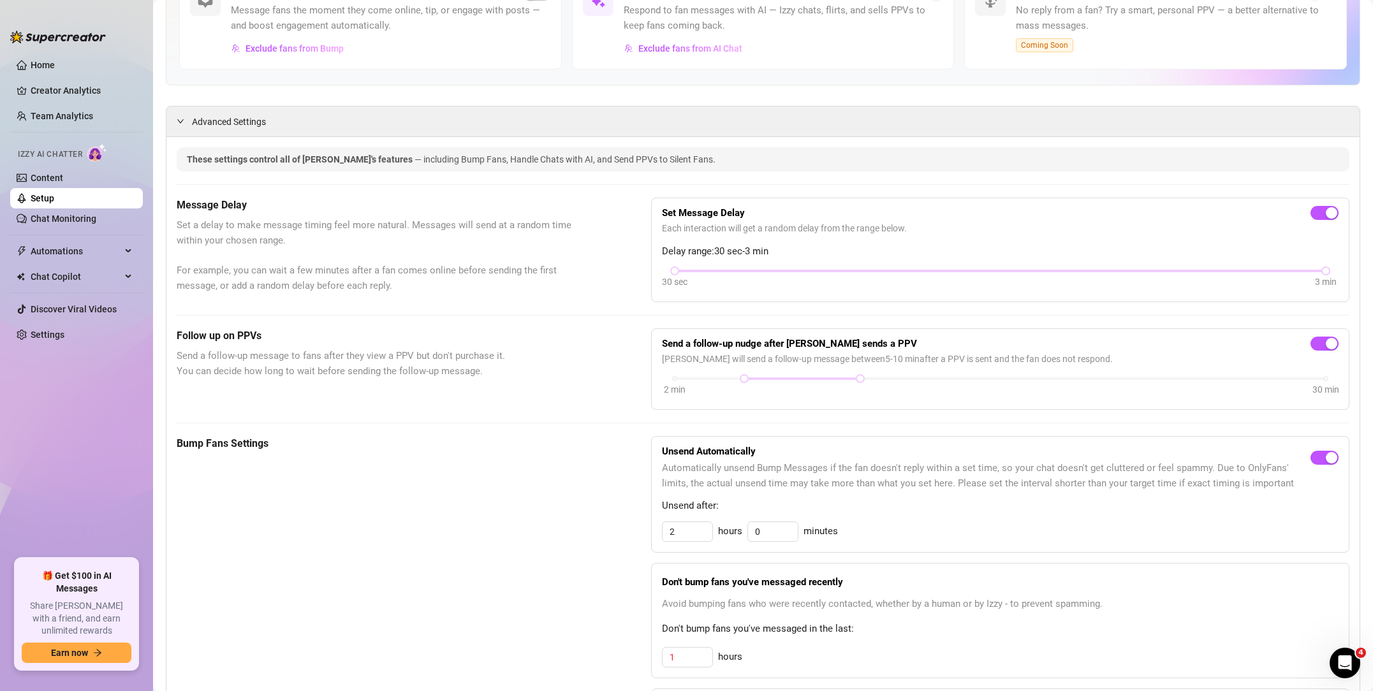
scroll to position [169, 0]
drag, startPoint x: 698, startPoint y: 267, endPoint x: 957, endPoint y: 272, distance: 259.0
click at [956, 271] on div "30 sec 3 min" at bounding box center [1000, 268] width 651 height 5
drag, startPoint x: 936, startPoint y: 270, endPoint x: 1308, endPoint y: 282, distance: 372.1
click at [1308, 282] on div "30 sec 3 min" at bounding box center [1000, 278] width 677 height 24
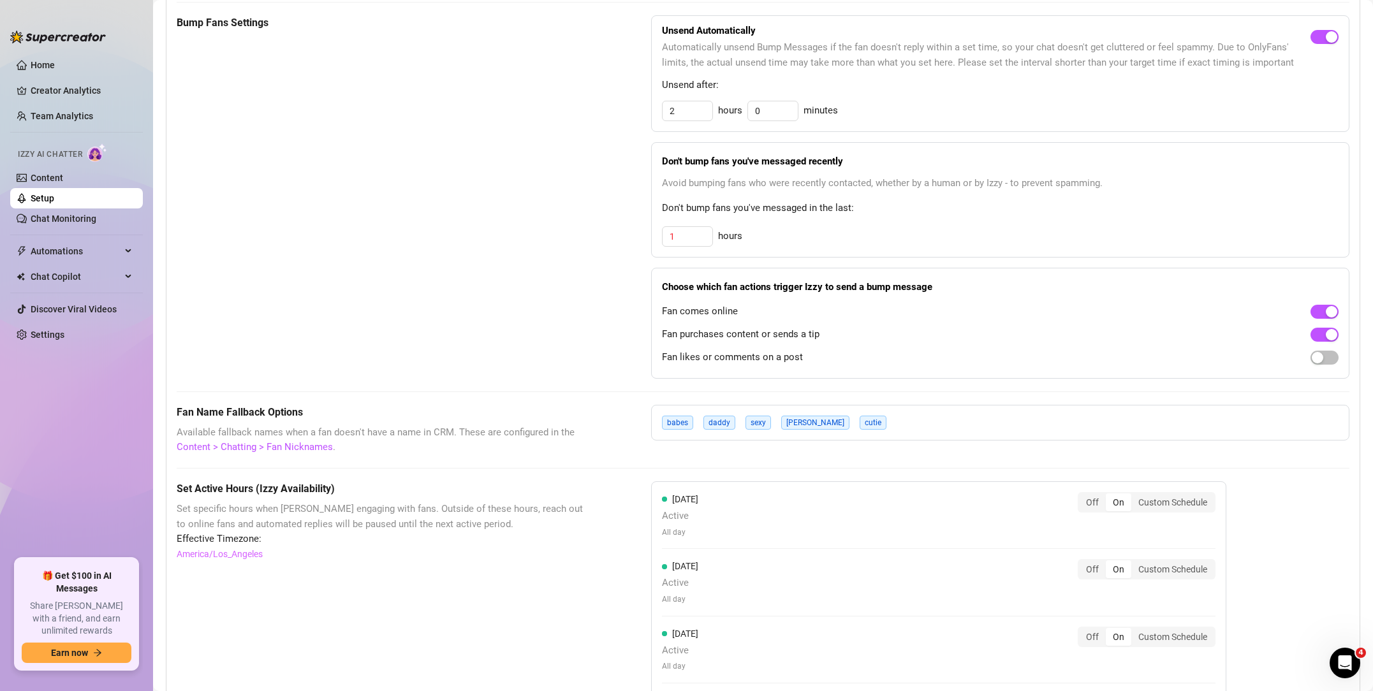
scroll to position [598, 0]
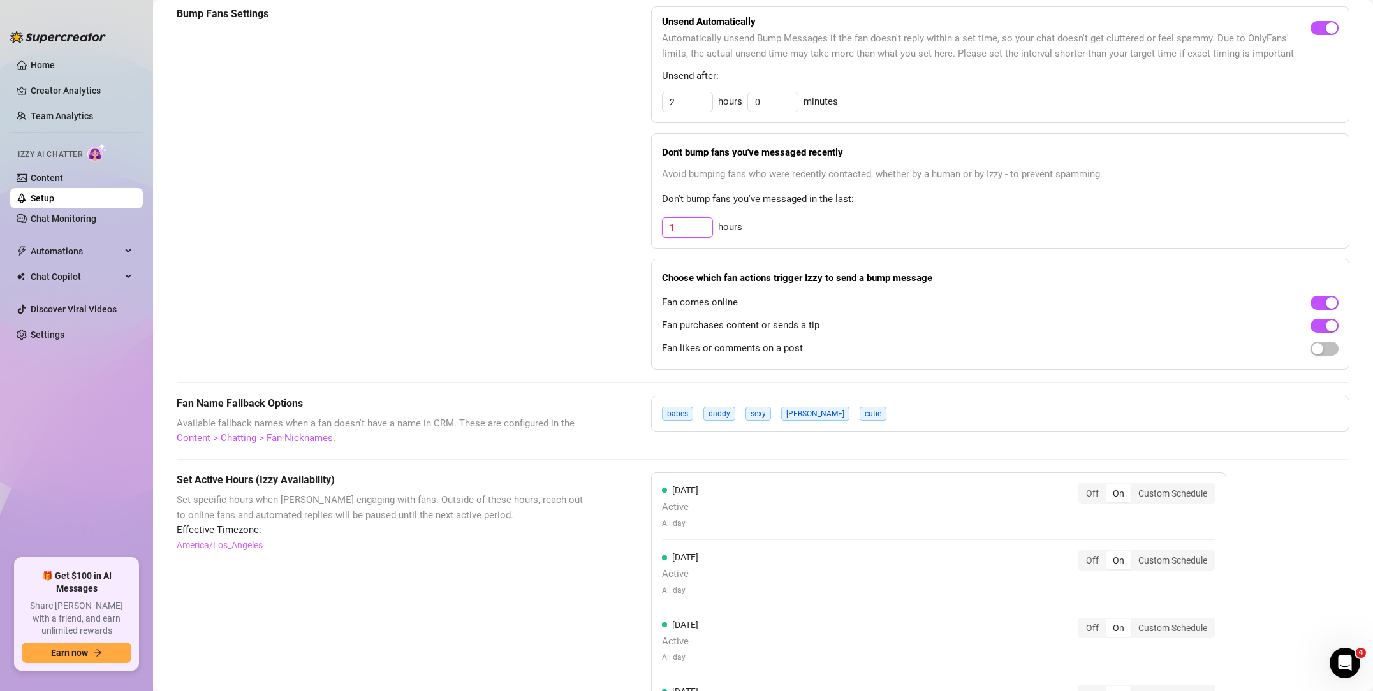
click at [689, 226] on input "1" at bounding box center [688, 227] width 50 height 19
type input "10"
click at [836, 304] on div "Fan comes online" at bounding box center [1000, 303] width 677 height 20
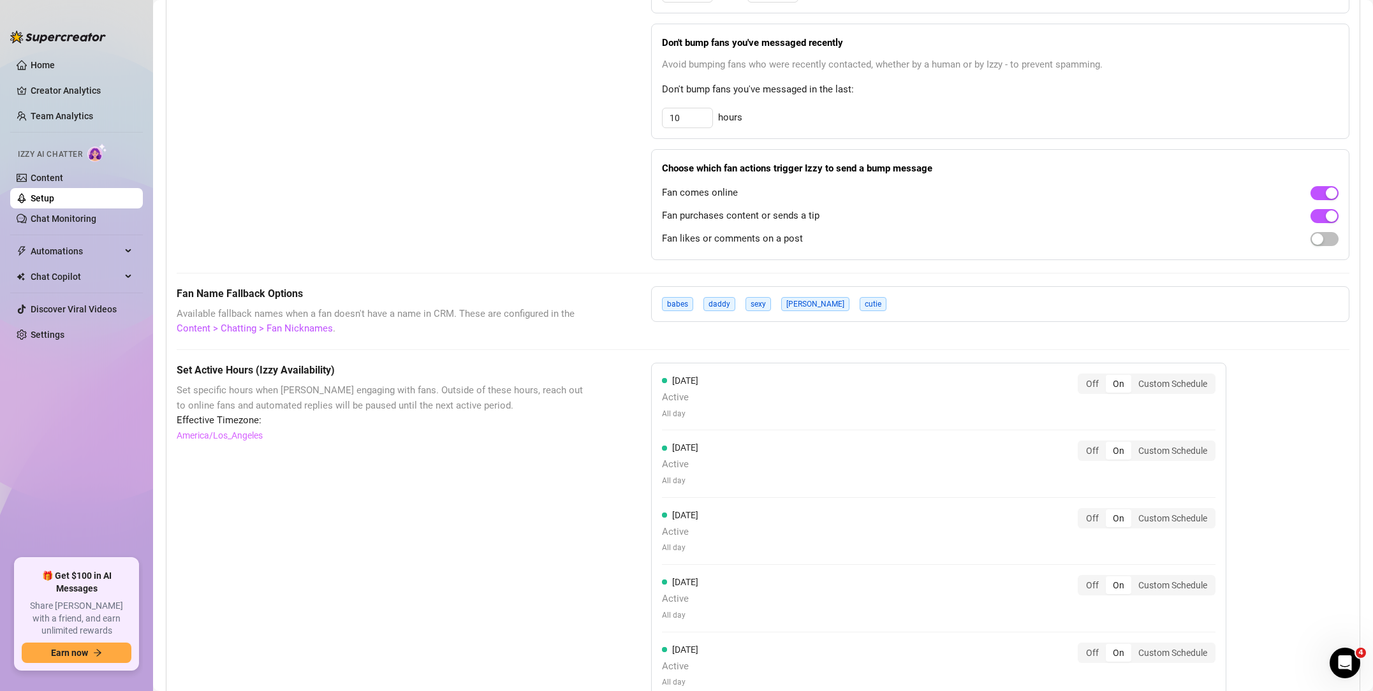
scroll to position [708, 0]
click at [239, 434] on link "America/Los_Angeles" at bounding box center [220, 435] width 86 height 14
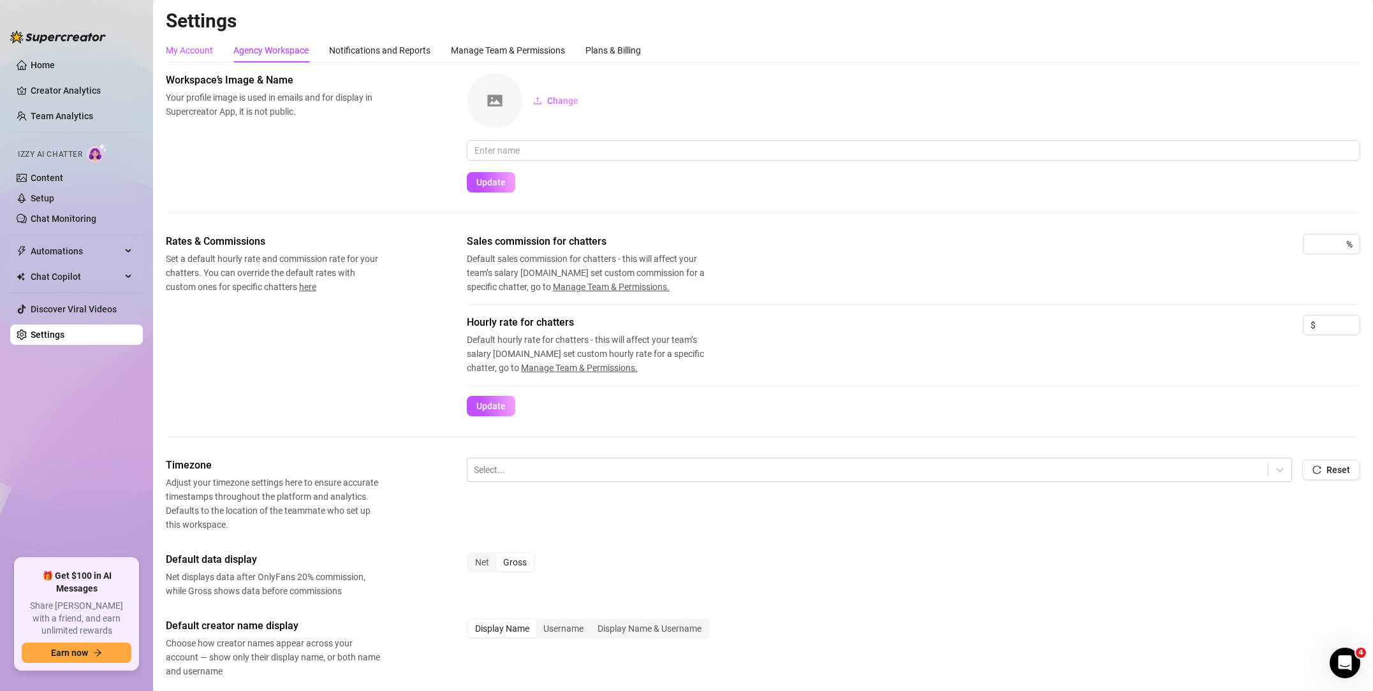
click at [207, 56] on div "My Account" at bounding box center [189, 50] width 47 height 14
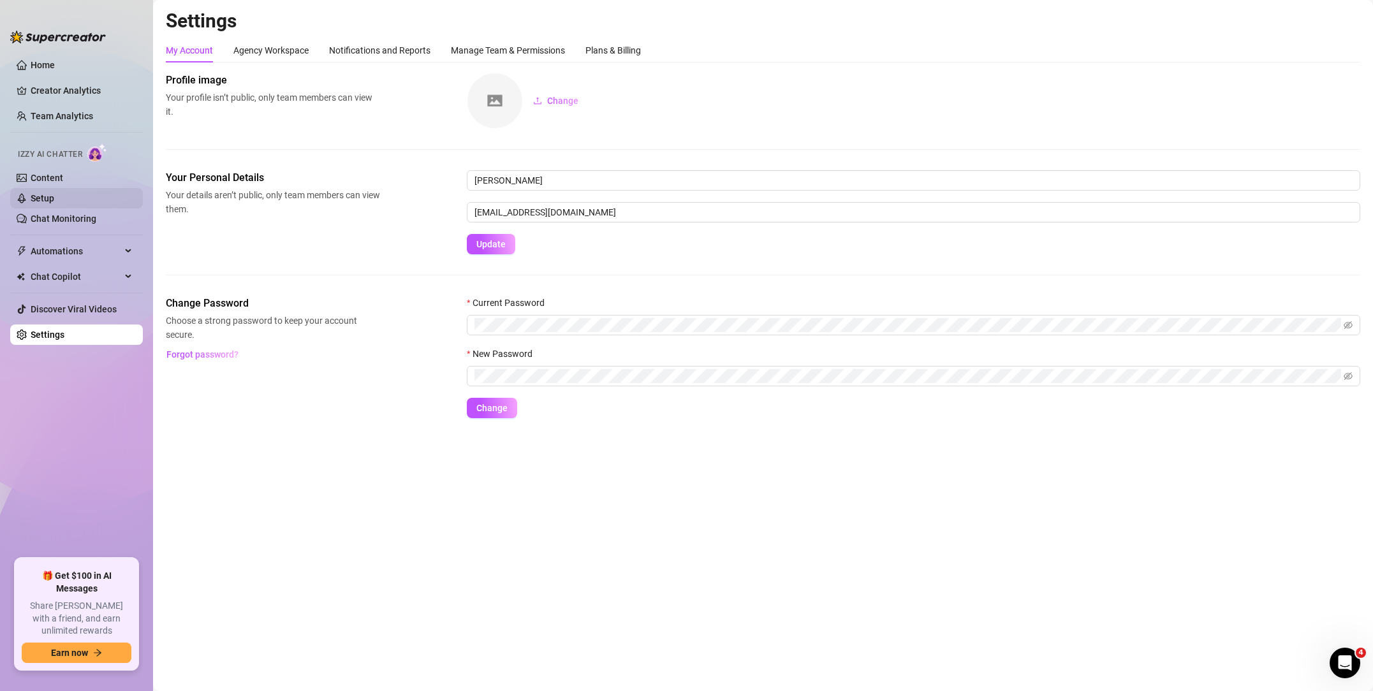
click at [50, 200] on link "Setup" at bounding box center [43, 198] width 24 height 10
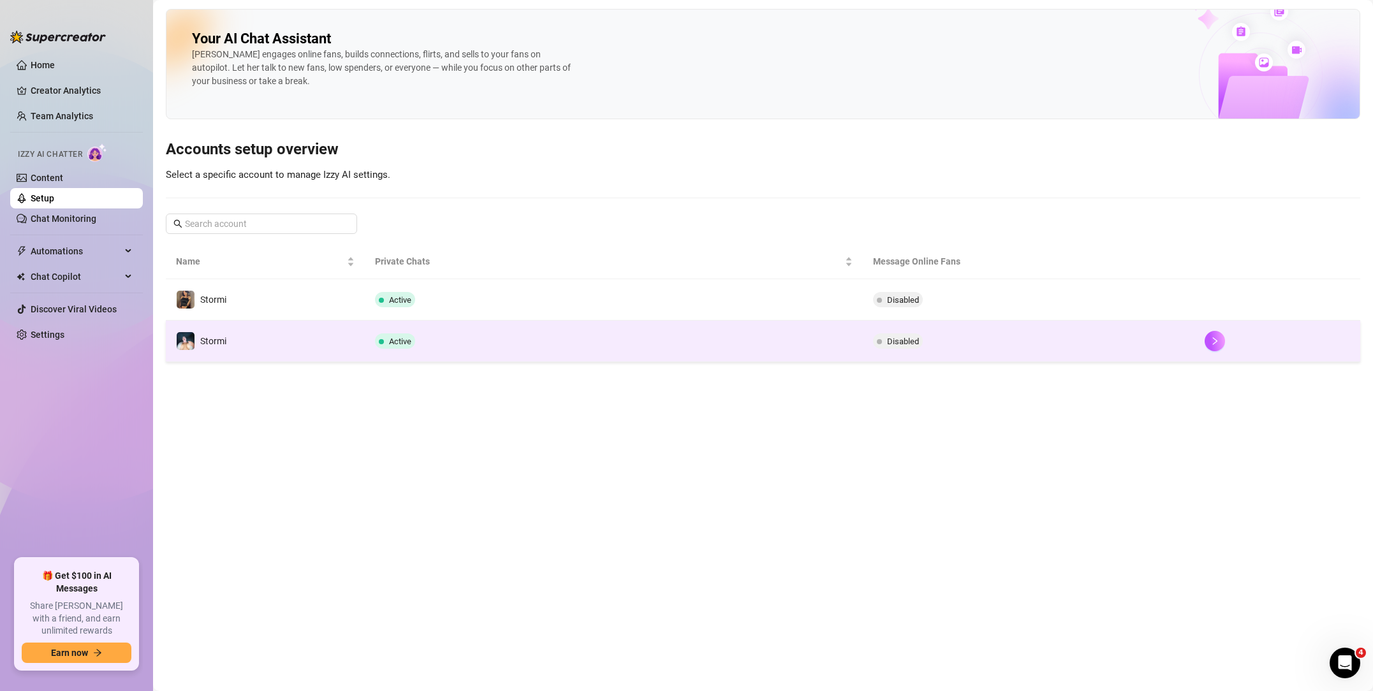
click at [257, 342] on td "Stormi" at bounding box center [265, 341] width 199 height 41
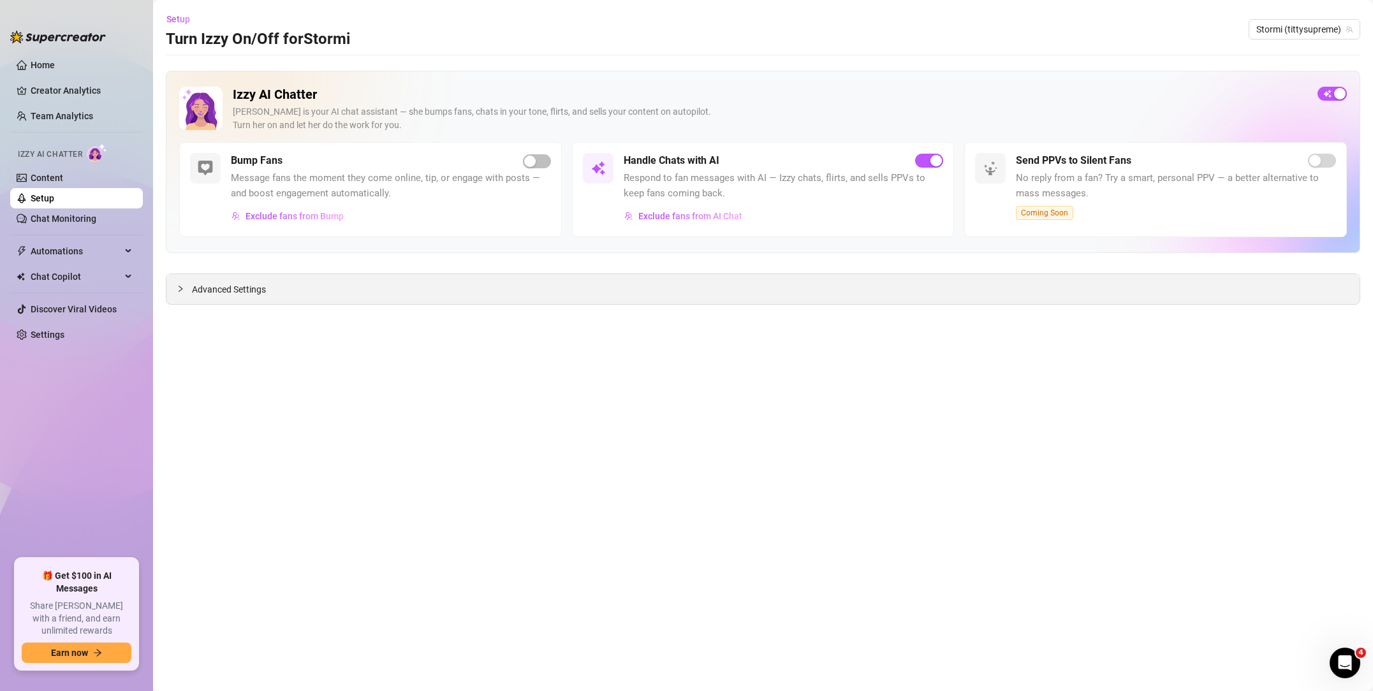
click at [246, 292] on span "Advanced Settings" at bounding box center [229, 290] width 74 height 14
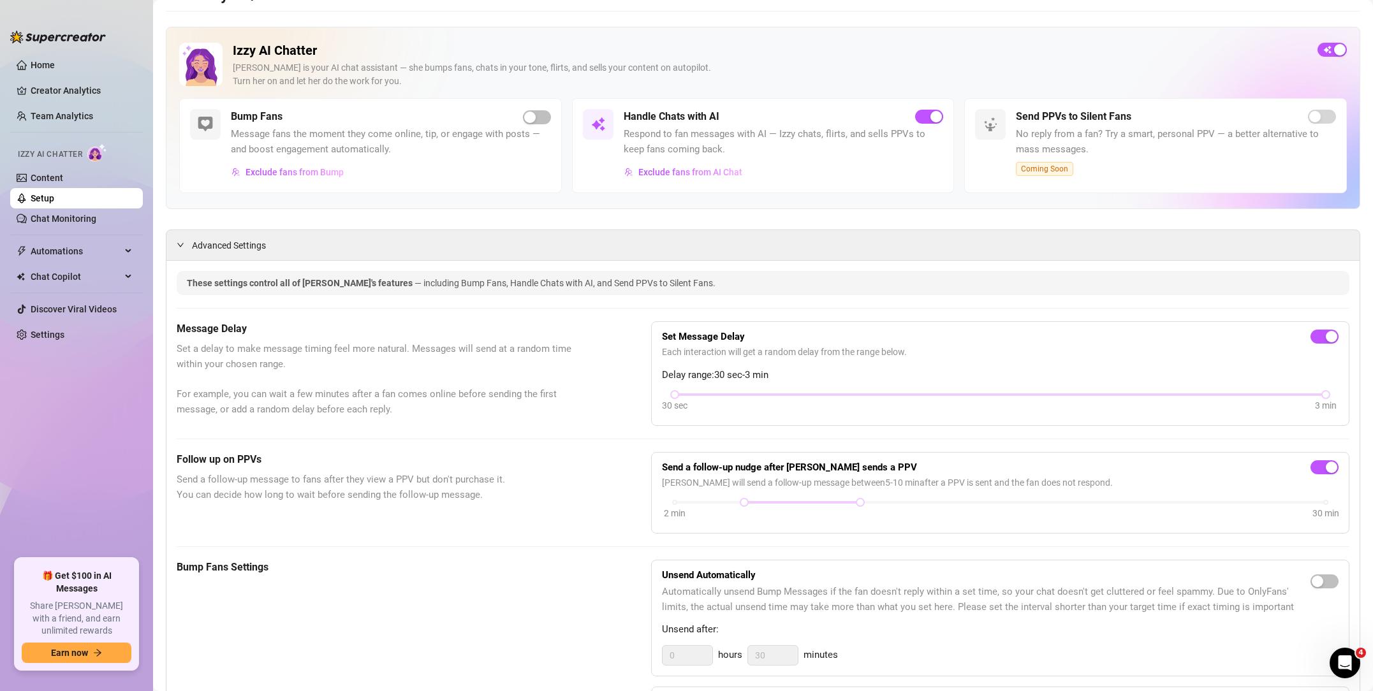
scroll to position [47, 0]
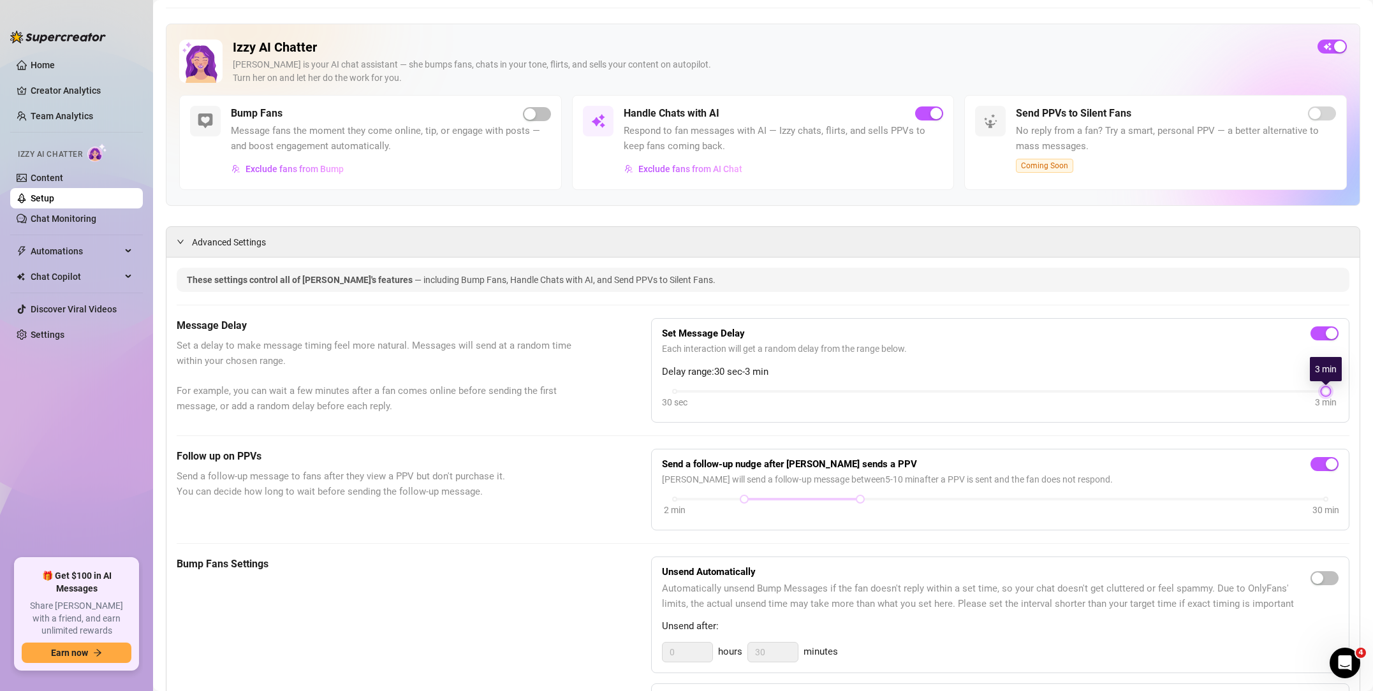
drag, startPoint x: 697, startPoint y: 392, endPoint x: 1345, endPoint y: 397, distance: 648.1
click at [1345, 396] on div "Set Message Delay Each interaction will get a random delay from the range below…" at bounding box center [1000, 370] width 698 height 105
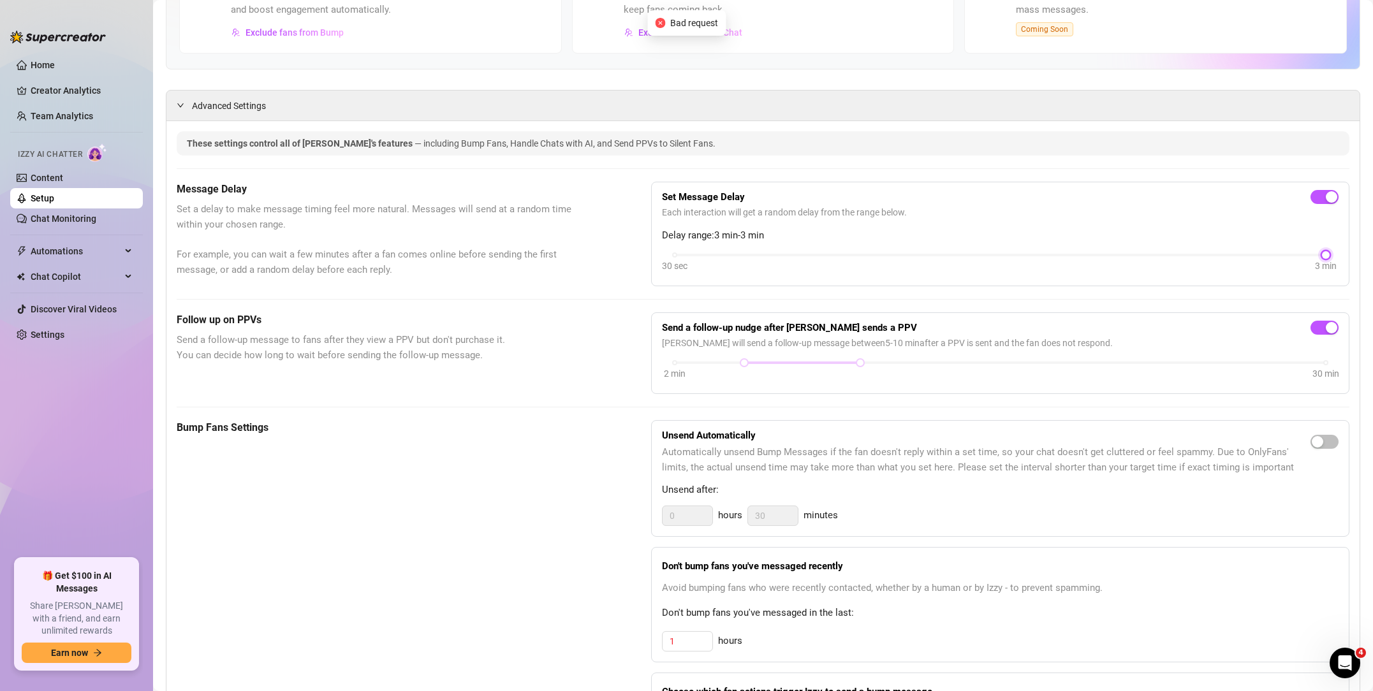
scroll to position [187, 0]
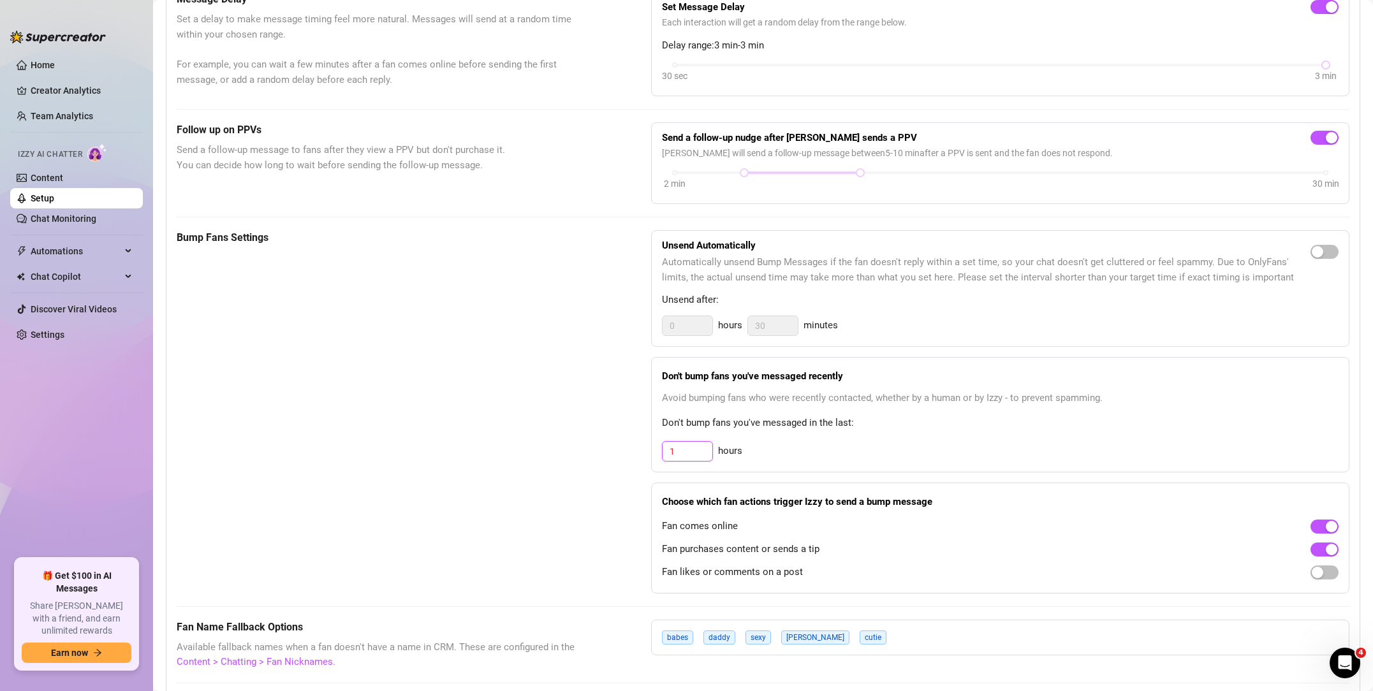
click at [711, 445] on input "1" at bounding box center [688, 451] width 50 height 19
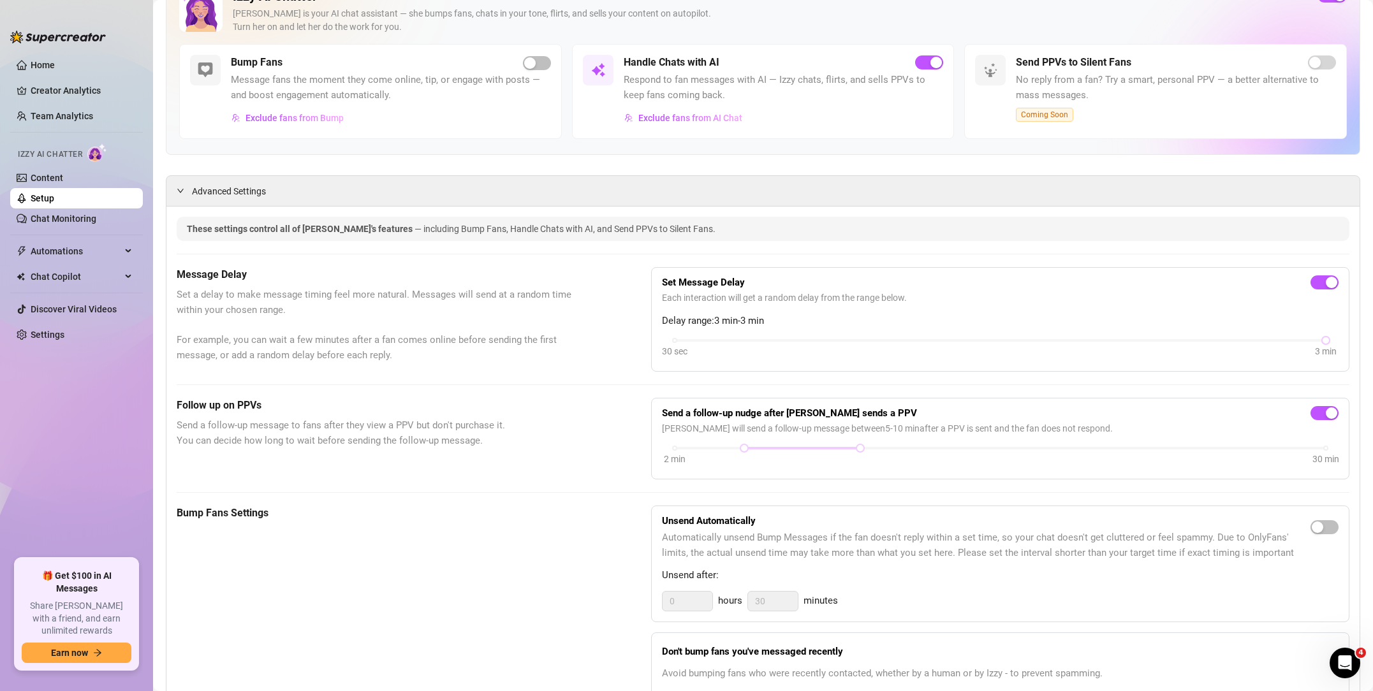
scroll to position [0, 0]
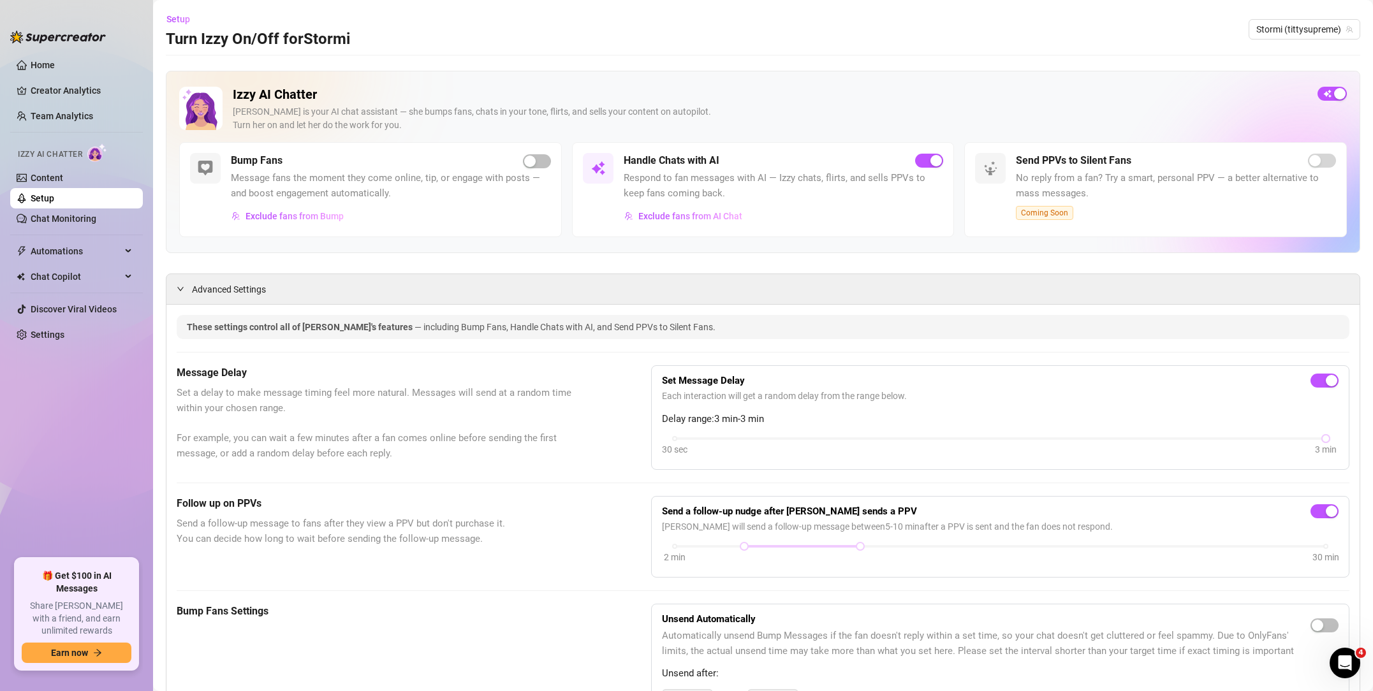
type input "10"
click at [507, 443] on span "Set a delay to make message timing feel more natural. Messages will send at a r…" at bounding box center [382, 423] width 411 height 75
click at [64, 337] on link "Settings" at bounding box center [48, 335] width 34 height 10
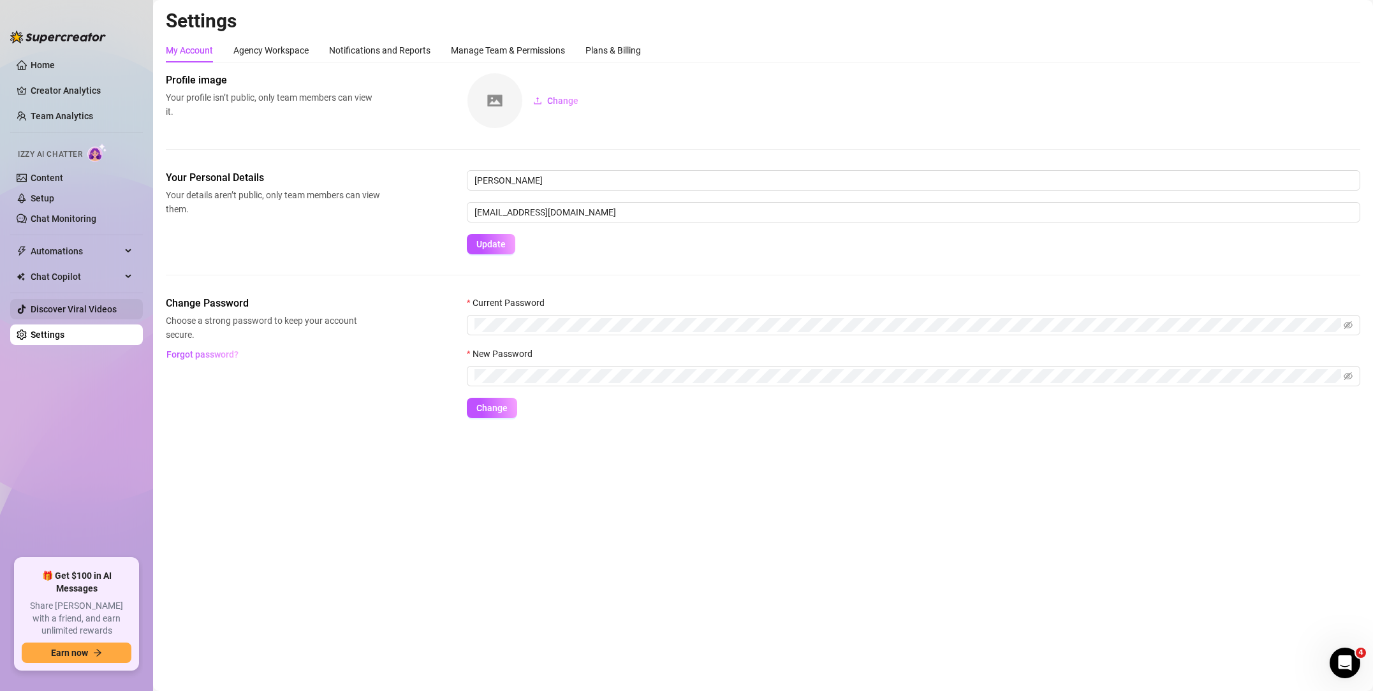
click at [79, 310] on link "Discover Viral Videos" at bounding box center [74, 309] width 86 height 10
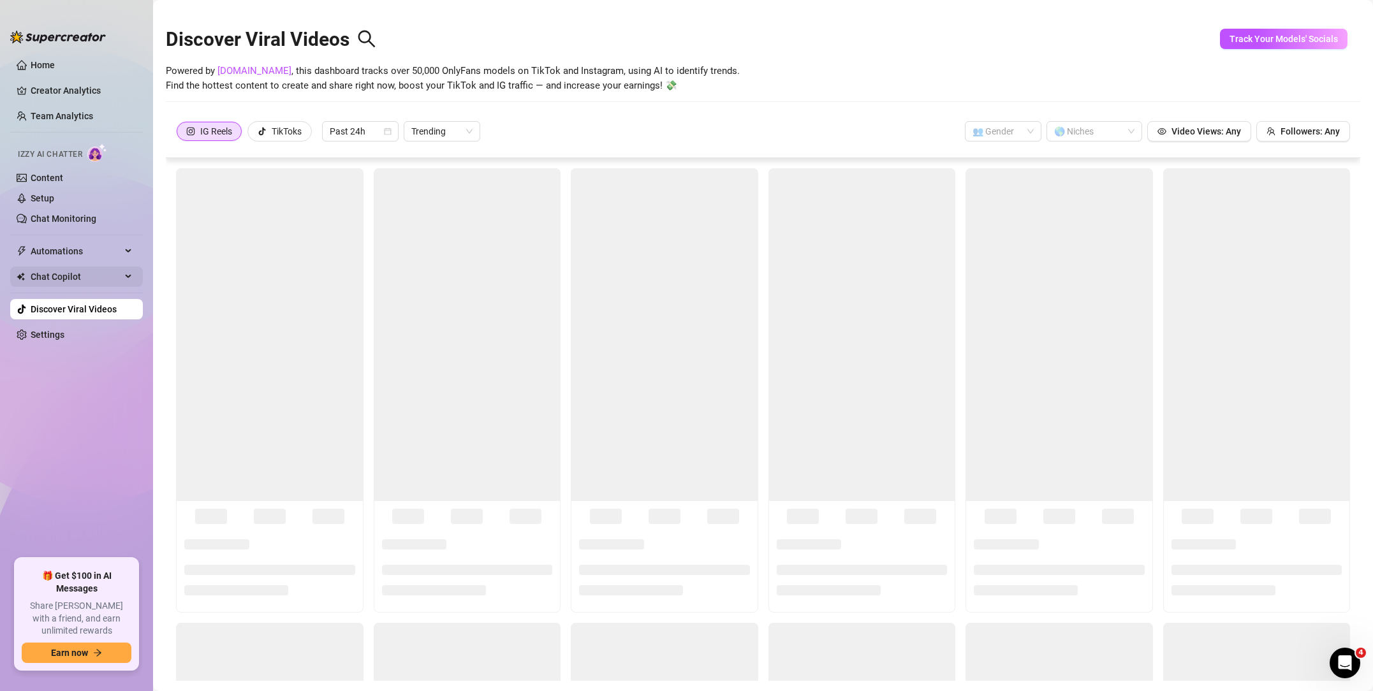
click at [79, 283] on span "Chat Copilot" at bounding box center [76, 277] width 91 height 20
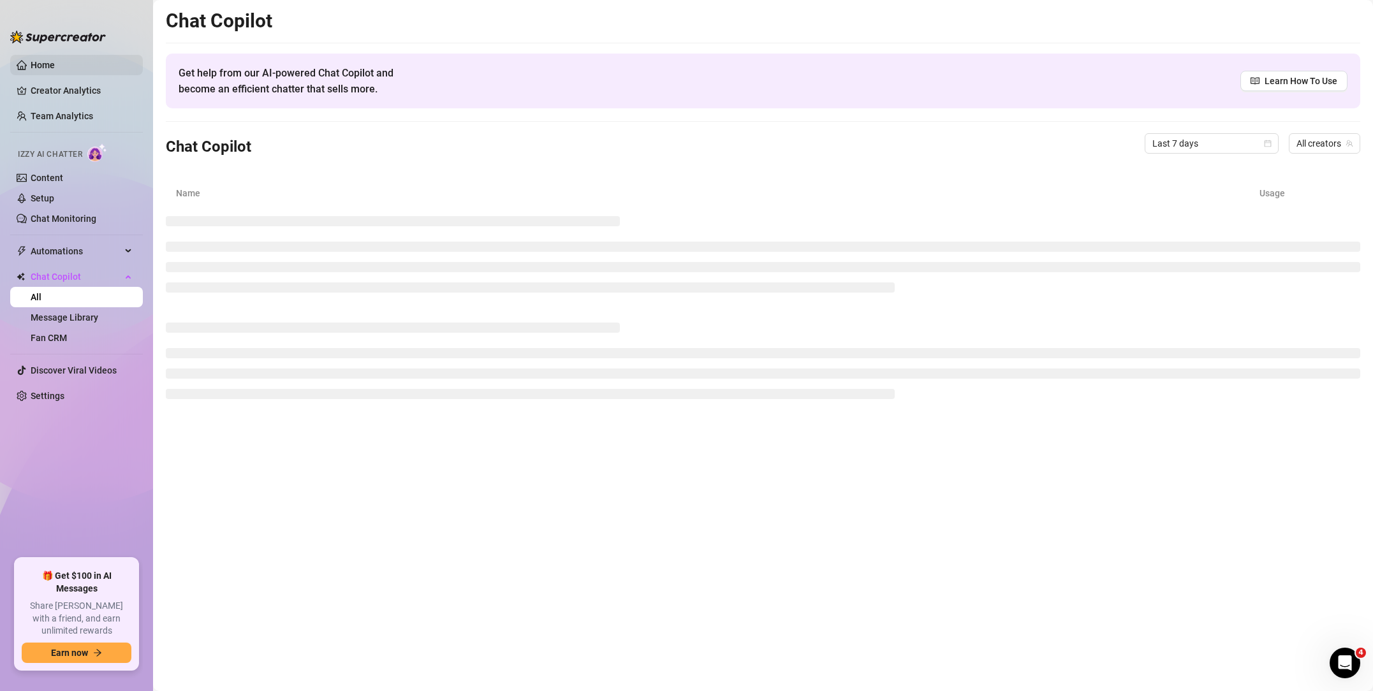
click at [50, 63] on link "Home" at bounding box center [43, 65] width 24 height 10
